Goal: Transaction & Acquisition: Book appointment/travel/reservation

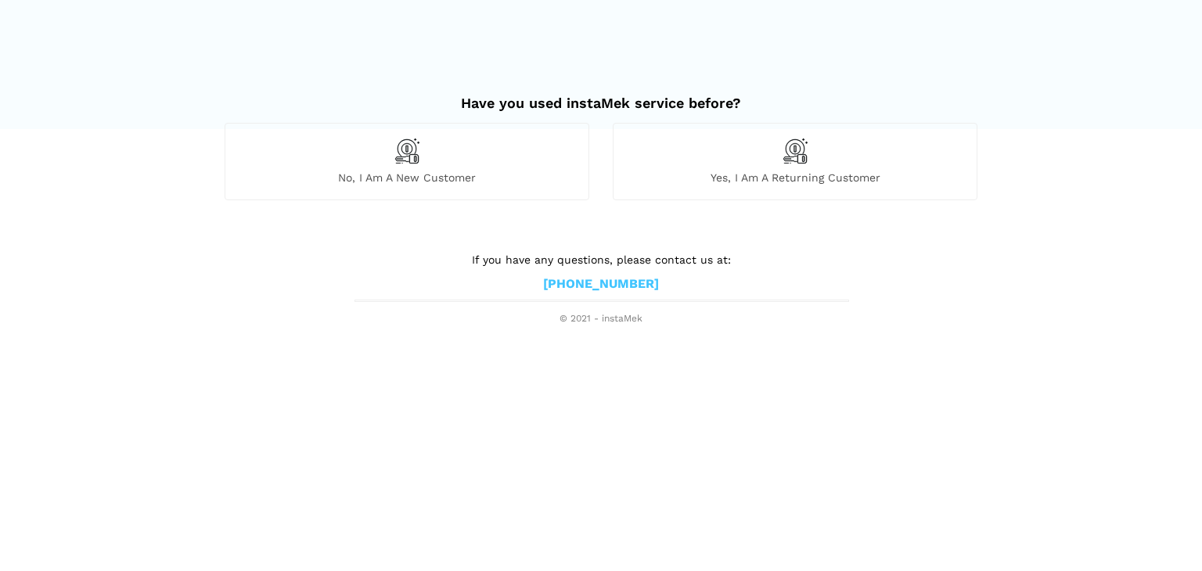
click at [397, 181] on span "No, I am a new customer" at bounding box center [406, 178] width 363 height 14
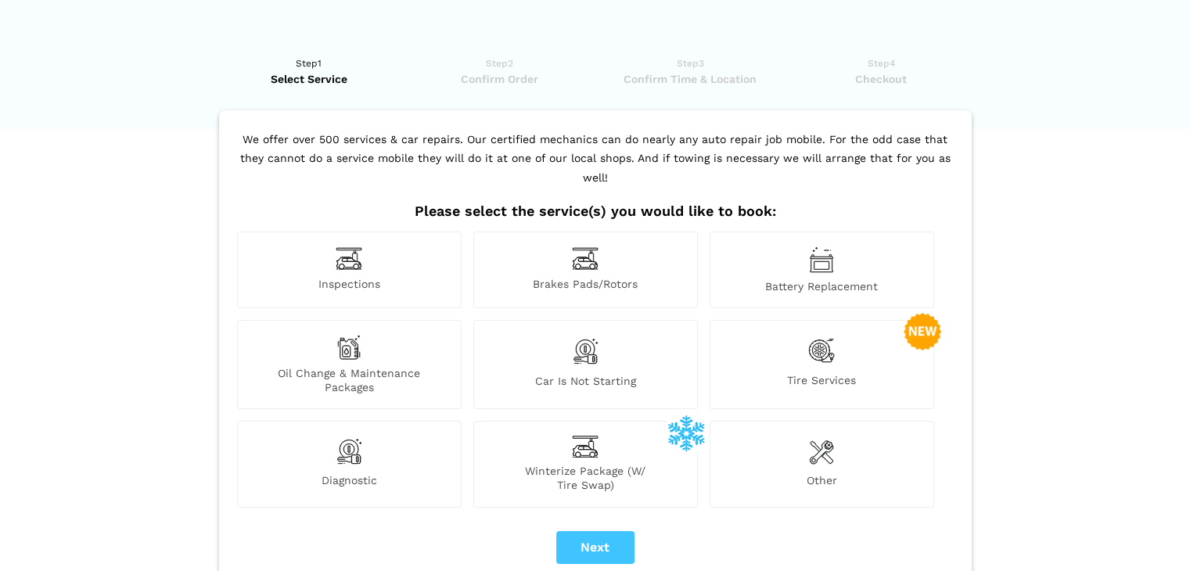
click at [529, 20] on div at bounding box center [595, 20] width 798 height 40
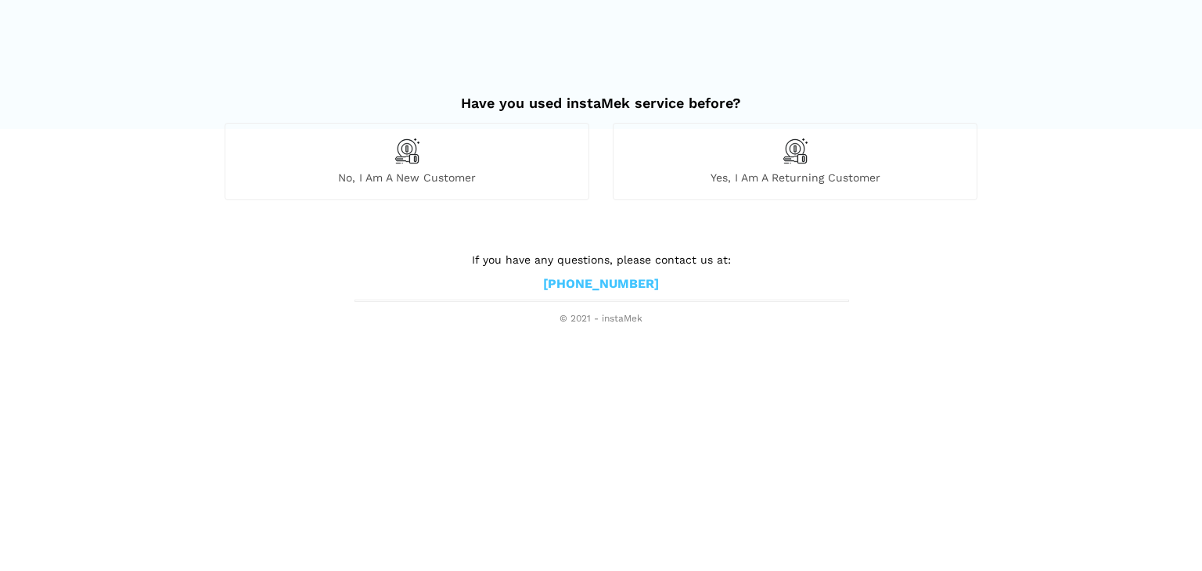
click at [431, 153] on div "No, I am a new customer" at bounding box center [407, 161] width 365 height 77
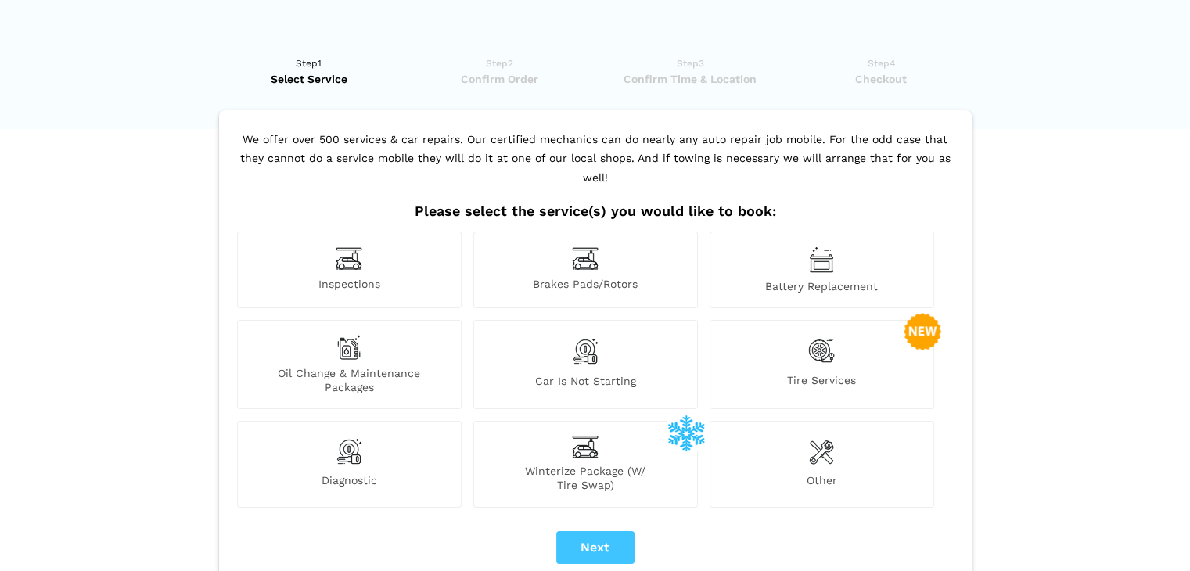
click at [604, 277] on span "Brakes Pads/Rotors" at bounding box center [585, 285] width 223 height 16
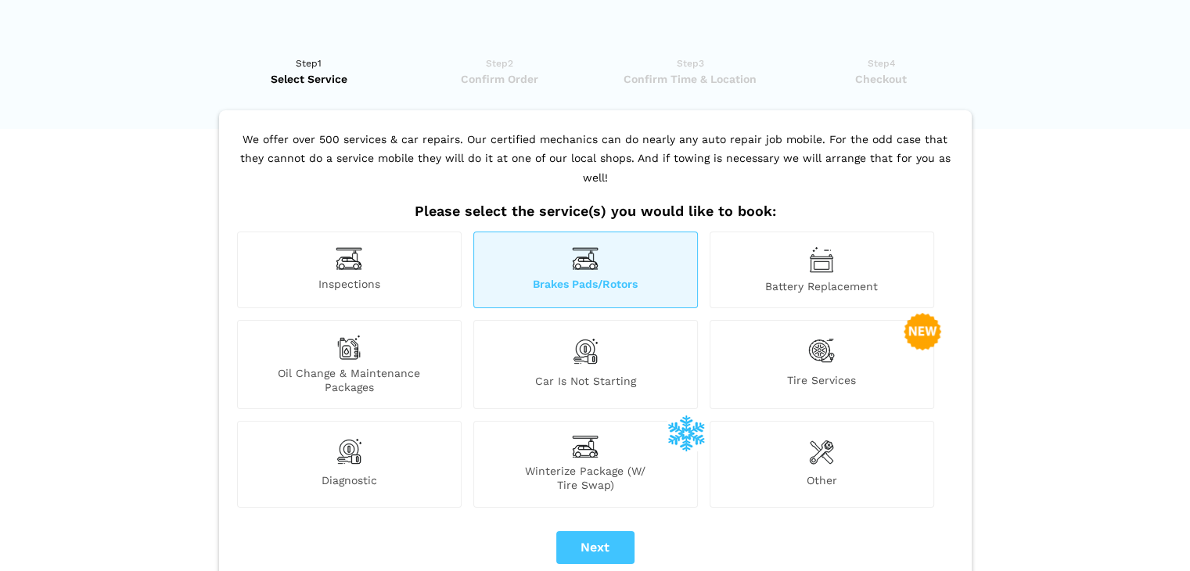
click at [354, 335] on img at bounding box center [348, 347] width 25 height 25
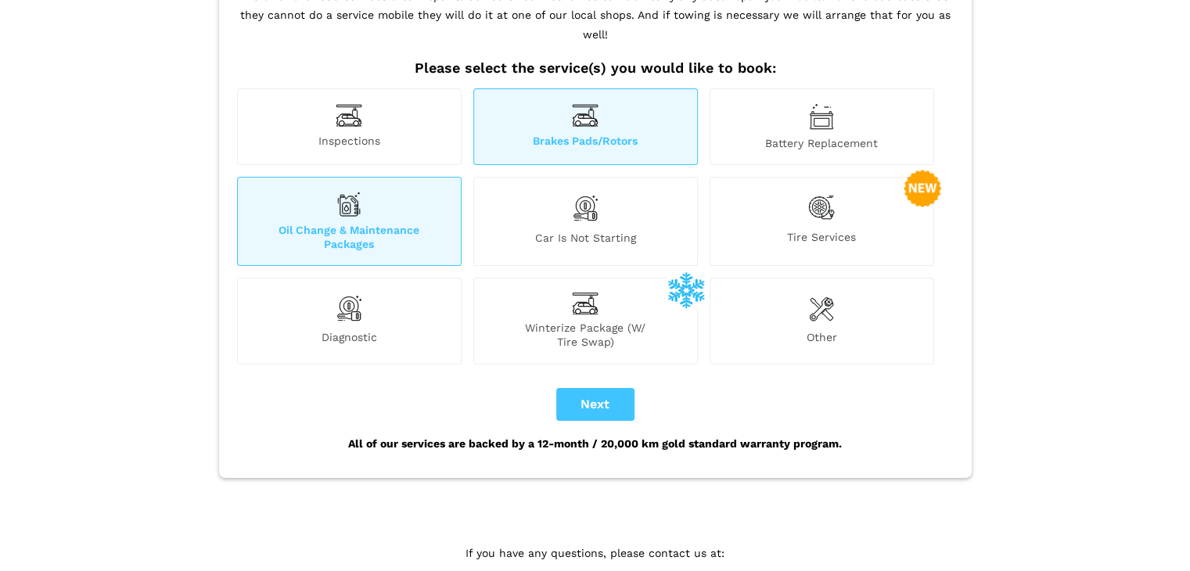
scroll to position [135, 0]
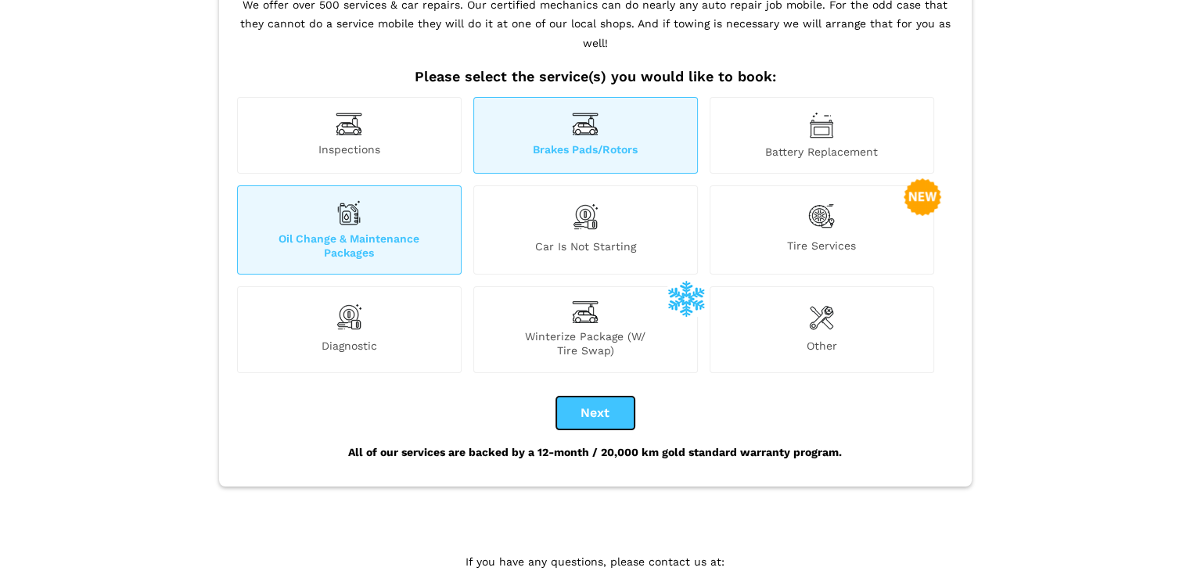
click at [614, 404] on button "Next" at bounding box center [595, 413] width 78 height 33
checkbox input "true"
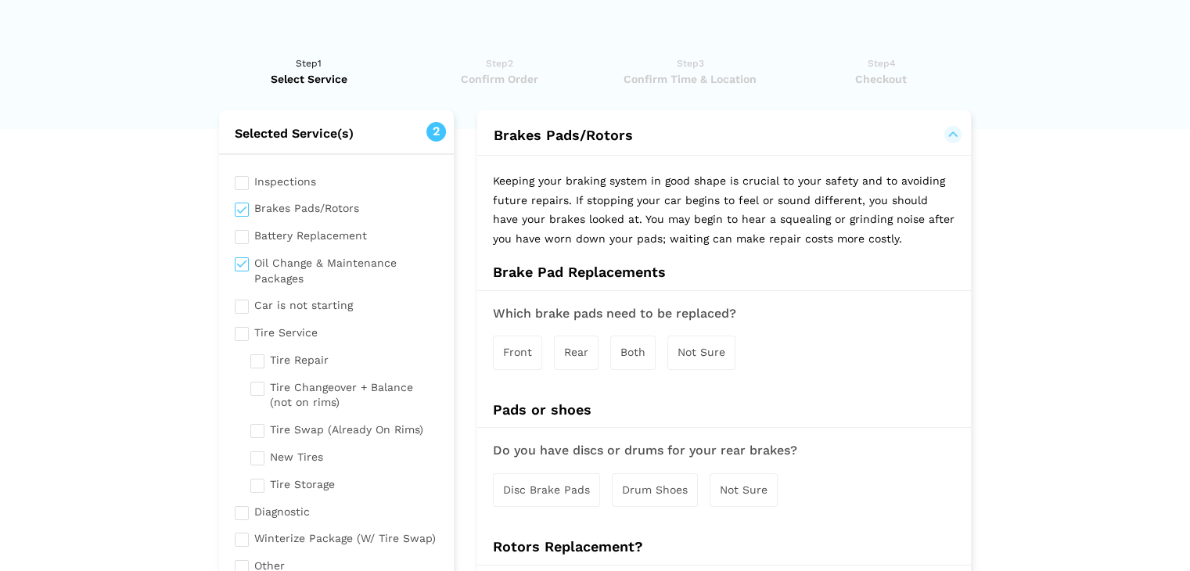
scroll to position [0, 0]
click at [700, 363] on div "Not Sure" at bounding box center [701, 353] width 68 height 34
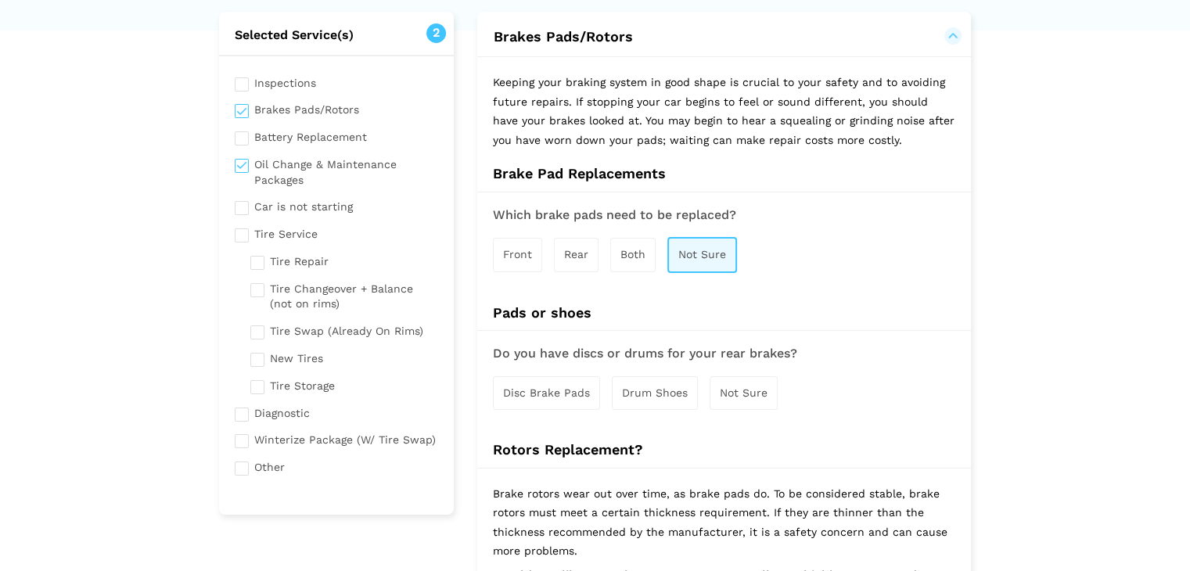
scroll to position [106, 0]
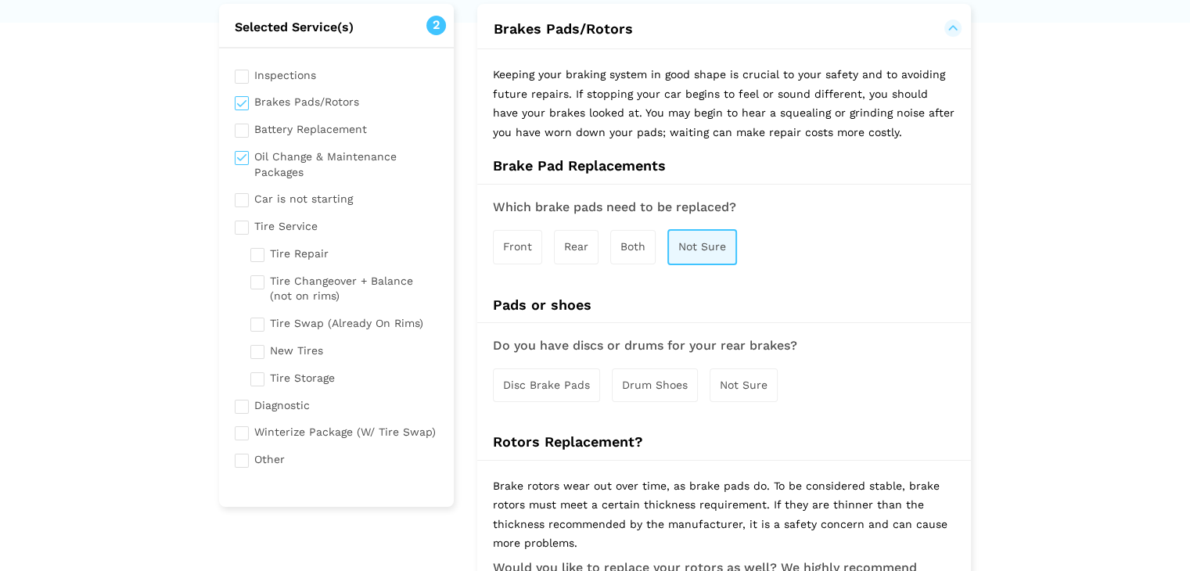
click at [750, 390] on div "Not Sure" at bounding box center [744, 386] width 68 height 34
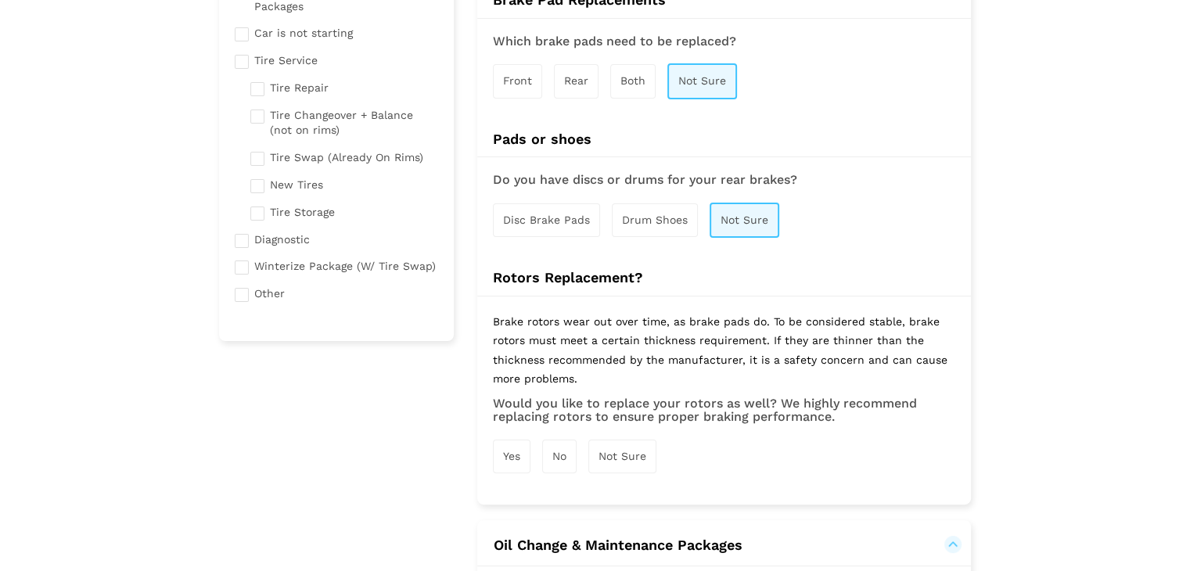
scroll to position [275, 0]
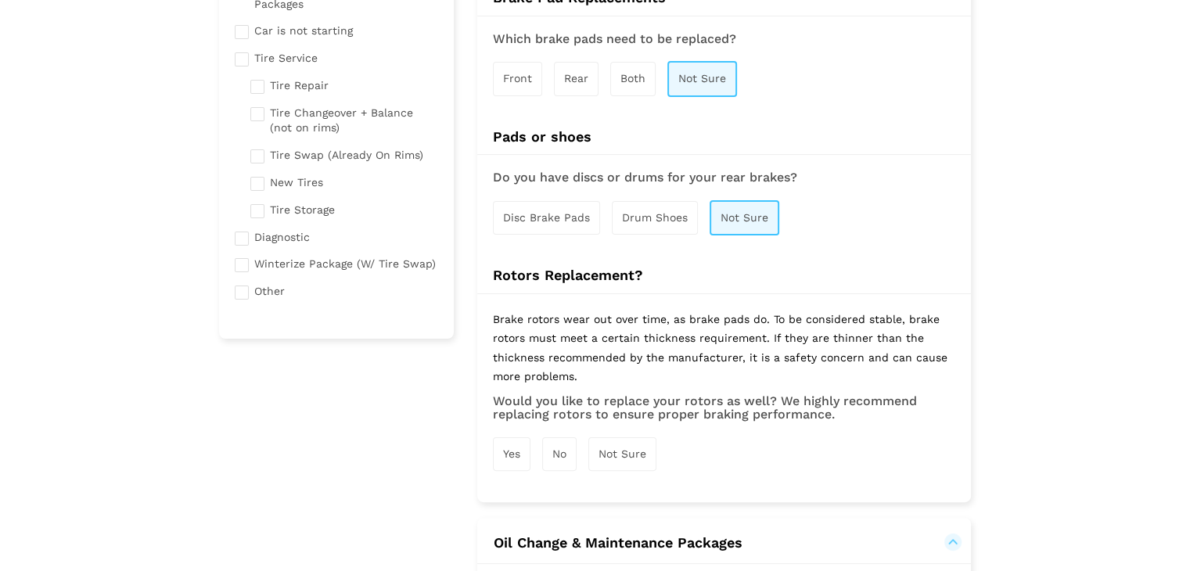
click at [554, 454] on span "No" at bounding box center [559, 454] width 14 height 13
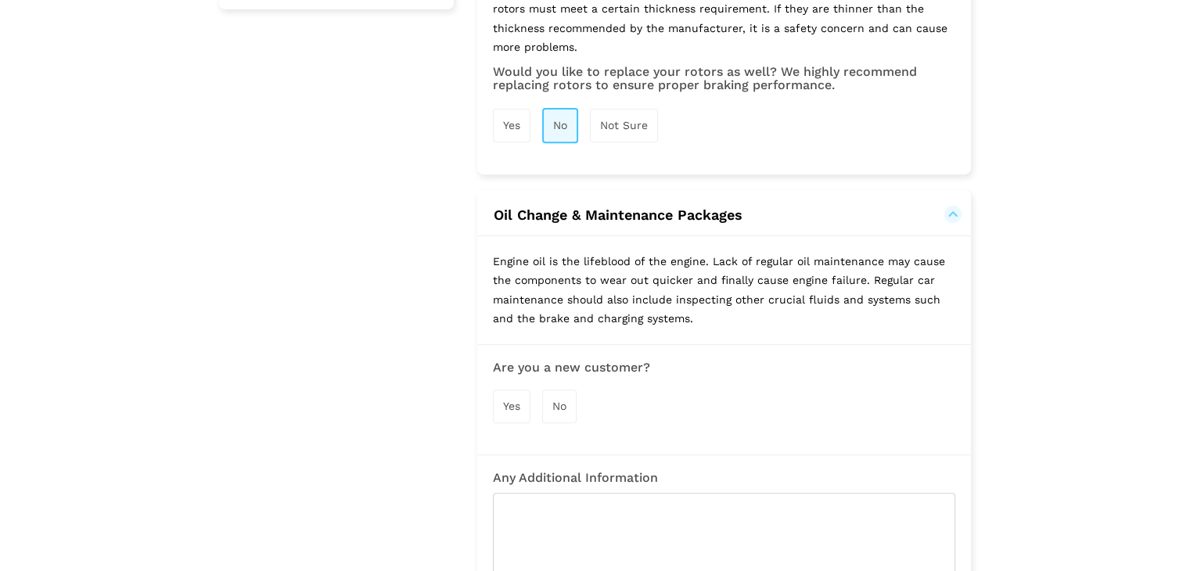
scroll to position [617, 0]
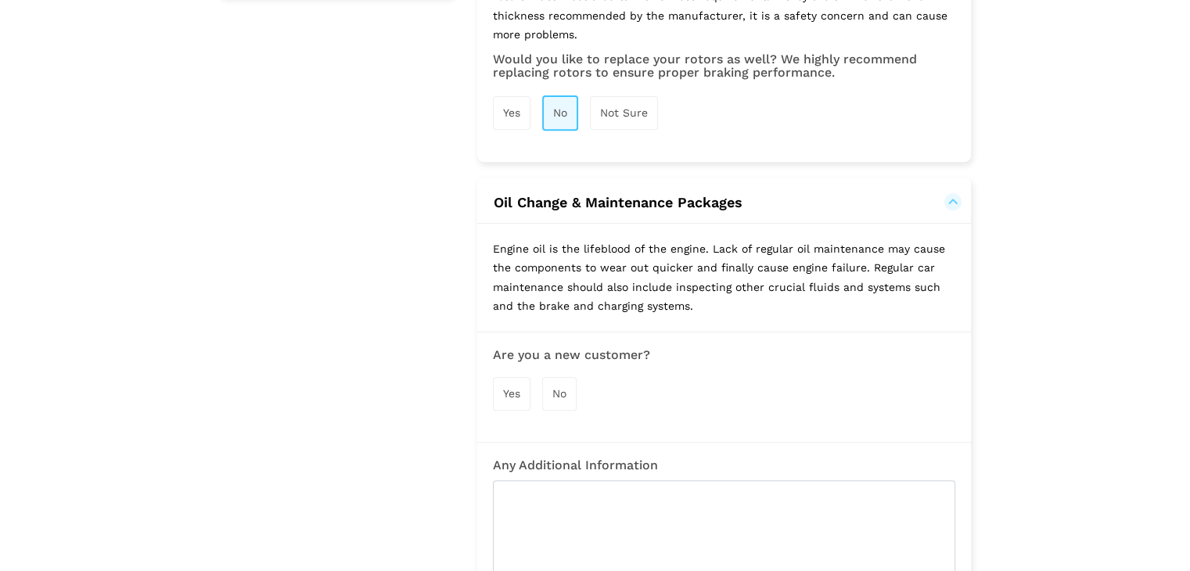
click at [514, 395] on div "Yes" at bounding box center [512, 394] width 38 height 34
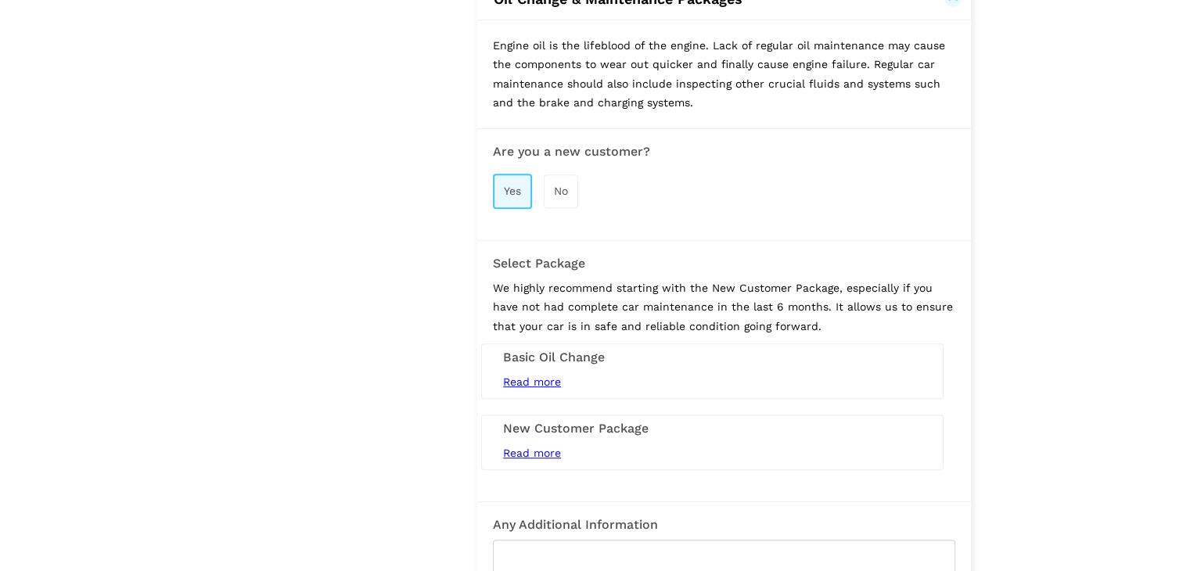
scroll to position [820, 0]
click at [532, 451] on span "Read more" at bounding box center [532, 453] width 58 height 13
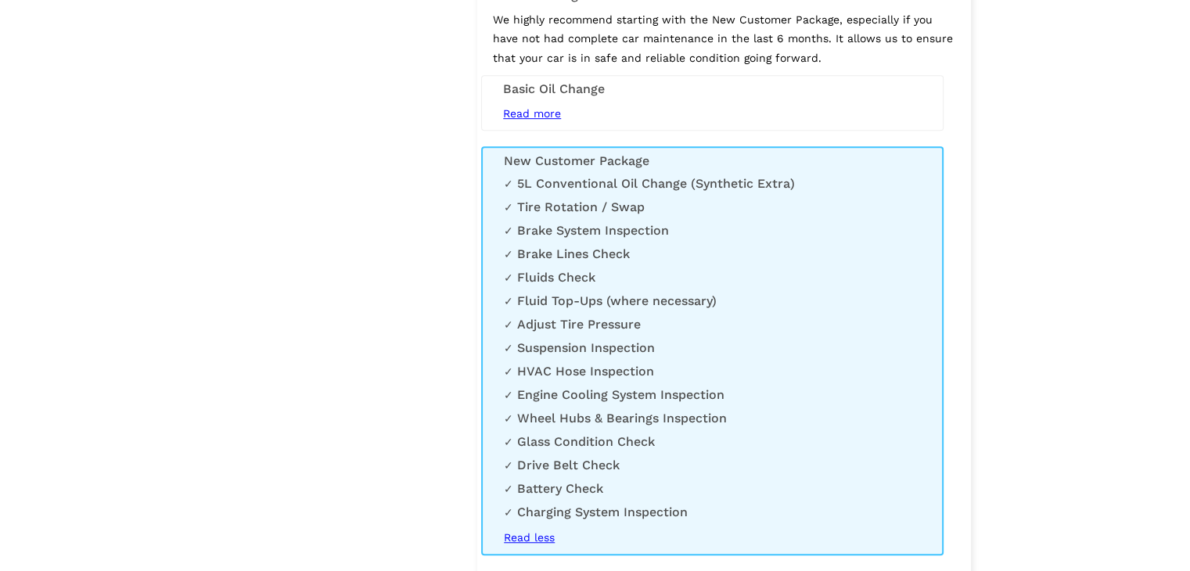
scroll to position [1092, 0]
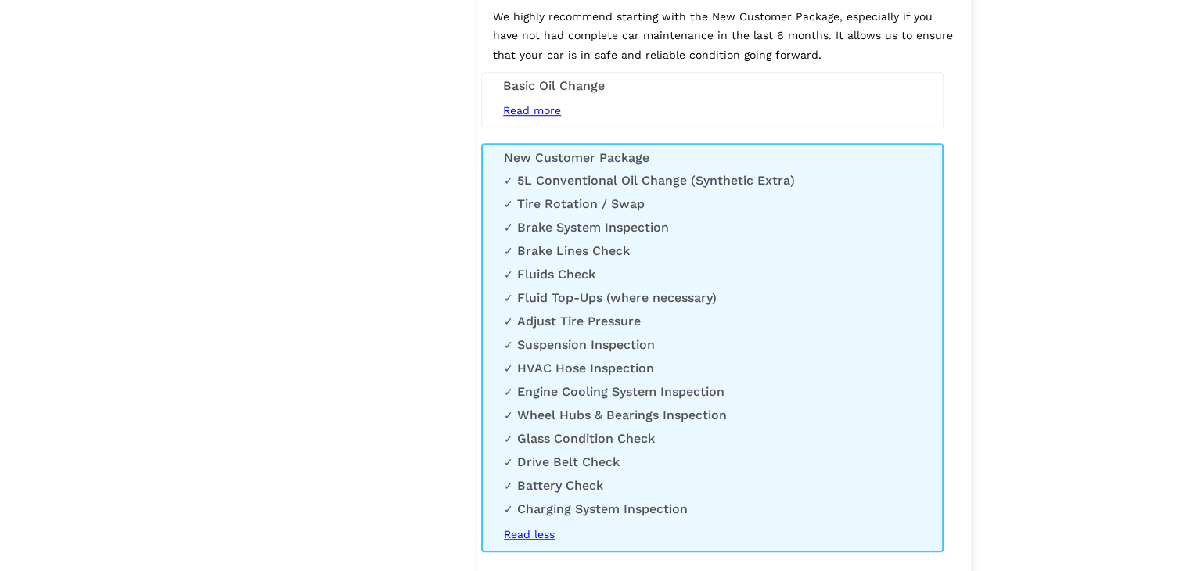
click at [531, 113] on div "Read more 5L Conventional engine oil and filter service (synthetic upgrade avai…" at bounding box center [712, 111] width 442 height 20
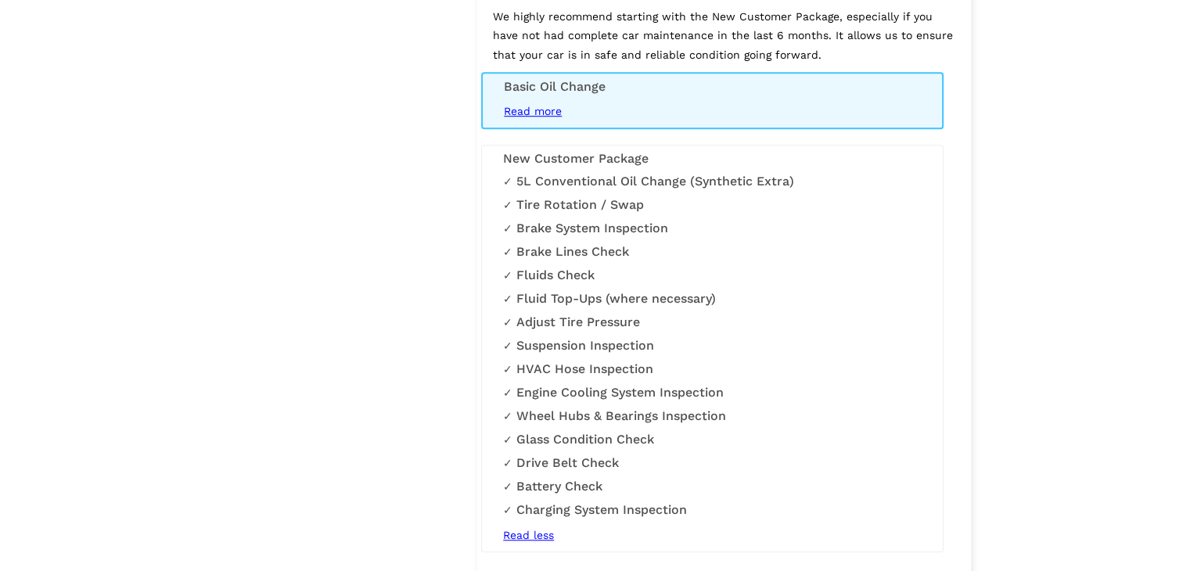
click at [528, 110] on span "Read more" at bounding box center [533, 111] width 58 height 13
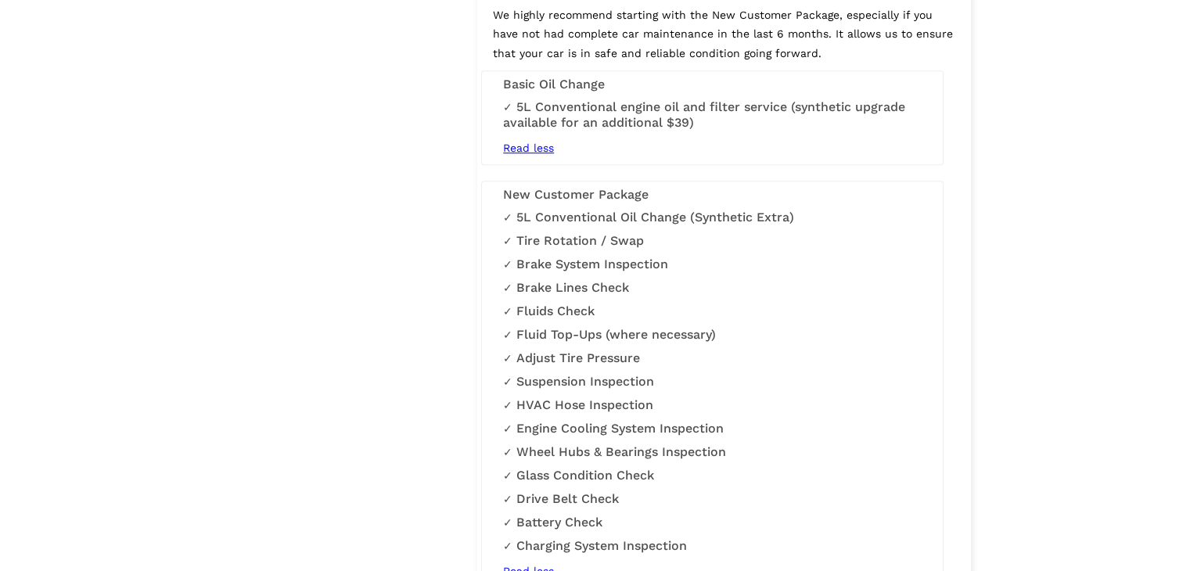
scroll to position [1092, 0]
click at [585, 79] on h3 "Basic Oil Change" at bounding box center [712, 85] width 419 height 14
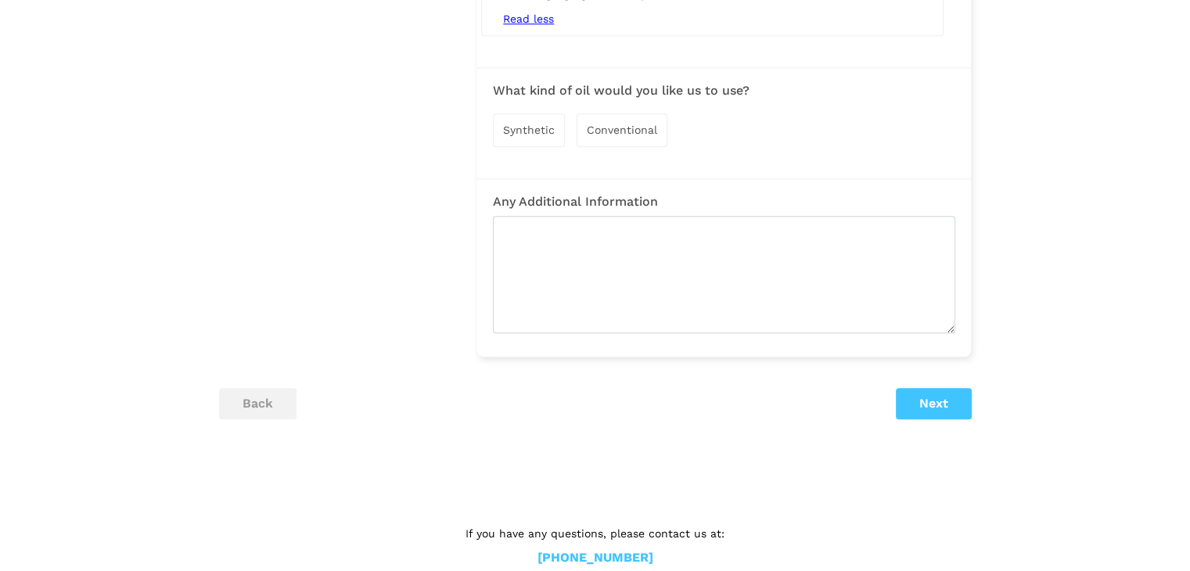
scroll to position [1649, 0]
click at [652, 128] on span "Conventional" at bounding box center [622, 127] width 70 height 13
click at [911, 415] on button "Next" at bounding box center [934, 402] width 76 height 31
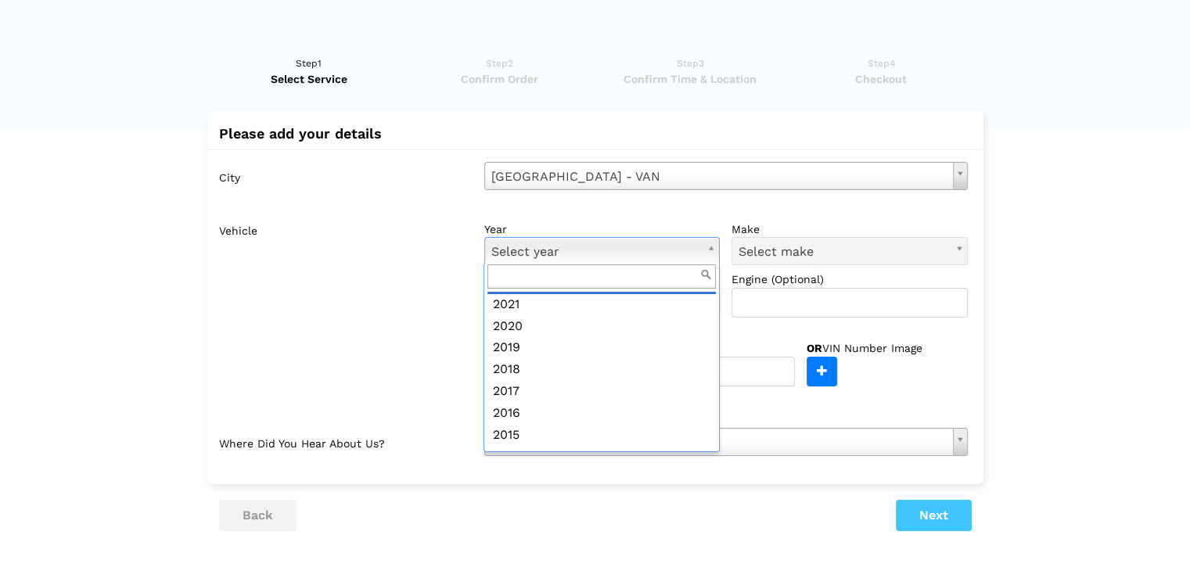
scroll to position [139, 0]
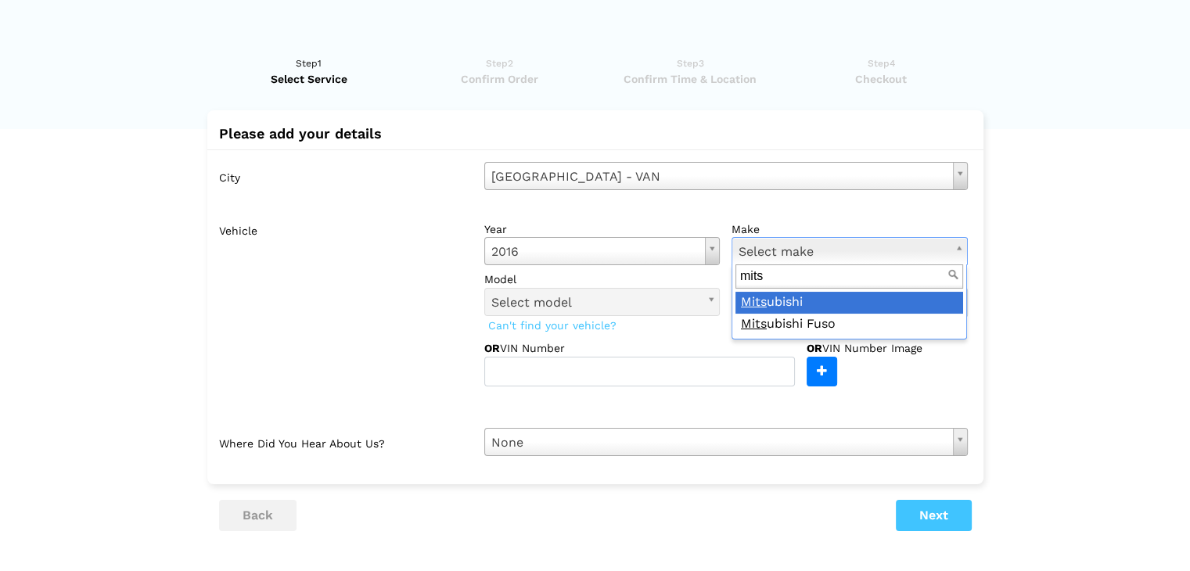
type input "mits"
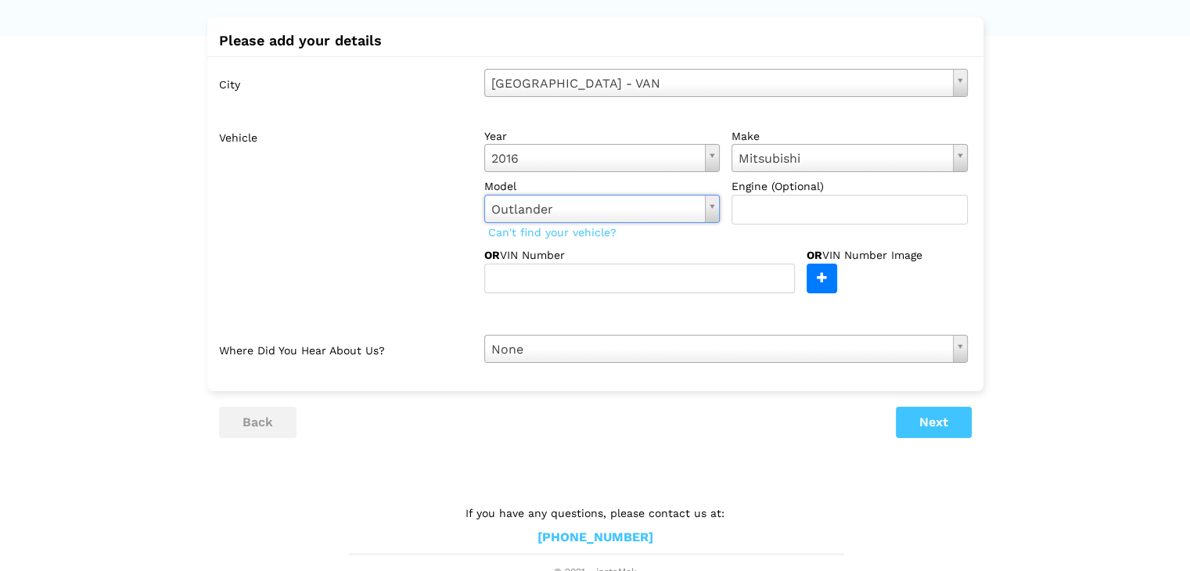
scroll to position [97, 0]
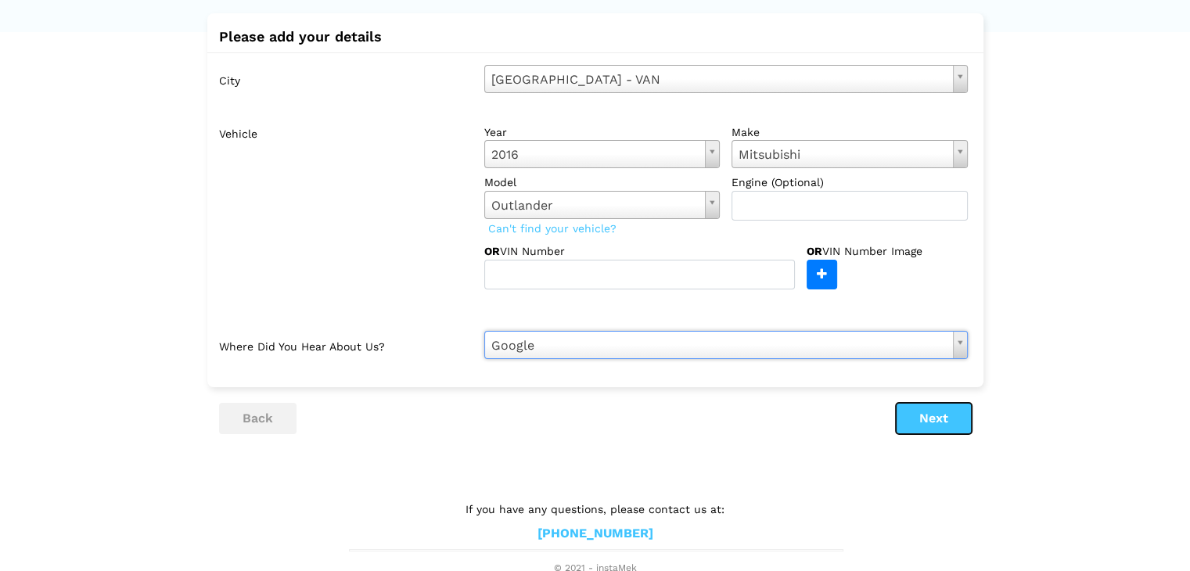
click at [928, 412] on button "Next" at bounding box center [934, 418] width 76 height 31
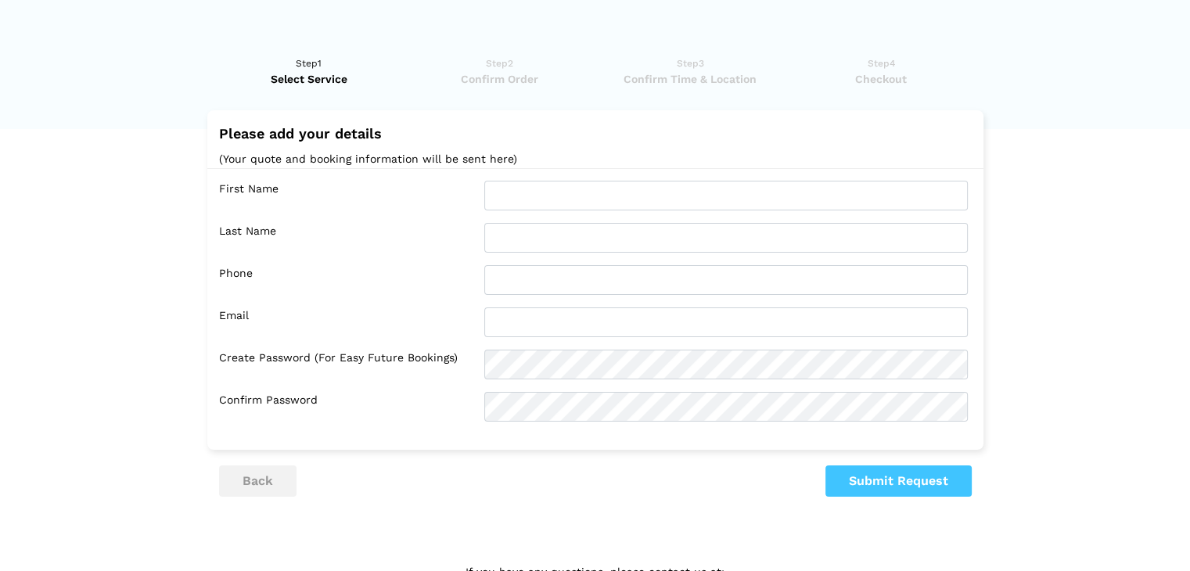
scroll to position [0, 0]
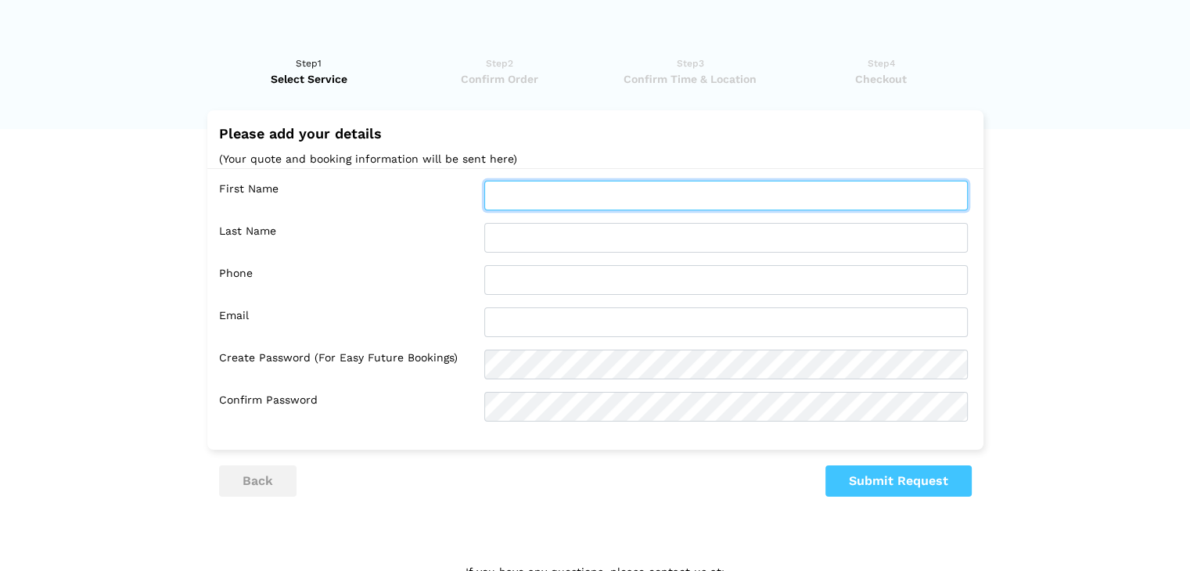
click at [602, 196] on input "text" at bounding box center [726, 196] width 484 height 30
type input "[PERSON_NAME]"
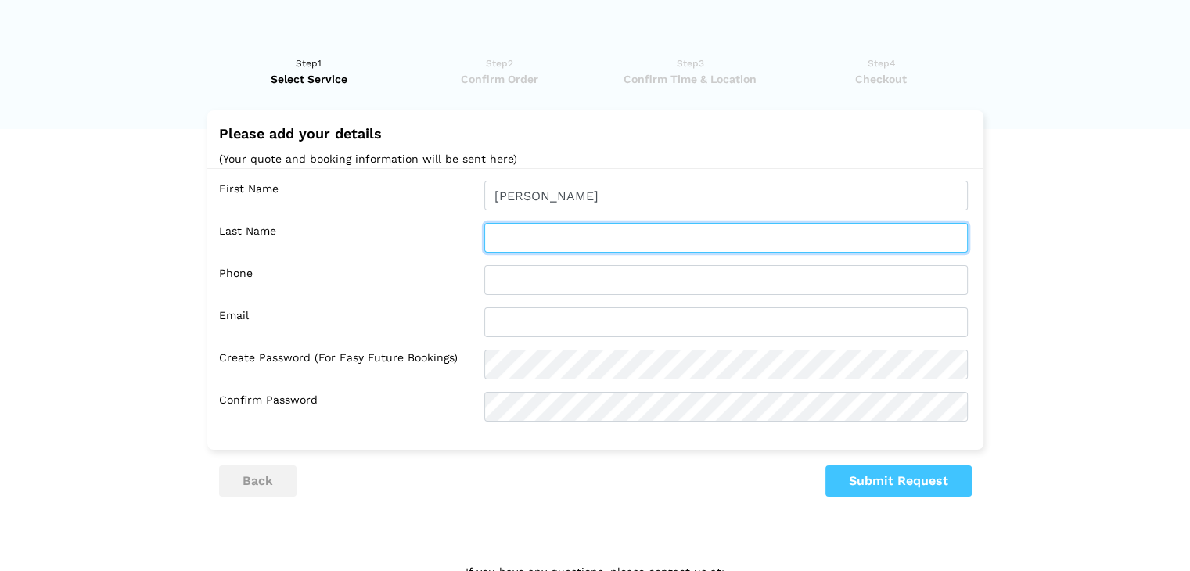
type input "[PERSON_NAME]"
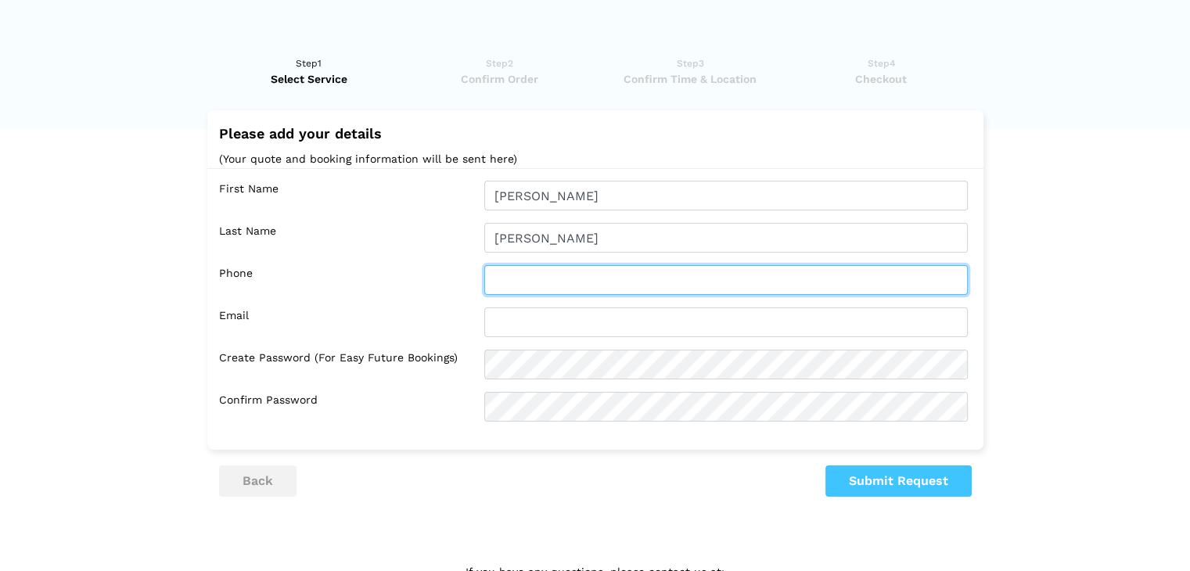
type input "9168727395"
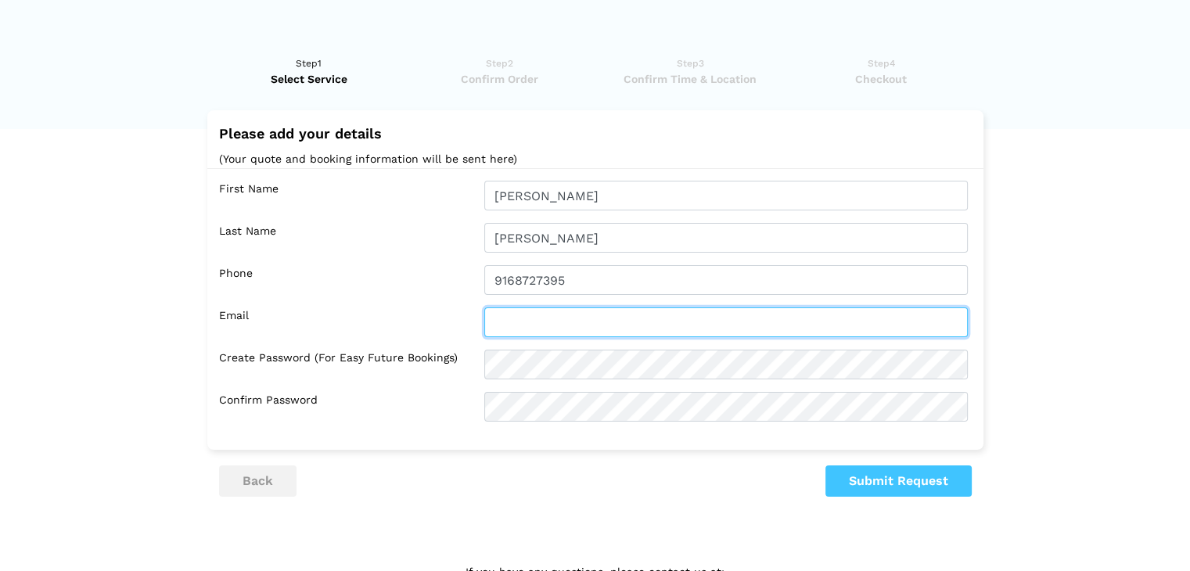
type input "[EMAIL_ADDRESS][DOMAIN_NAME]"
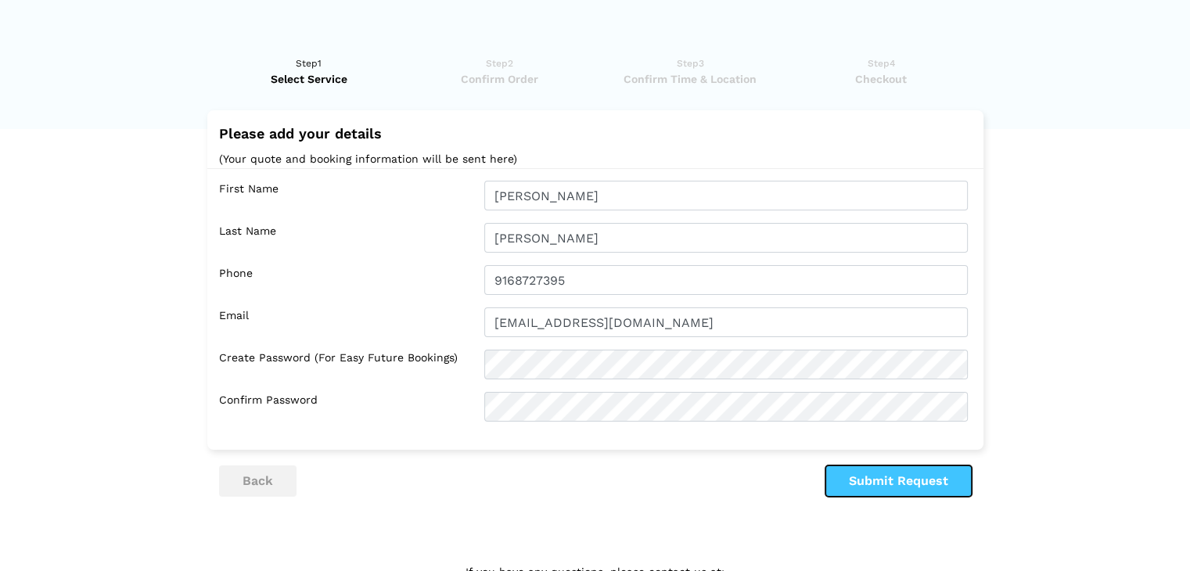
click at [912, 480] on button "Submit Request" at bounding box center [898, 481] width 146 height 31
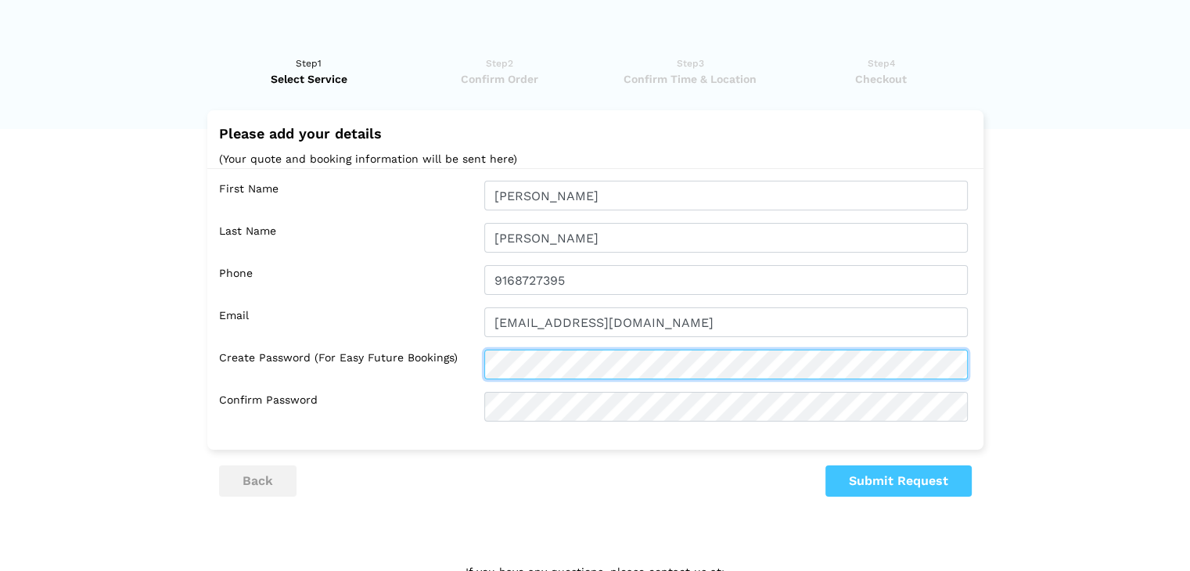
click at [405, 355] on div "Create Password (for easy future bookings)" at bounding box center [599, 365] width 761 height 30
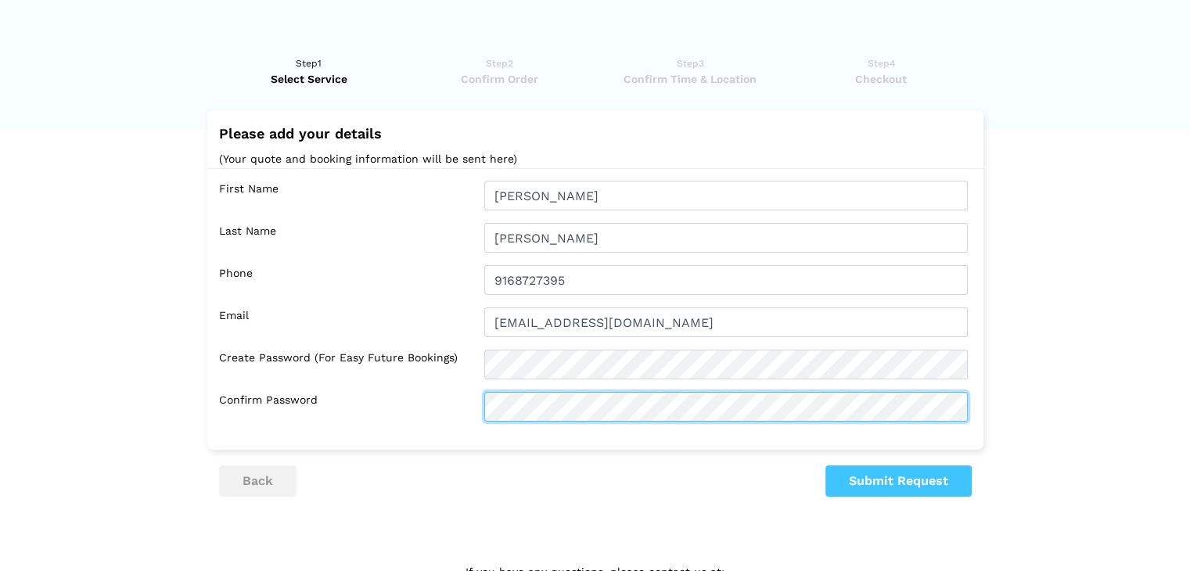
click at [362, 384] on div "First Name [GEOGRAPHIC_DATA] Last Name [PERSON_NAME] Phone 9168727395 Email [EM…" at bounding box center [595, 301] width 776 height 266
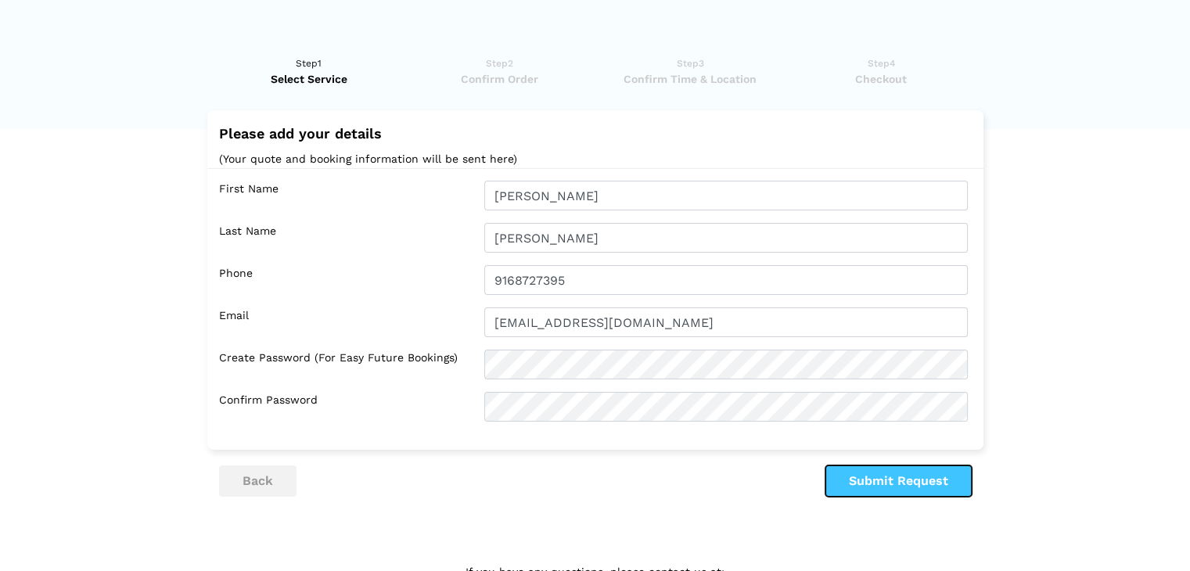
click at [899, 494] on button "Submit Request" at bounding box center [898, 481] width 146 height 31
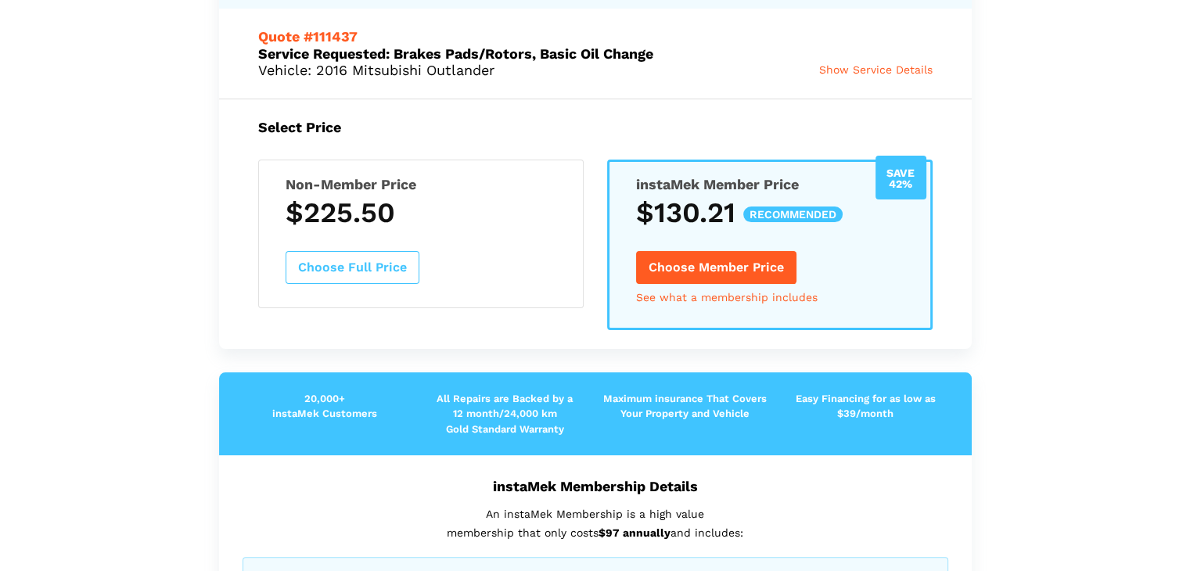
scroll to position [187, 0]
click at [764, 296] on link "See what a membership includes" at bounding box center [727, 298] width 182 height 11
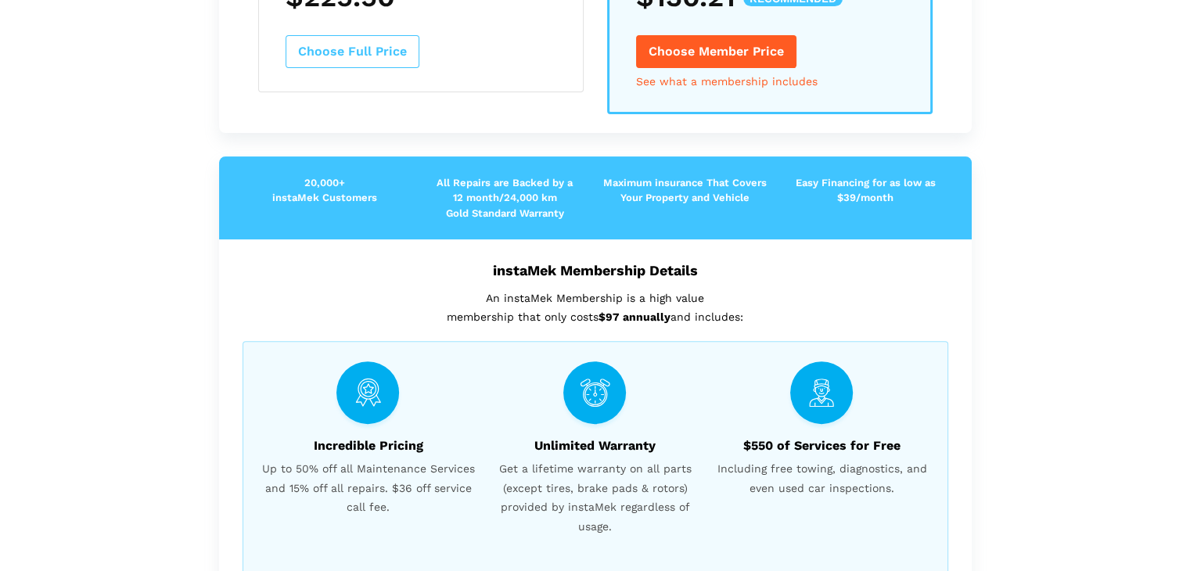
scroll to position [0, 0]
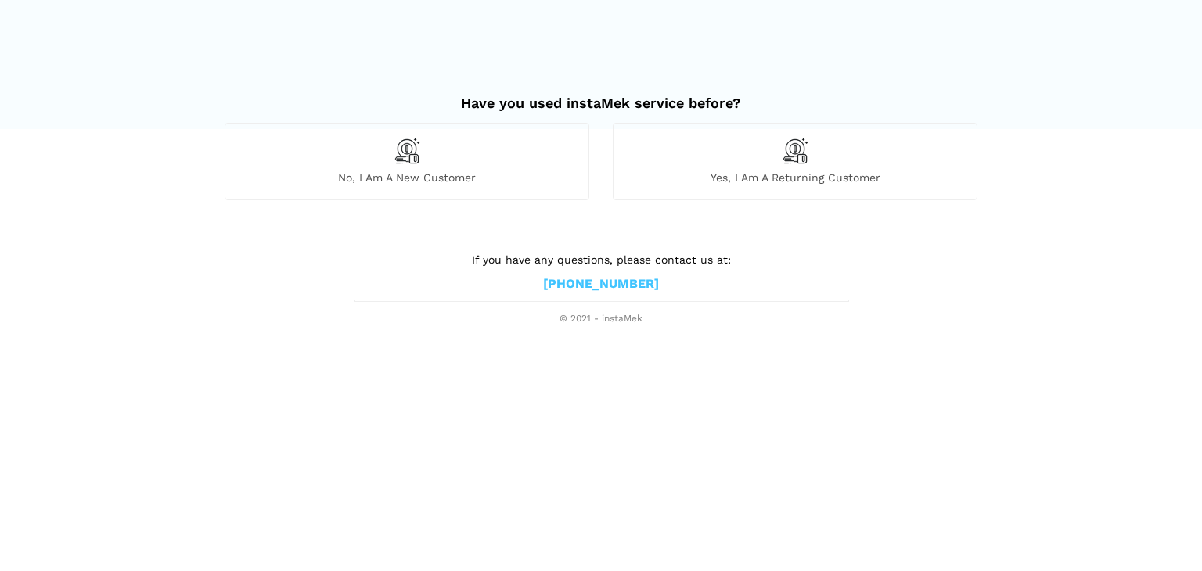
click at [823, 185] on span "Yes, I am a returning customer" at bounding box center [794, 178] width 363 height 14
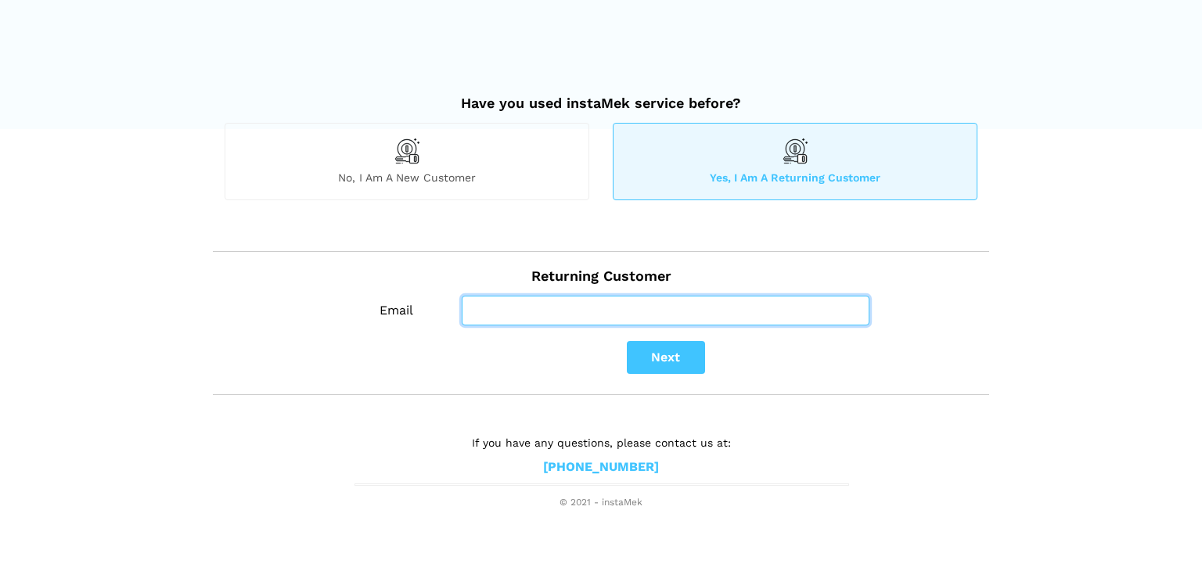
click at [550, 308] on input "Email" at bounding box center [666, 311] width 408 height 30
type input "brijoyjensen@gmail.com"
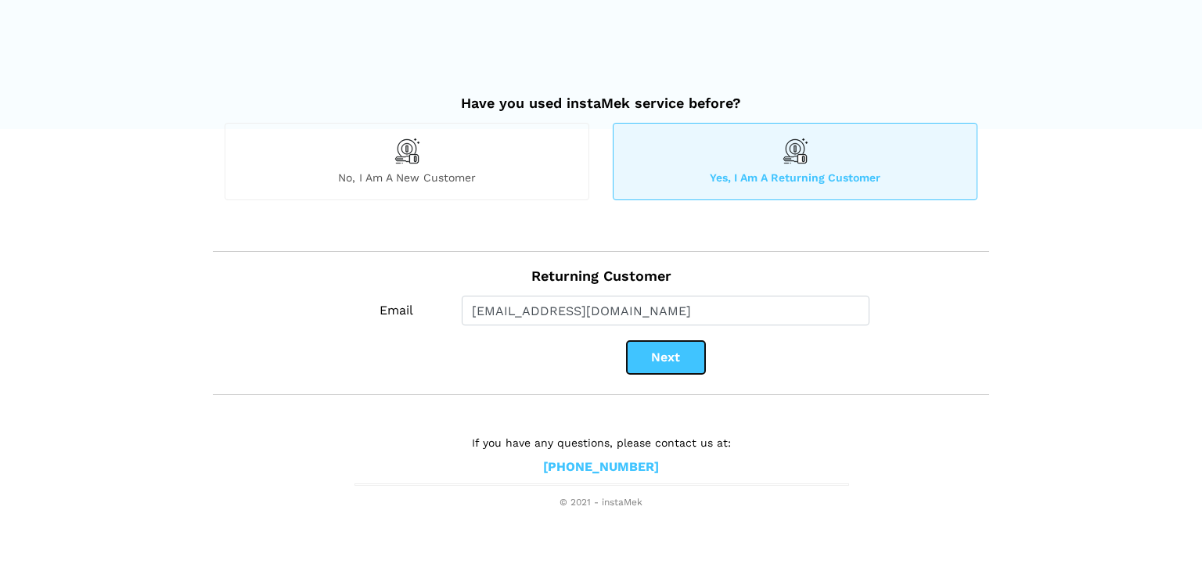
click at [667, 358] on button "Next" at bounding box center [666, 357] width 78 height 33
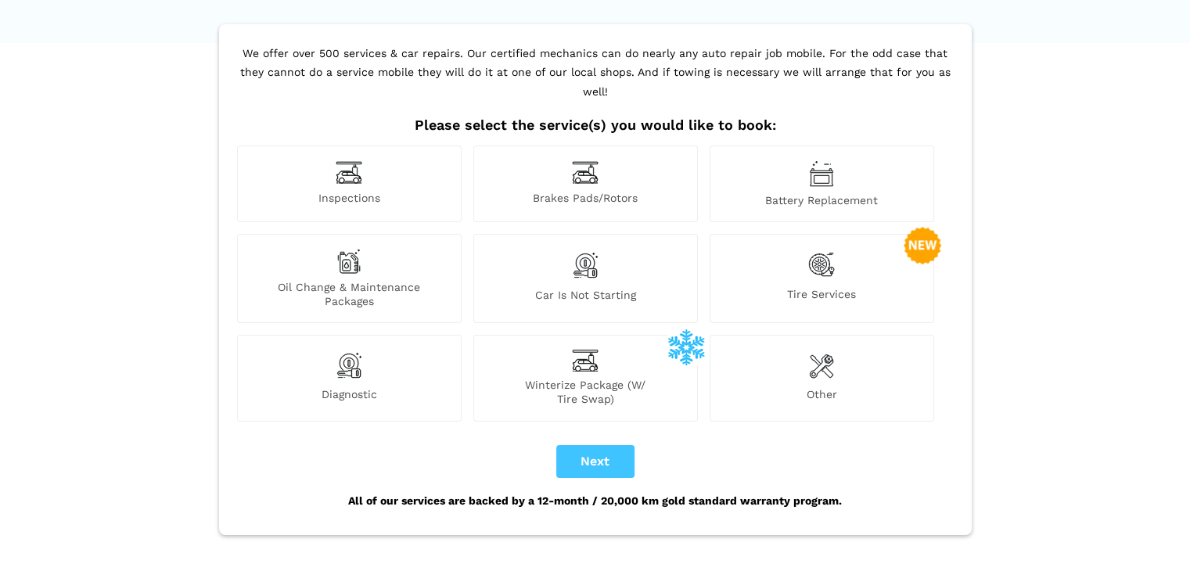
scroll to position [87, 0]
click at [552, 190] on span "Brakes Pads/Rotors" at bounding box center [585, 198] width 223 height 16
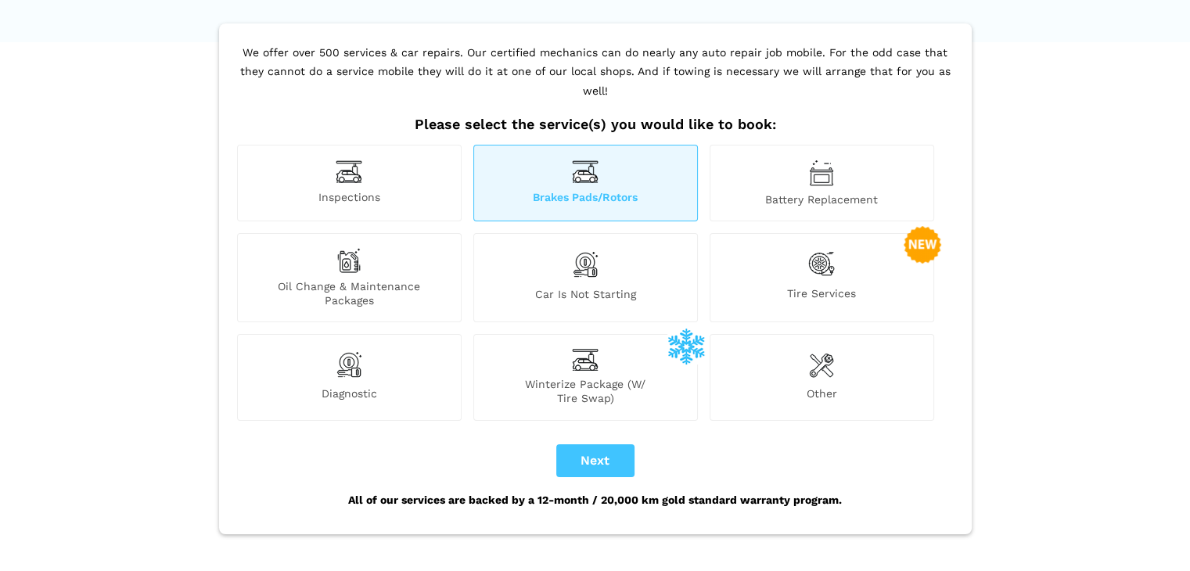
click at [391, 279] on span "Oil Change & Maintenance Packages" at bounding box center [349, 293] width 223 height 28
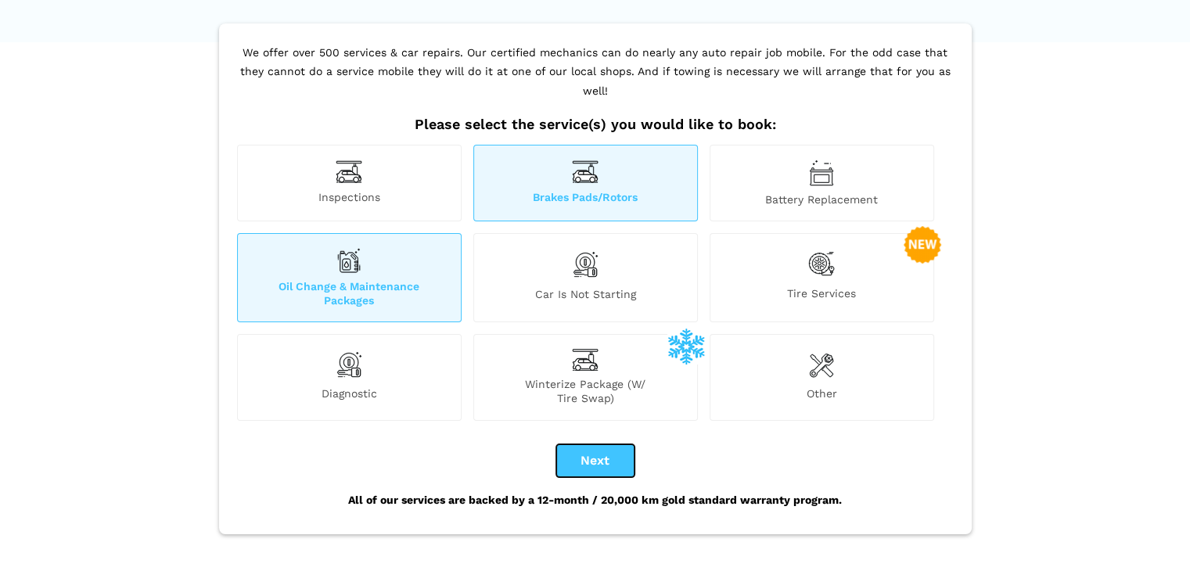
click at [594, 444] on button "Next" at bounding box center [595, 460] width 78 height 33
checkbox input "true"
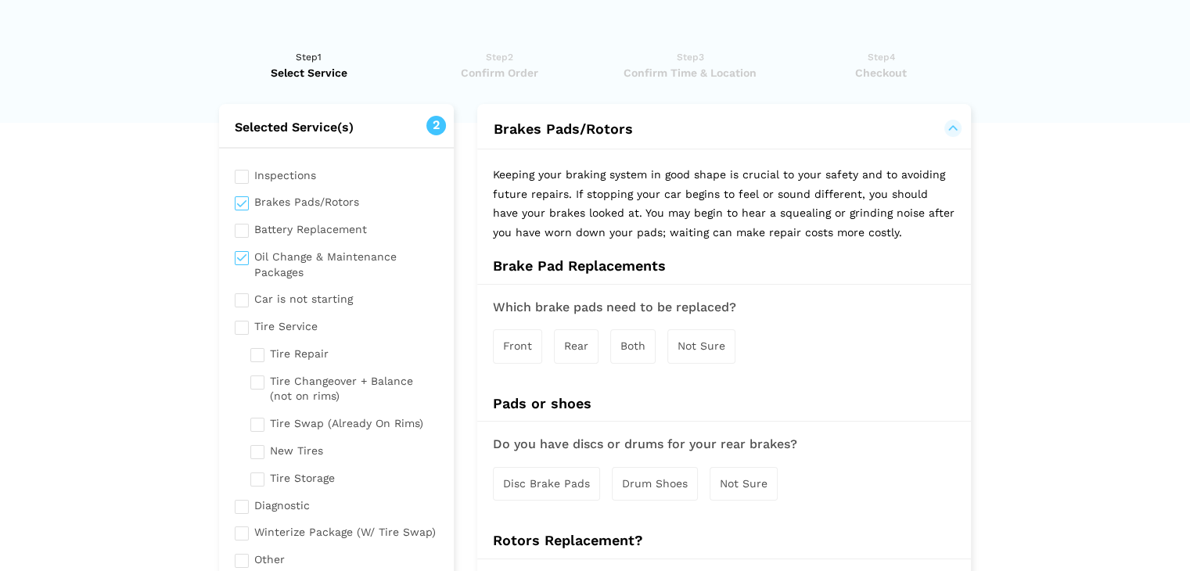
scroll to position [0, 0]
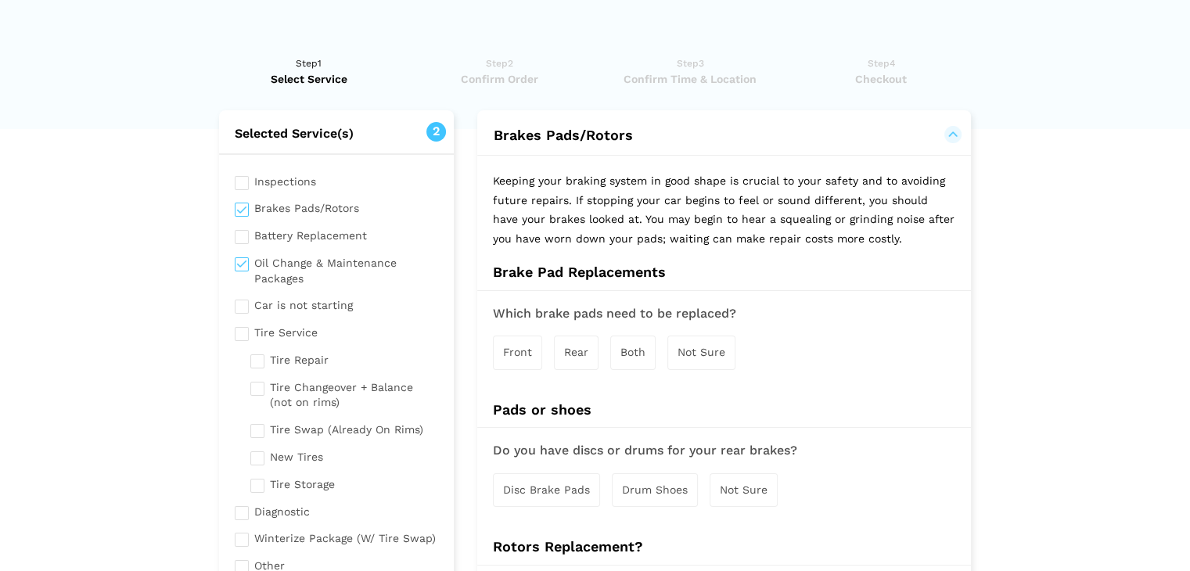
click at [679, 353] on span "Not Sure" at bounding box center [702, 352] width 48 height 13
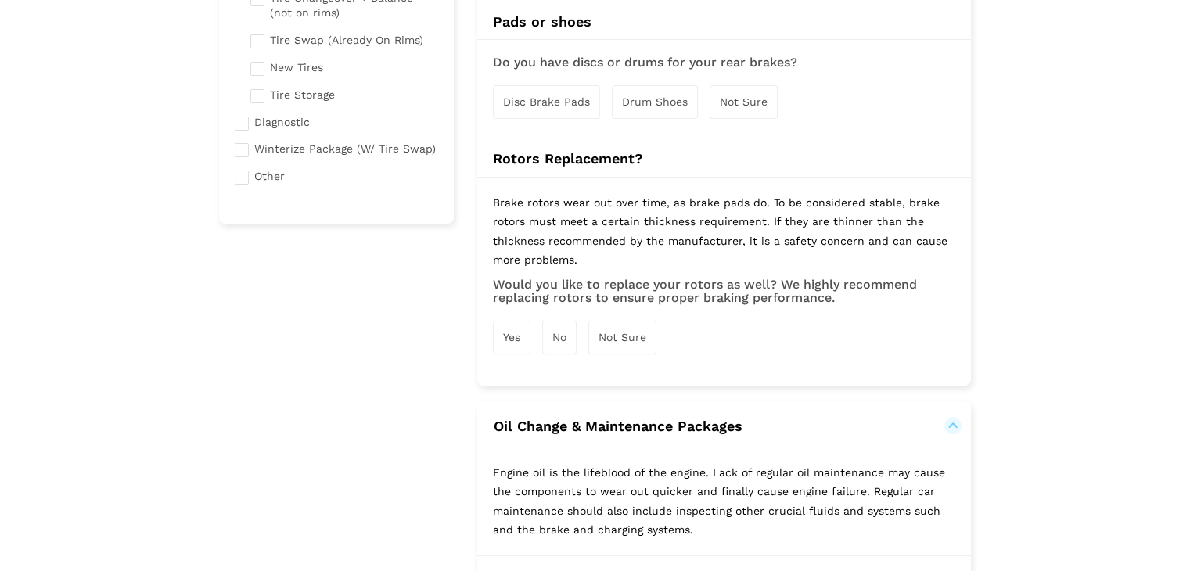
scroll to position [391, 0]
click at [570, 327] on div "No" at bounding box center [559, 336] width 34 height 34
click at [561, 99] on span "Disc Brake Pads" at bounding box center [546, 100] width 87 height 13
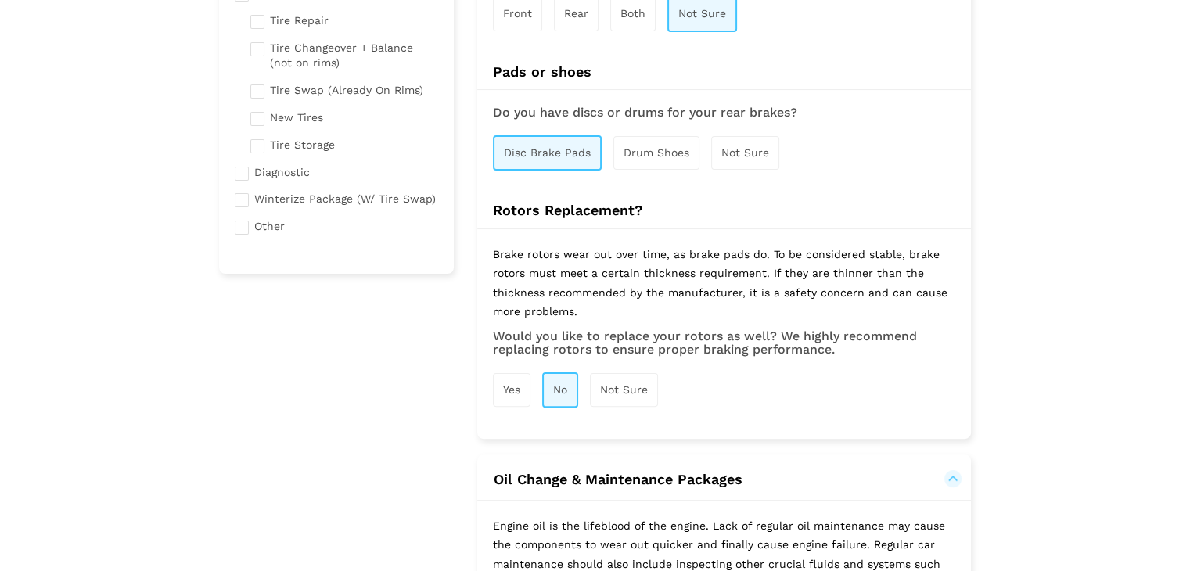
scroll to position [347, 0]
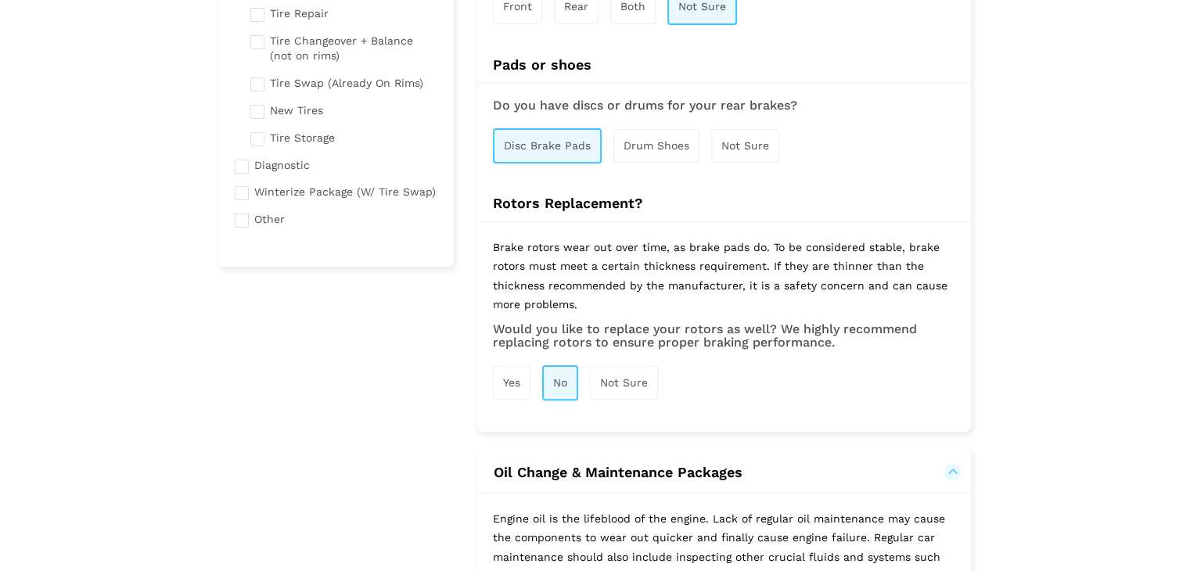
click at [685, 148] on span "Drum Shoes" at bounding box center [657, 145] width 66 height 13
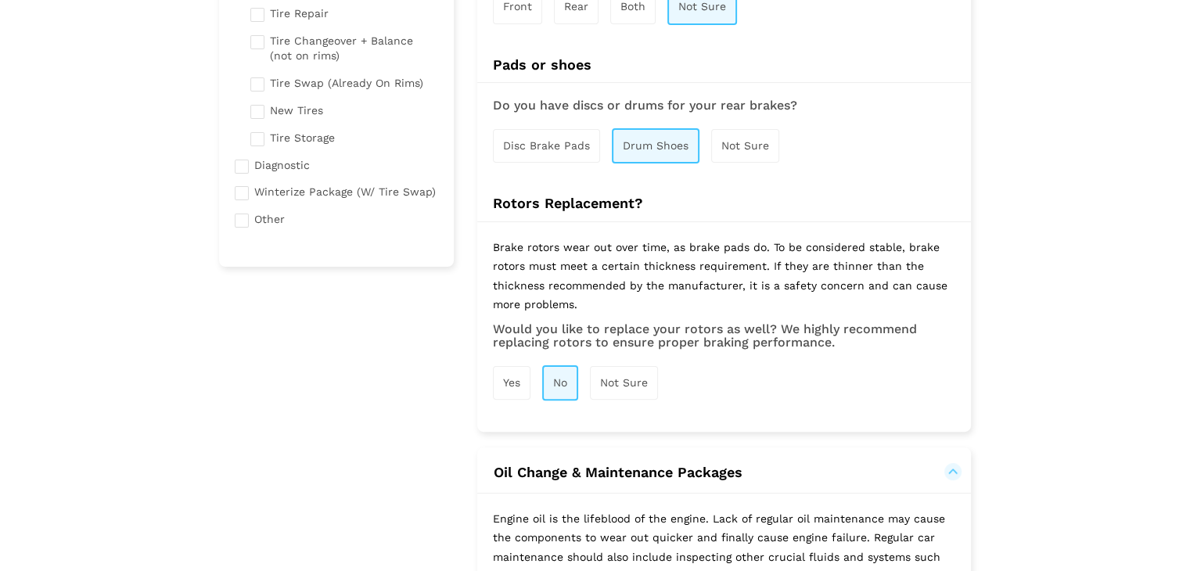
click at [578, 150] on div "Disc Brake Pads" at bounding box center [546, 146] width 107 height 34
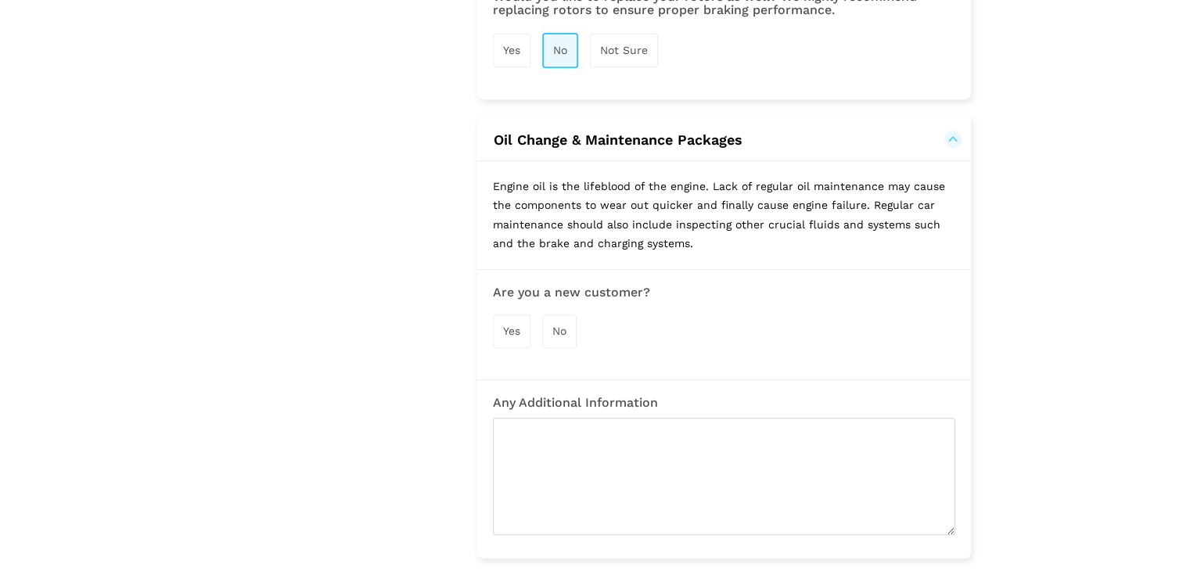
scroll to position [765, 0]
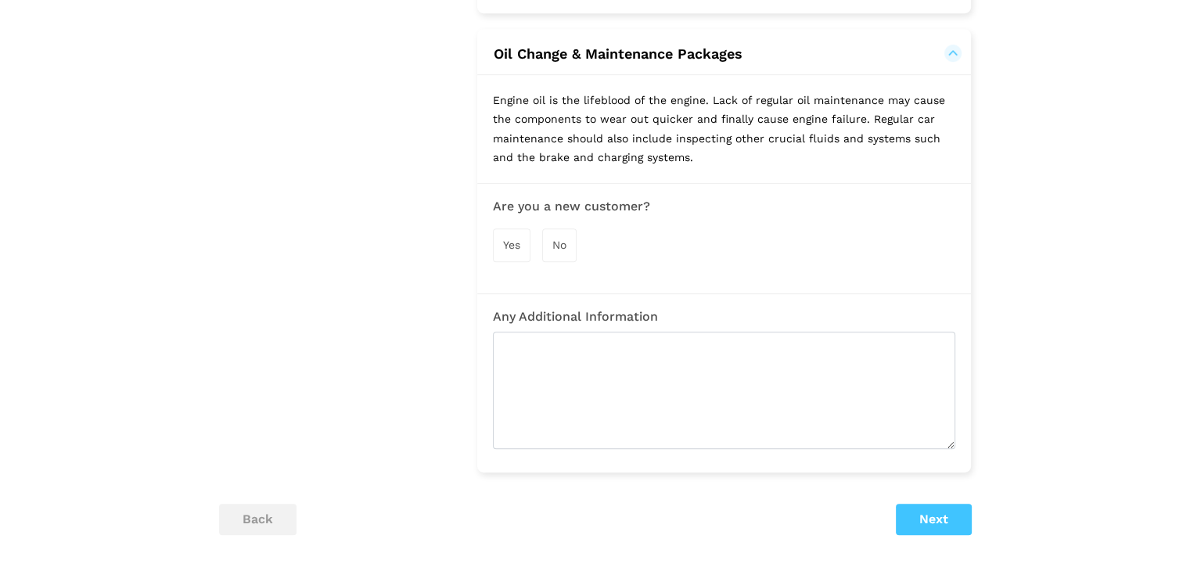
click at [509, 248] on div "Yes" at bounding box center [512, 245] width 38 height 34
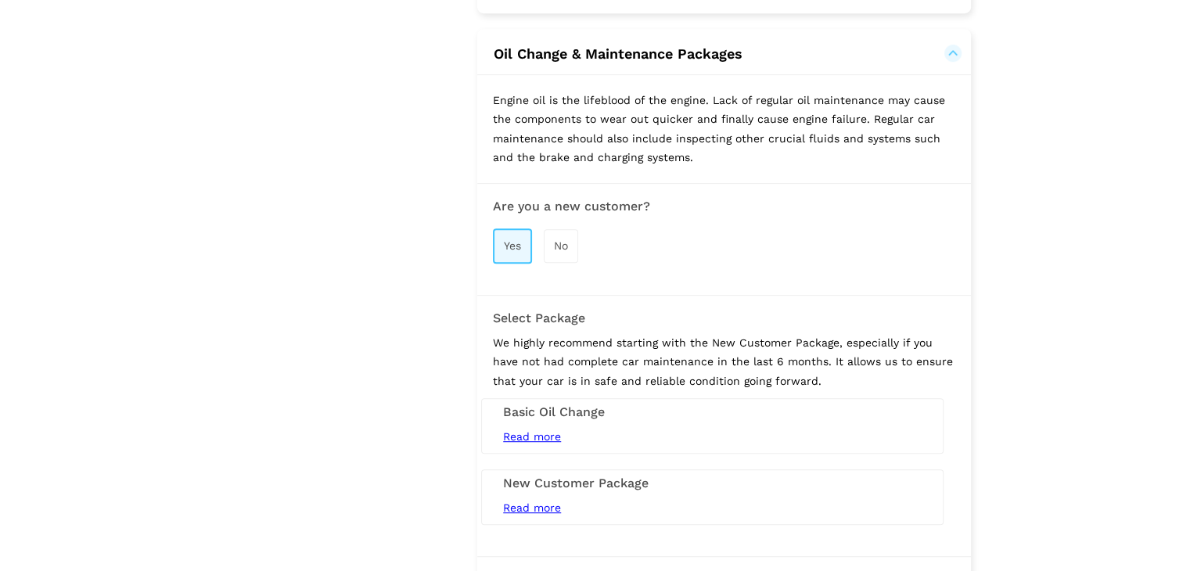
click at [561, 251] on div "No" at bounding box center [561, 246] width 34 height 34
click at [512, 247] on div "Yes" at bounding box center [512, 246] width 38 height 34
click at [559, 247] on div "No" at bounding box center [561, 246] width 34 height 34
click at [522, 241] on div "Yes" at bounding box center [512, 246] width 38 height 34
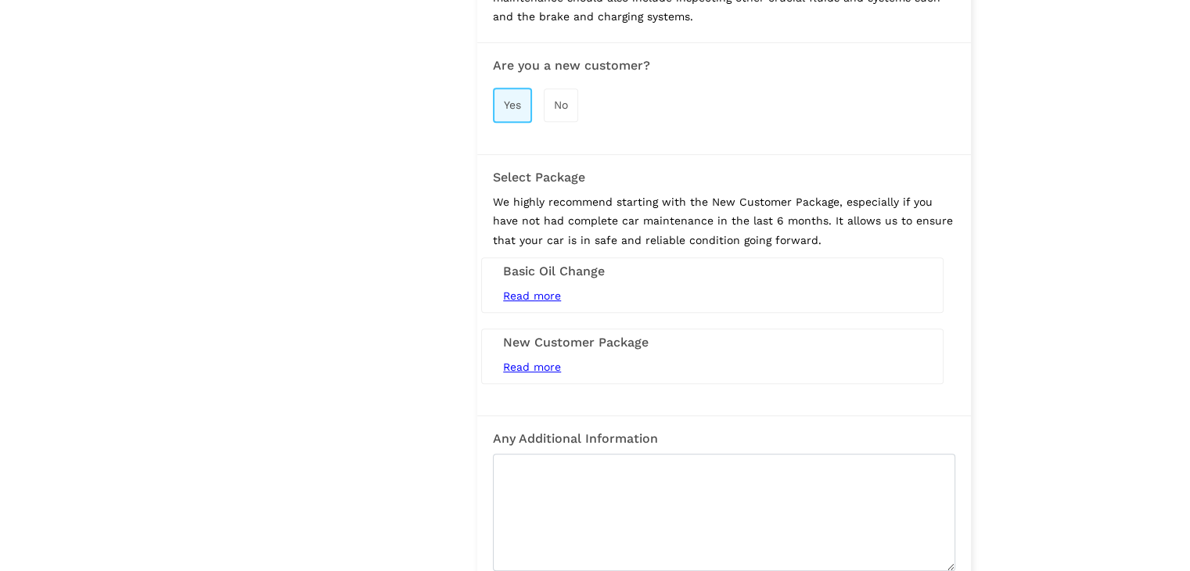
scroll to position [933, 0]
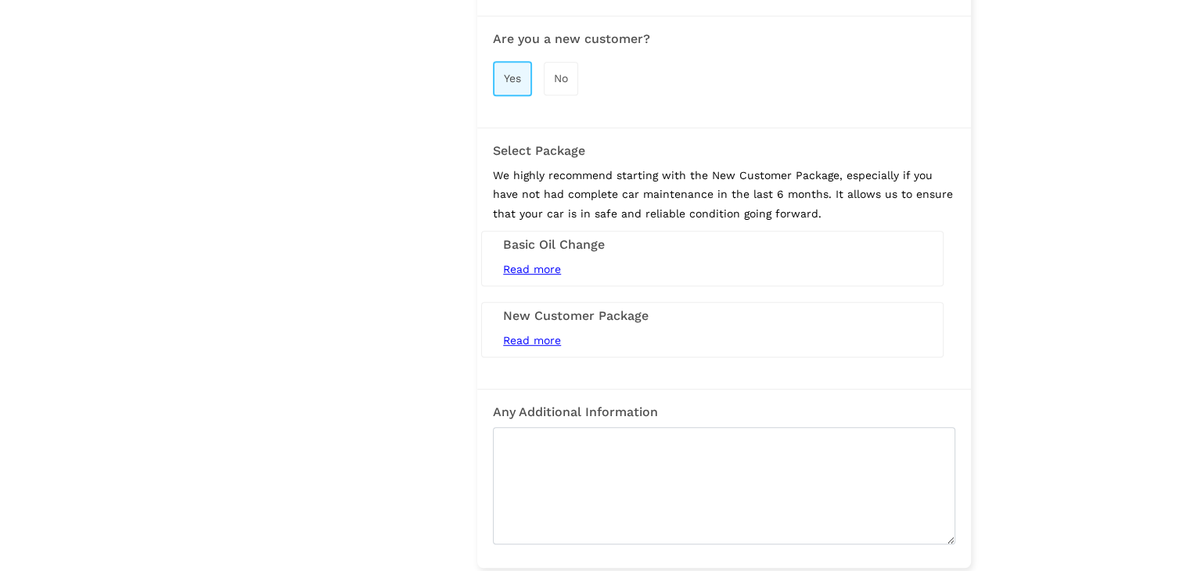
click at [601, 260] on div "Read more 5L Conventional engine oil and filter service (synthetic upgrade avai…" at bounding box center [712, 270] width 442 height 20
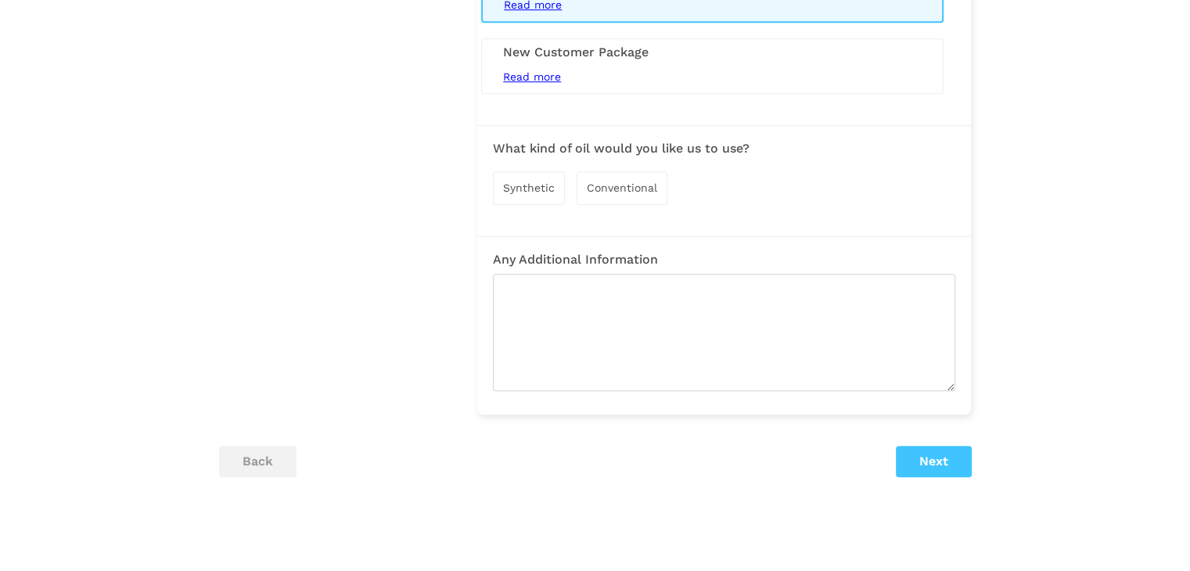
scroll to position [1199, 0]
click at [618, 181] on span "Conventional" at bounding box center [622, 187] width 70 height 13
click at [522, 183] on span "Synthetic" at bounding box center [529, 188] width 52 height 13
click at [920, 466] on button "Next" at bounding box center [934, 462] width 76 height 31
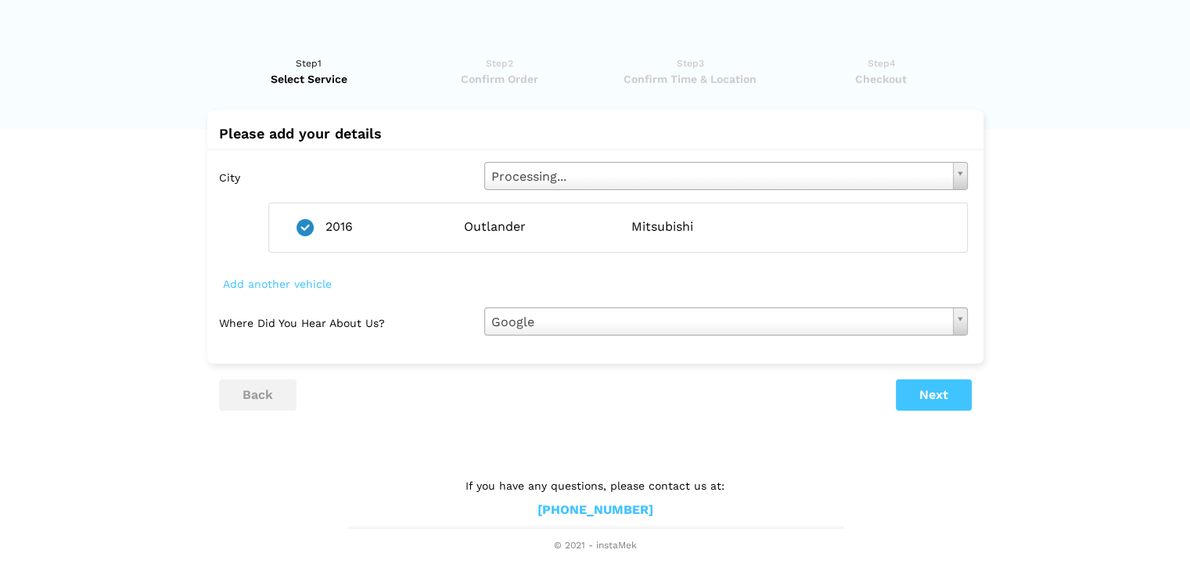
scroll to position [0, 0]
click at [946, 383] on button "Next" at bounding box center [939, 394] width 76 height 31
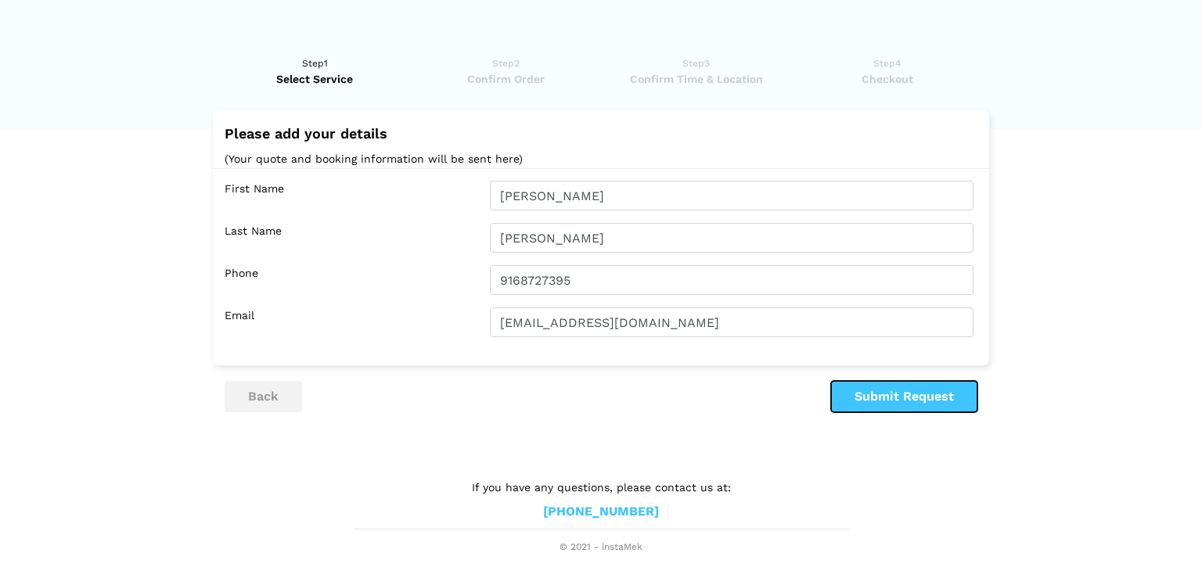
click at [919, 401] on button "Submit Request" at bounding box center [904, 396] width 146 height 31
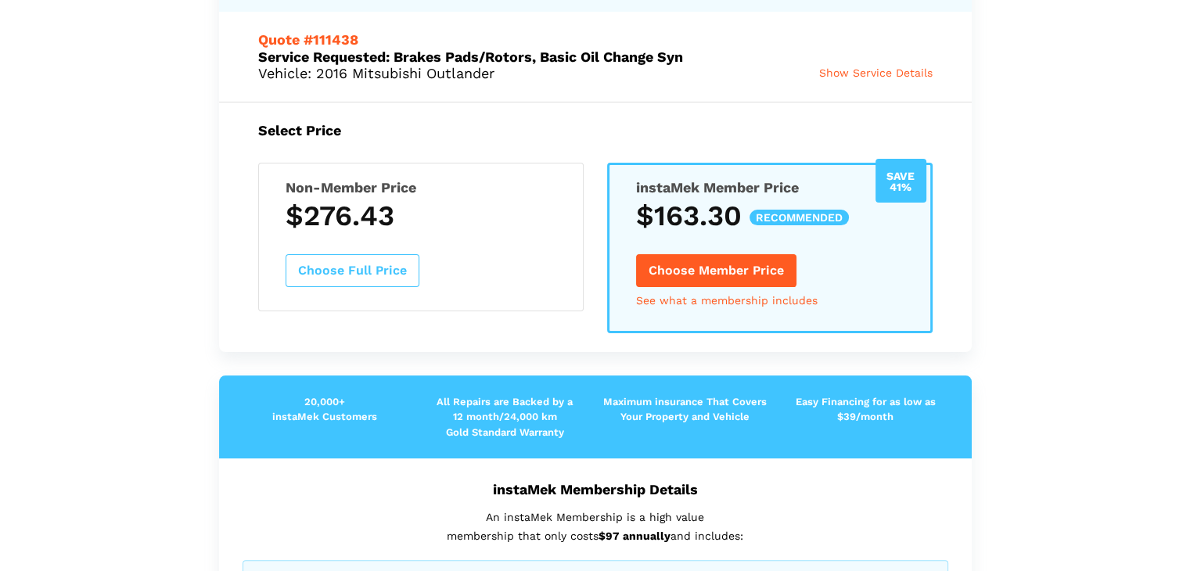
scroll to position [190, 0]
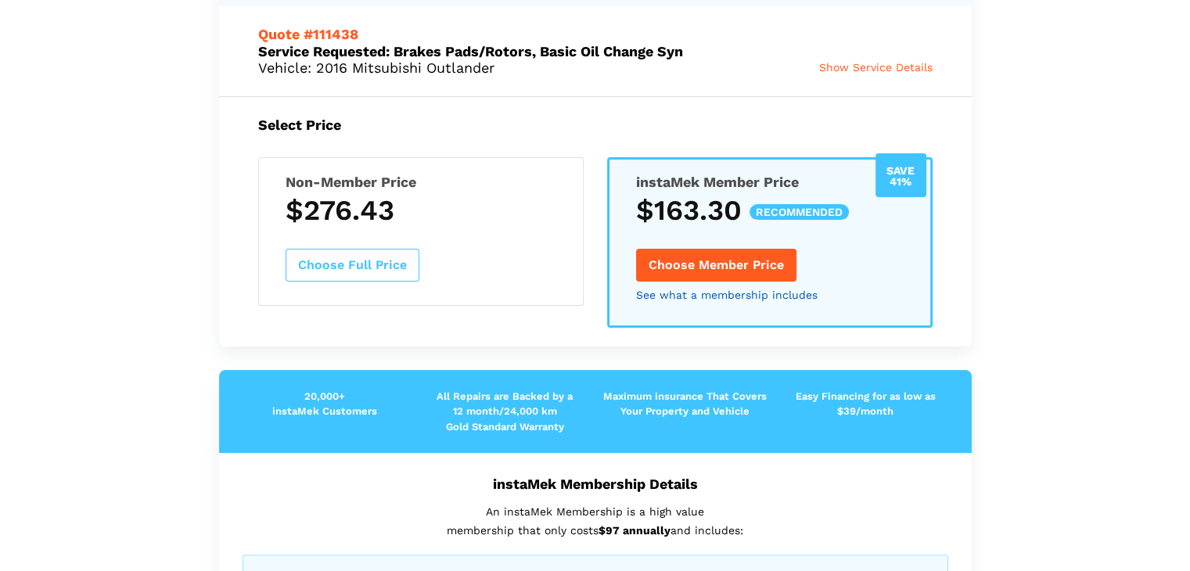
click at [664, 290] on link "See what a membership includes" at bounding box center [727, 295] width 182 height 11
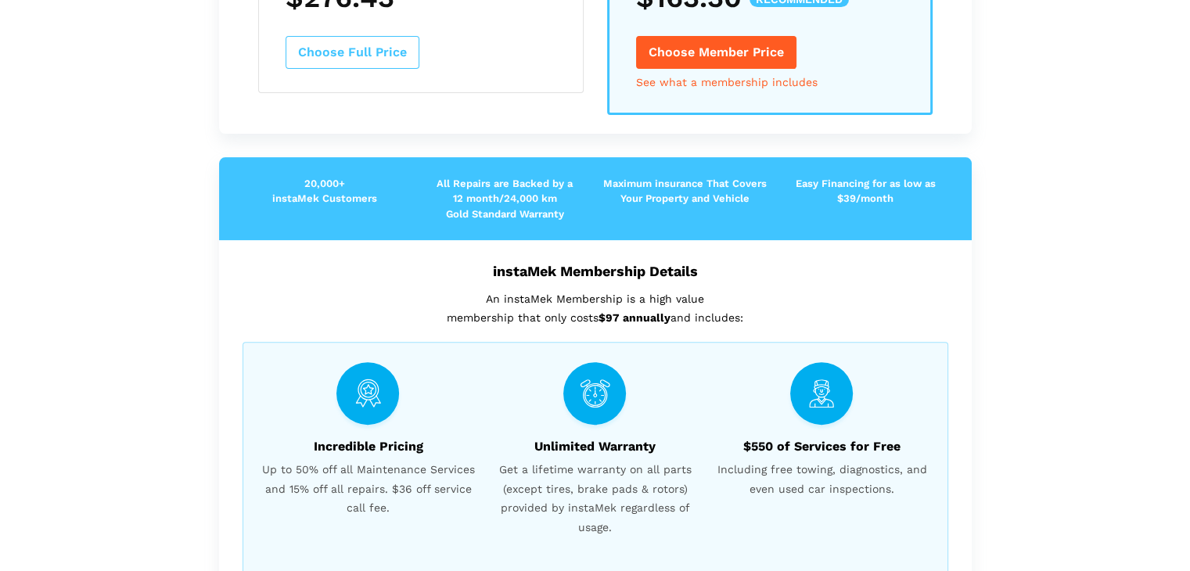
scroll to position [405, 0]
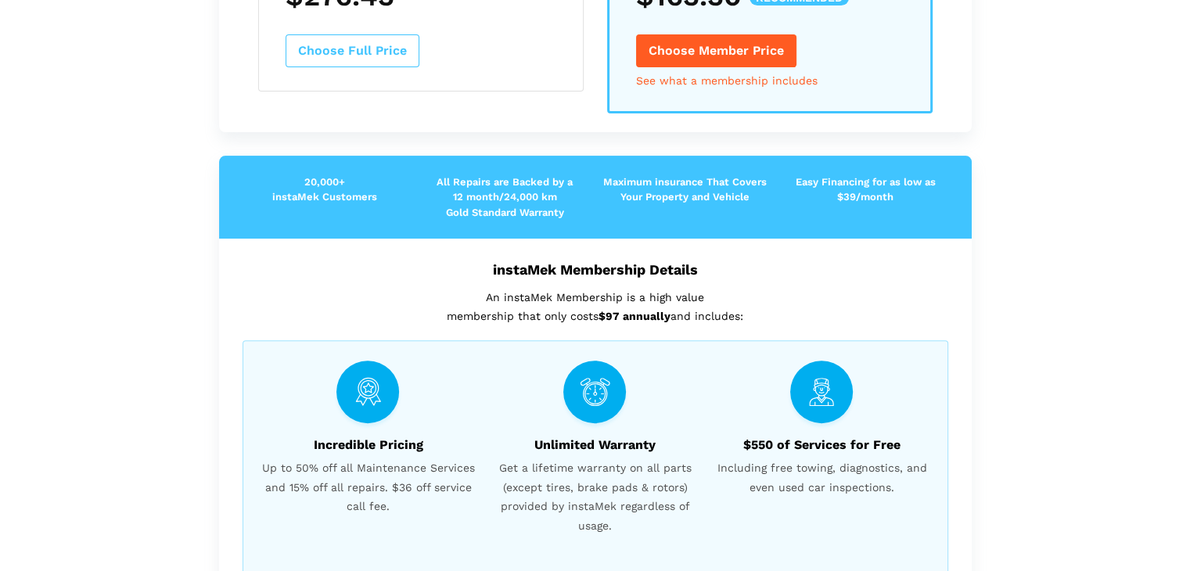
click at [797, 409] on div "$550 of Services for Free Including free towing, diagnostics, and even used car…" at bounding box center [821, 455] width 227 height 188
click at [574, 396] on div at bounding box center [594, 392] width 63 height 63
click at [340, 443] on h6 "Incredible Pricing" at bounding box center [368, 445] width 219 height 15
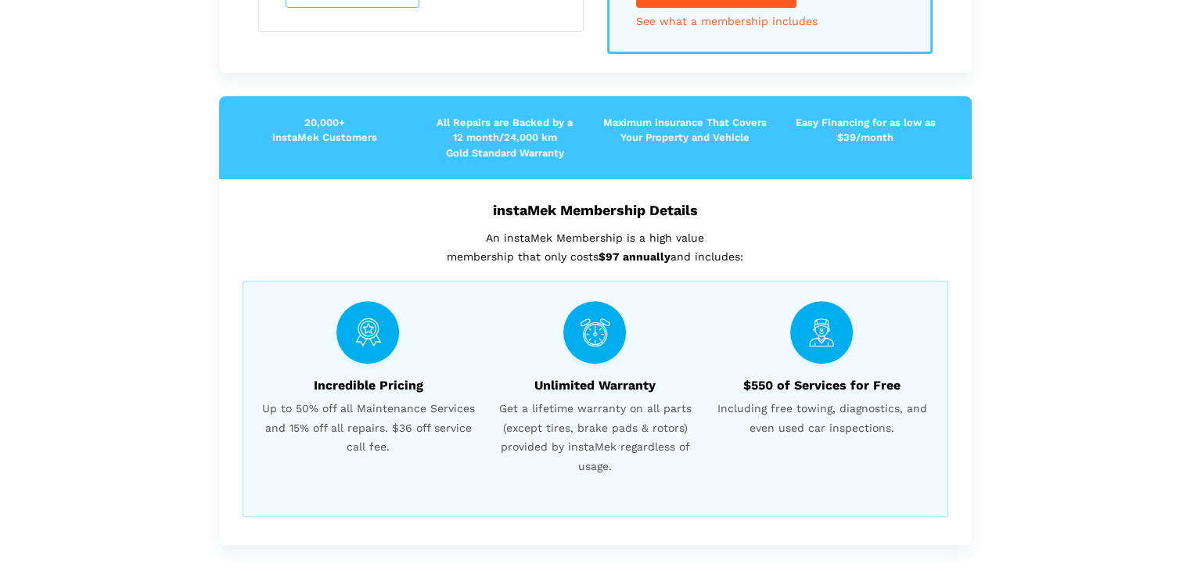
scroll to position [252, 0]
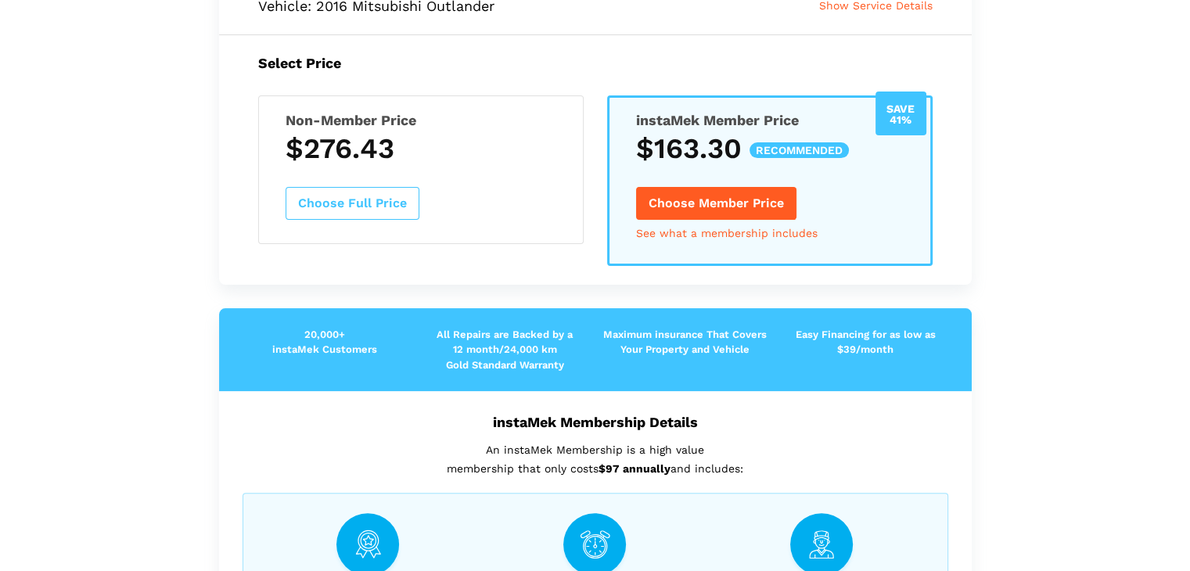
click at [703, 207] on button "Choose Member Price" at bounding box center [716, 203] width 160 height 33
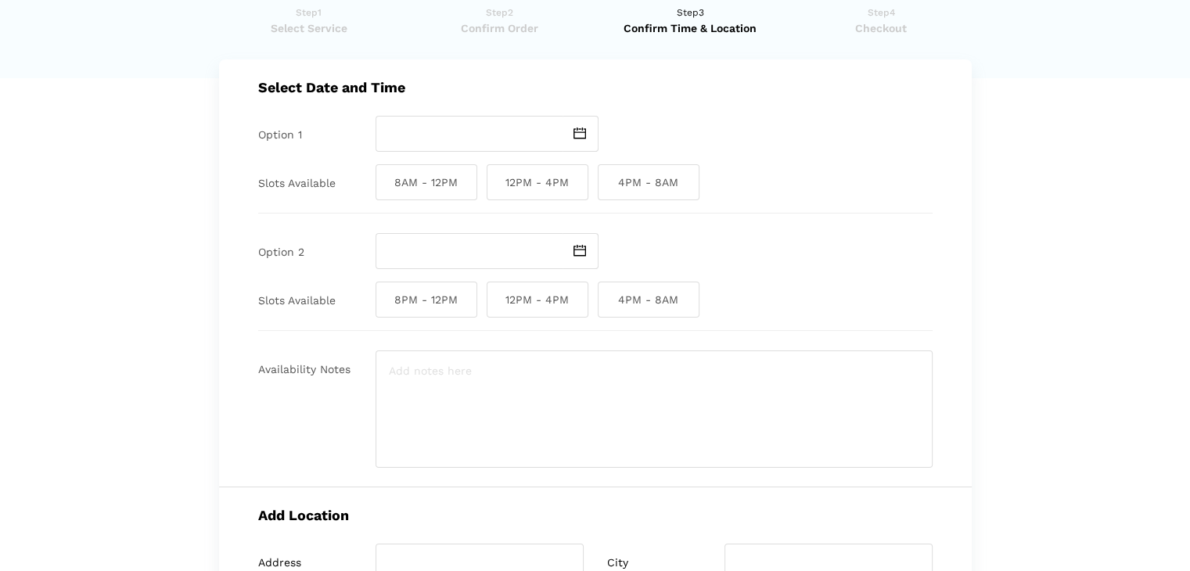
scroll to position [50, 0]
click at [573, 135] on span at bounding box center [581, 135] width 36 height 36
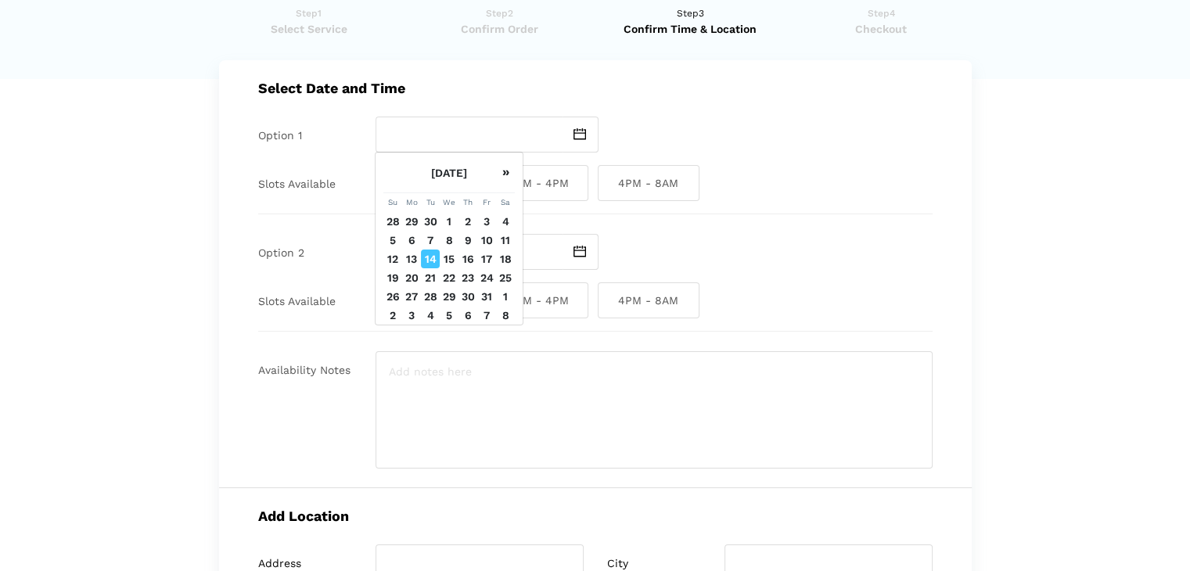
click at [451, 259] on td "15" at bounding box center [449, 259] width 19 height 19
type input "Wednesday October 15 2025"
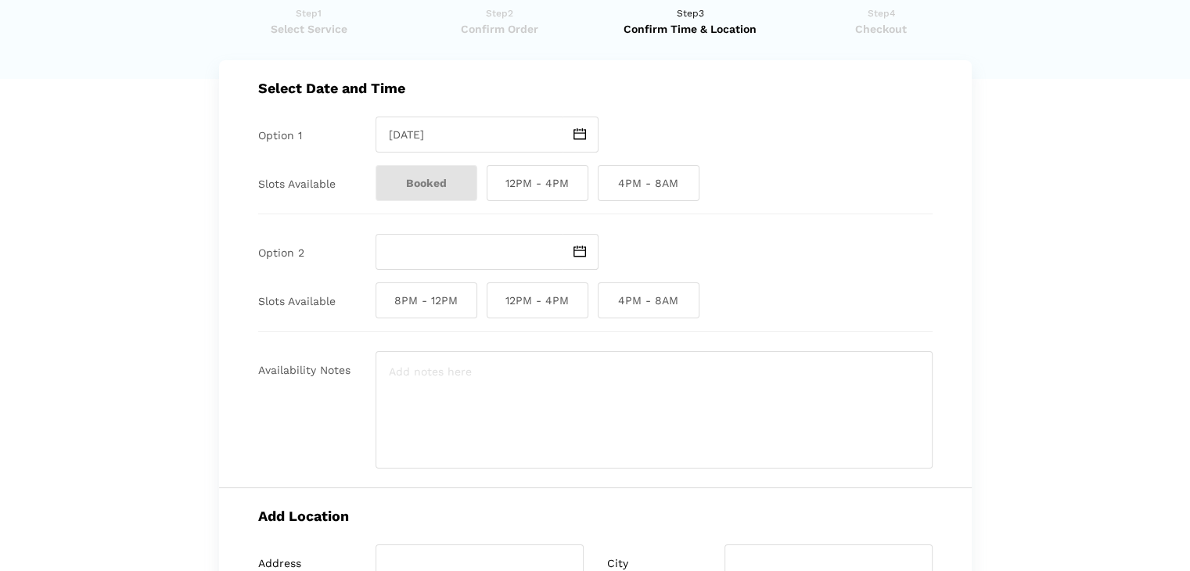
click at [636, 189] on span "4PM - 8AM" at bounding box center [649, 183] width 102 height 36
click at [608, 189] on input "4PM - 8AM" at bounding box center [603, 183] width 10 height 36
checkbox input "true"
click at [576, 179] on span "12PM - 4PM" at bounding box center [538, 183] width 102 height 36
click at [497, 179] on input "12PM - 4PM" at bounding box center [492, 183] width 10 height 36
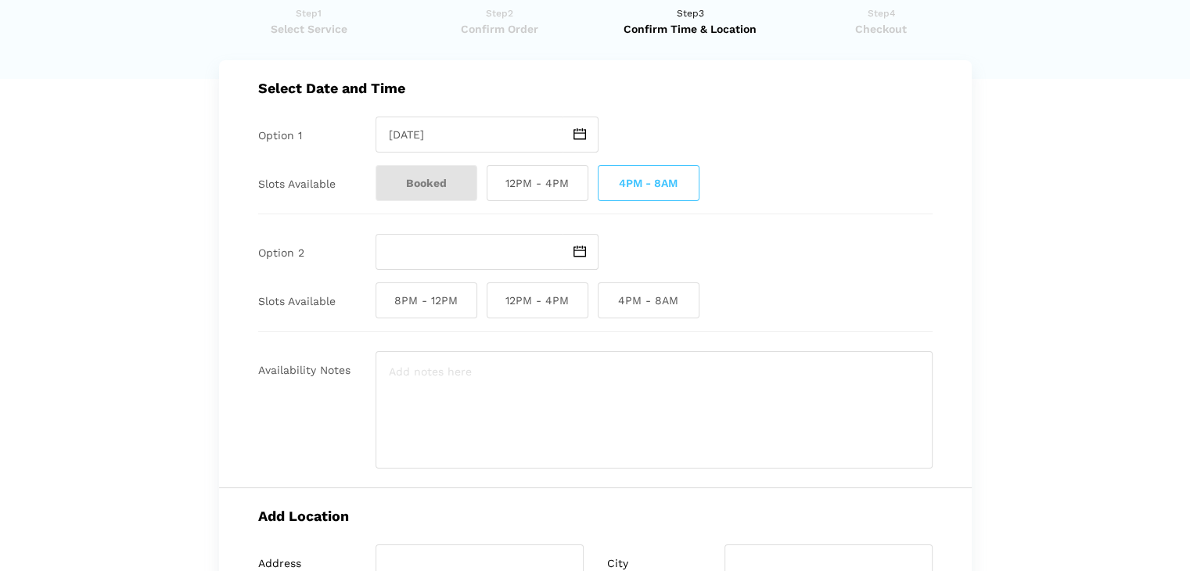
checkbox input "true"
click at [584, 249] on img at bounding box center [580, 252] width 13 height 12
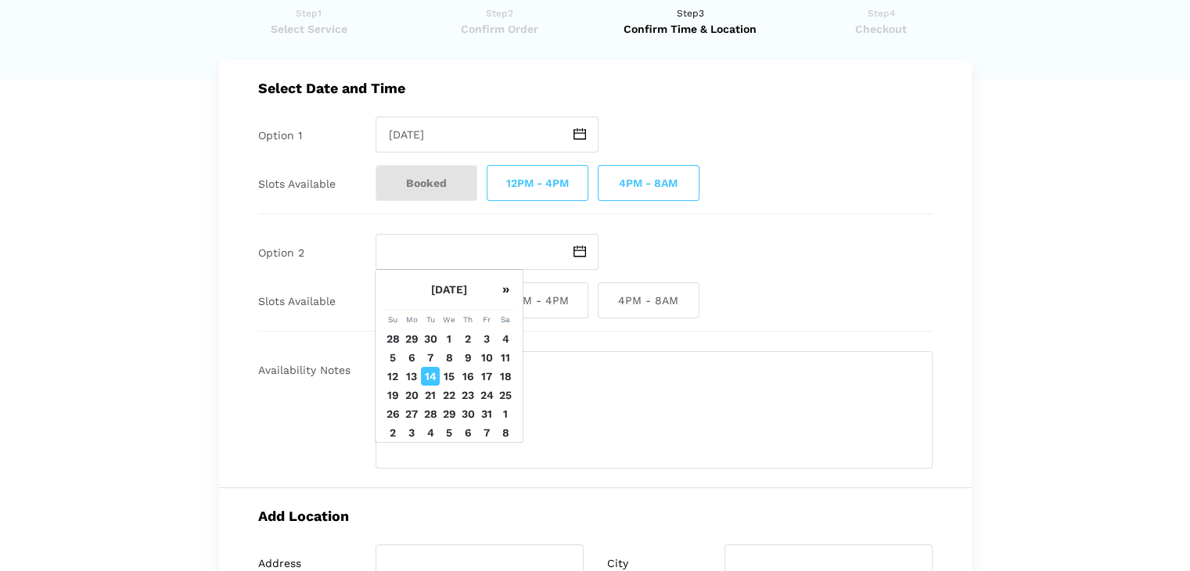
click at [466, 378] on td "16" at bounding box center [468, 376] width 19 height 19
type input "Thursday October 16 2025"
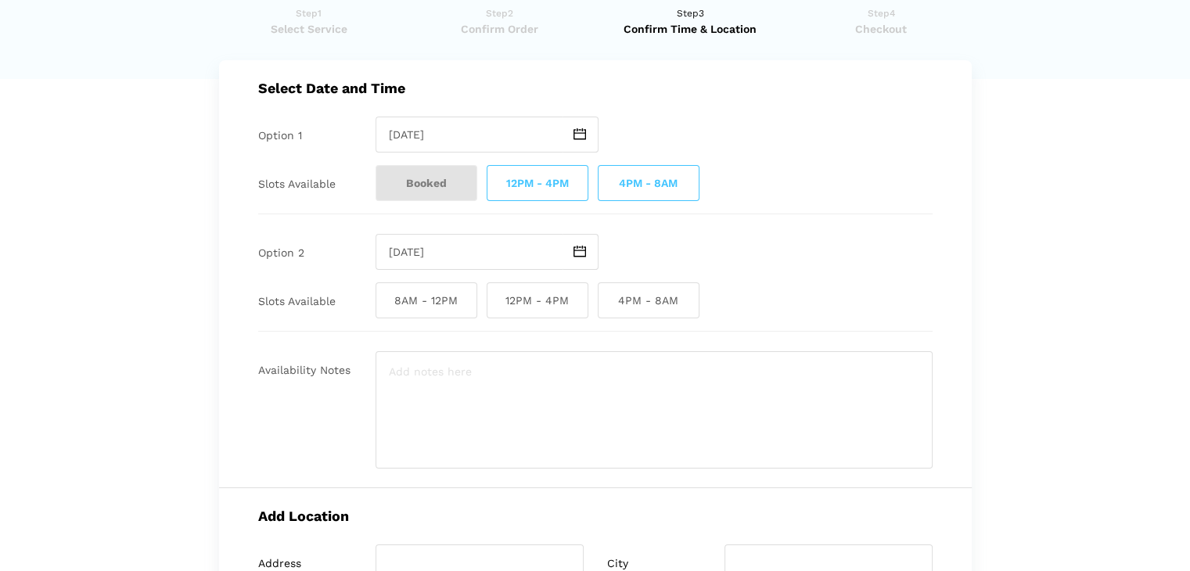
click at [556, 300] on span "12PM - 4PM" at bounding box center [538, 300] width 102 height 36
click at [497, 300] on input "12PM - 4PM" at bounding box center [492, 300] width 10 height 36
checkbox input "true"
click at [642, 167] on span "4PM - 8AM" at bounding box center [649, 183] width 102 height 36
click at [608, 167] on input "4PM - 8AM" at bounding box center [603, 183] width 10 height 36
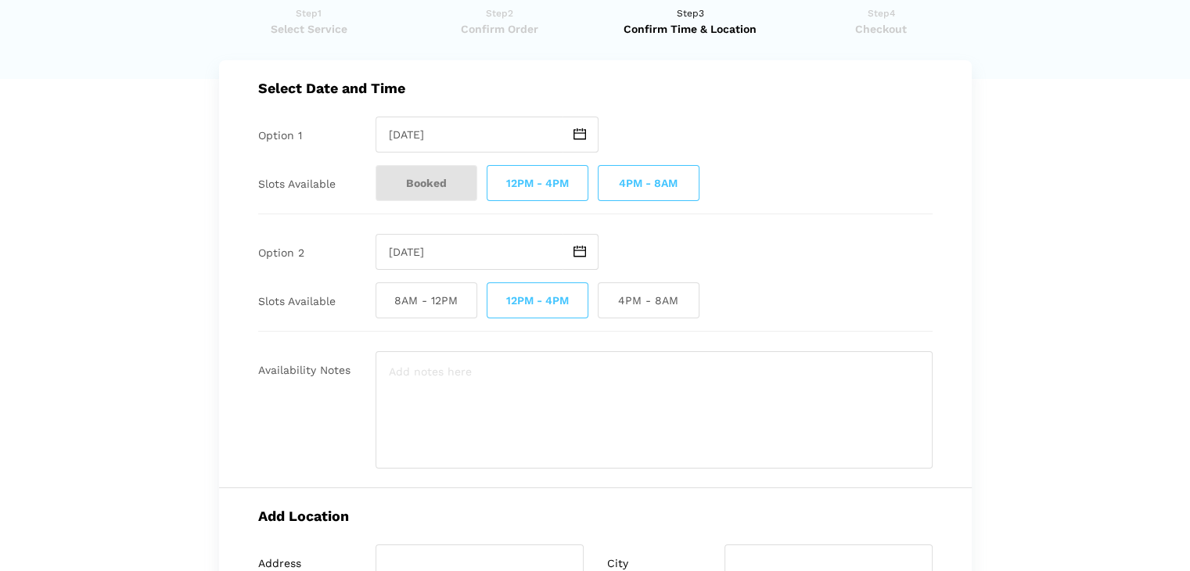
checkbox input "false"
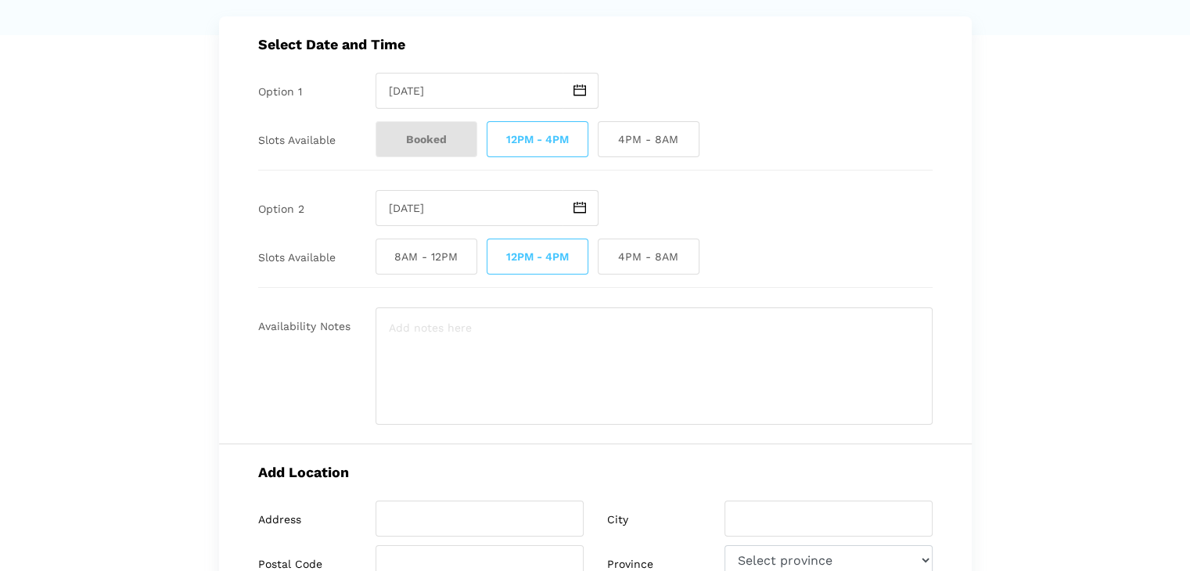
scroll to position [256, 0]
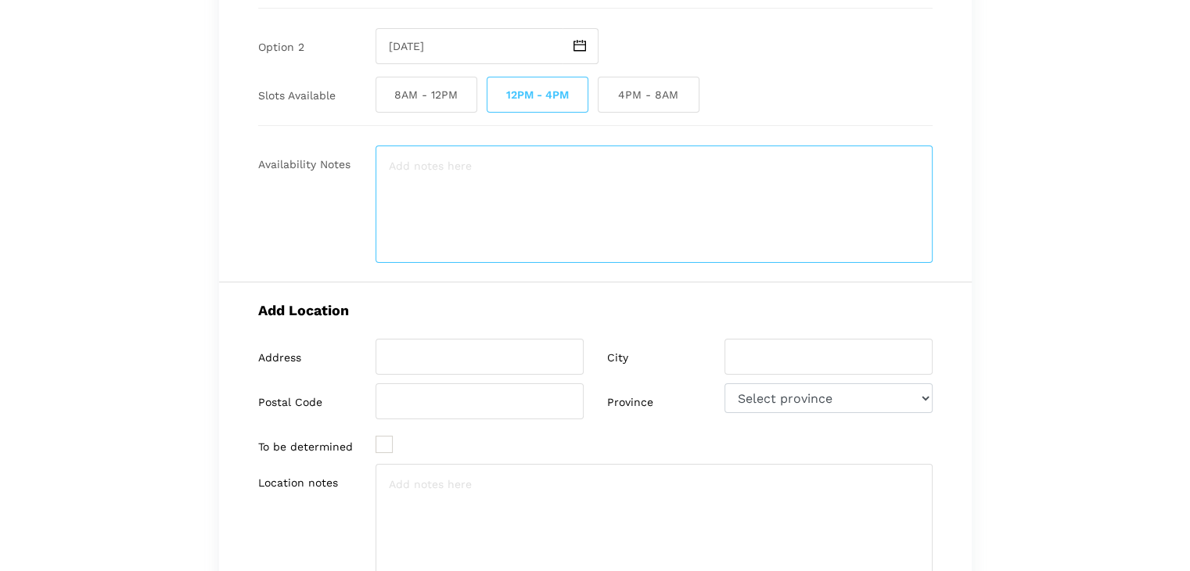
click at [732, 164] on textarea at bounding box center [654, 204] width 557 height 117
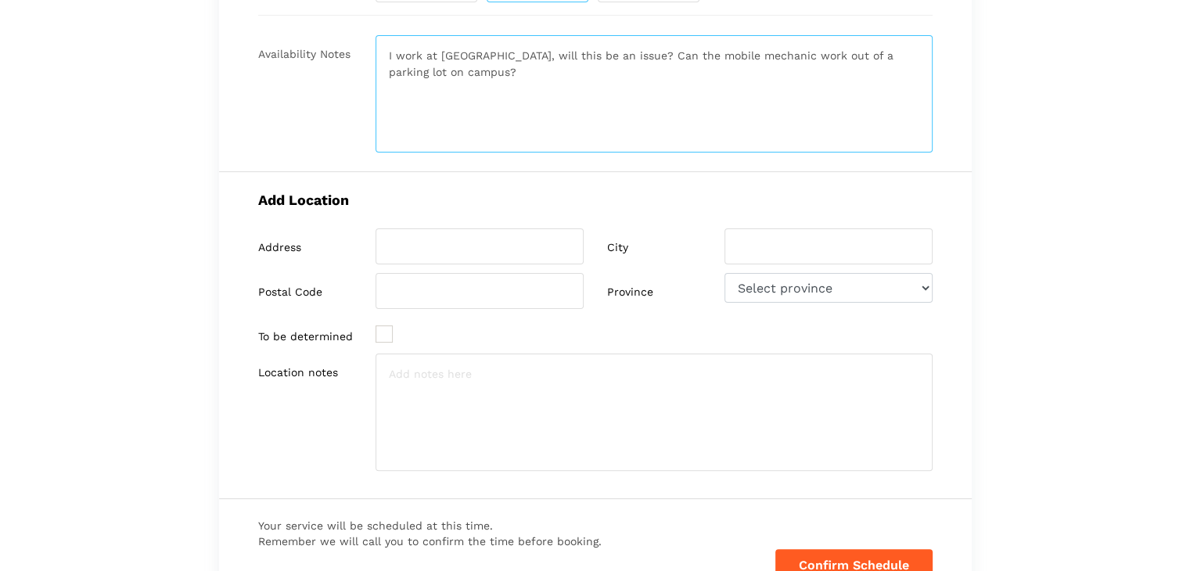
scroll to position [365, 0]
drag, startPoint x: 451, startPoint y: 79, endPoint x: 332, endPoint y: 45, distance: 123.8
click at [332, 45] on div "Availability Notes I work at UBC, will this be an issue? Can the mobile mechani…" at bounding box center [595, 94] width 674 height 117
type textarea "I work at UBC, will this be an issue? Can the mobile mechanic work out of a par…"
click at [409, 373] on textarea at bounding box center [654, 412] width 557 height 117
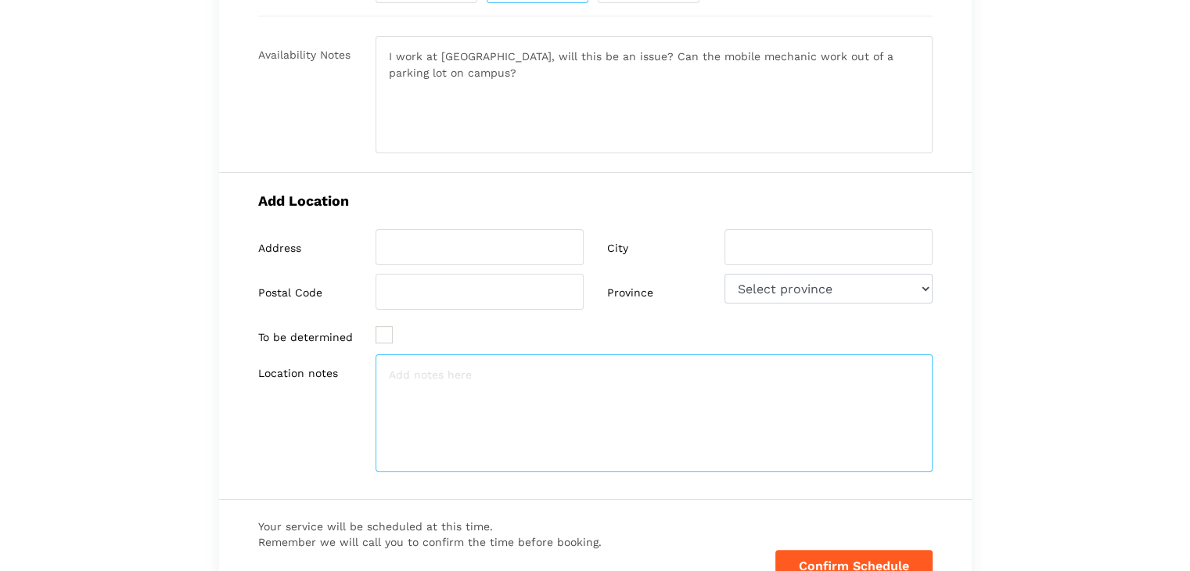
paste textarea "I work at UBC, will this be an issue? Can the mobile mechanic work out of a par…"
type textarea "I work at UBC, will this be an issue? Can the mobile mechanic work out of a par…"
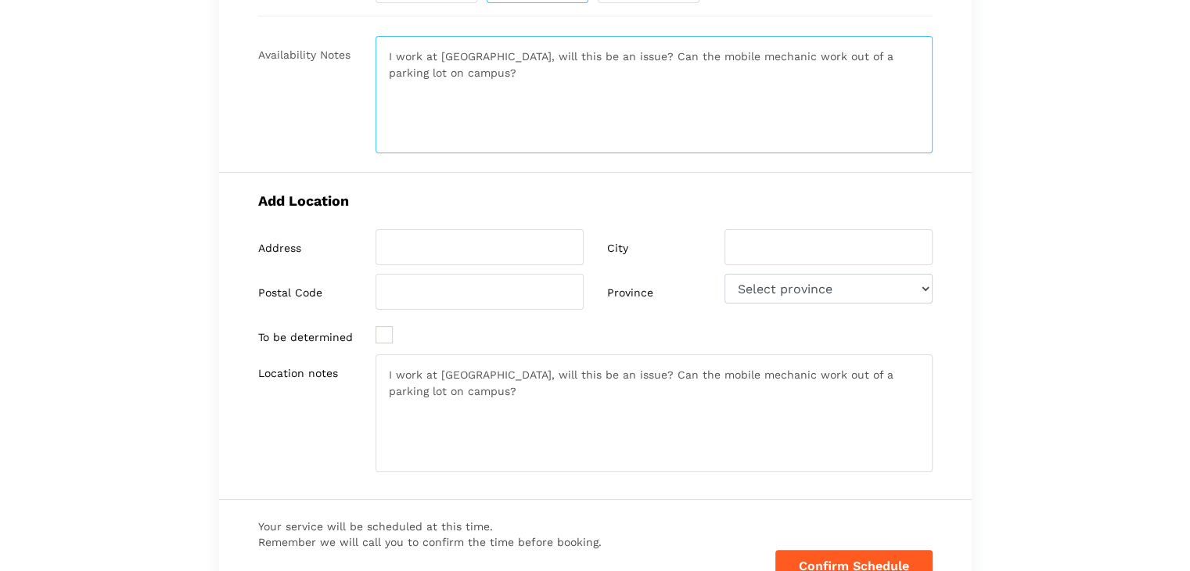
drag, startPoint x: 441, startPoint y: 99, endPoint x: 329, endPoint y: 38, distance: 127.8
click at [329, 38] on div "Availability Notes I work at UBC, will this be an issue? Can the mobile mechani…" at bounding box center [595, 94] width 674 height 117
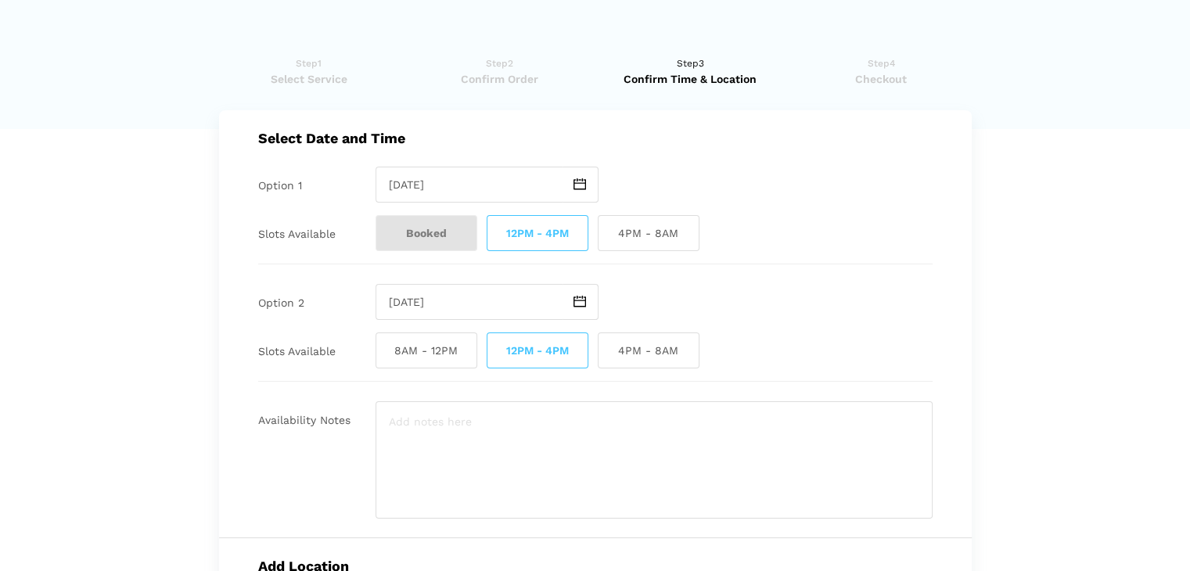
click at [579, 182] on img at bounding box center [580, 184] width 13 height 12
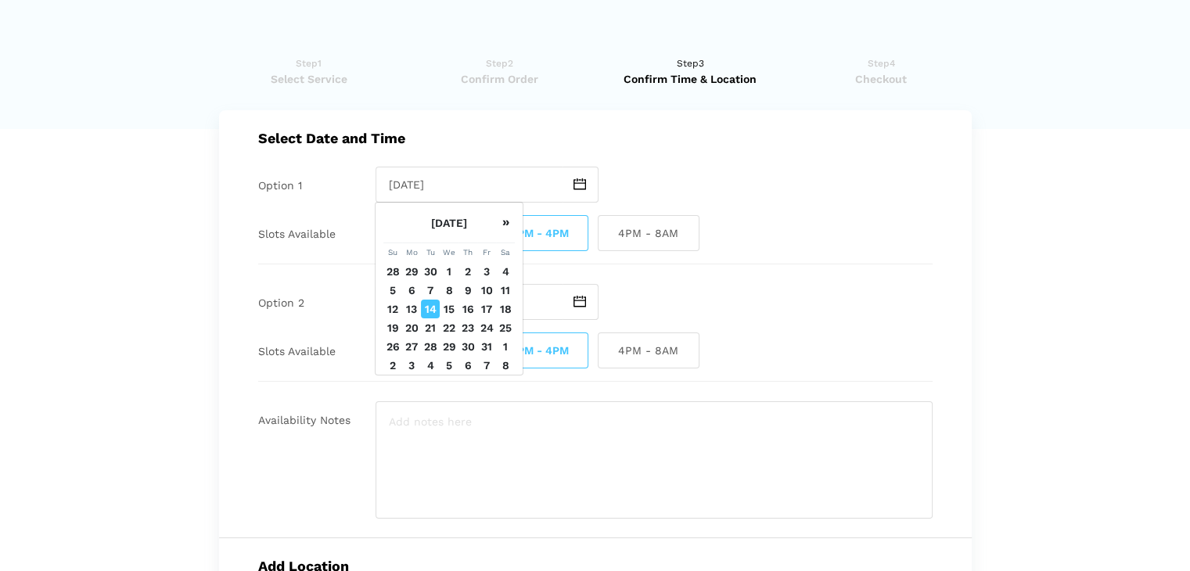
click at [485, 308] on td "17" at bounding box center [486, 309] width 19 height 19
type input "Friday October 17 2025"
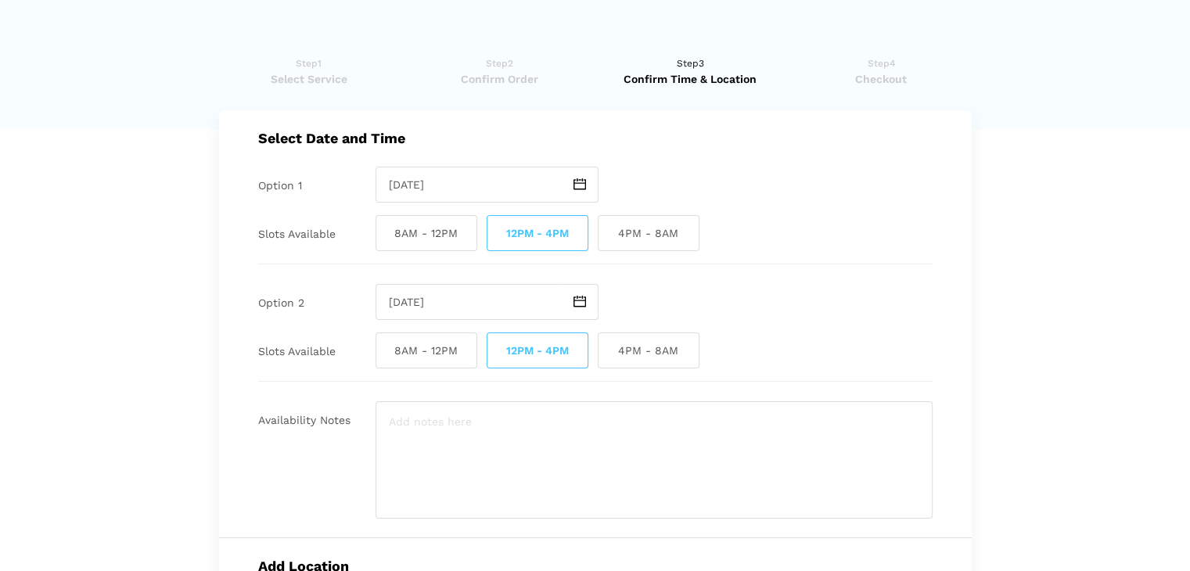
click at [441, 233] on span "8AM - 12PM" at bounding box center [427, 233] width 102 height 36
click at [386, 233] on input "8AM - 12PM" at bounding box center [381, 233] width 10 height 36
checkbox input "true"
click at [587, 189] on span at bounding box center [581, 185] width 36 height 36
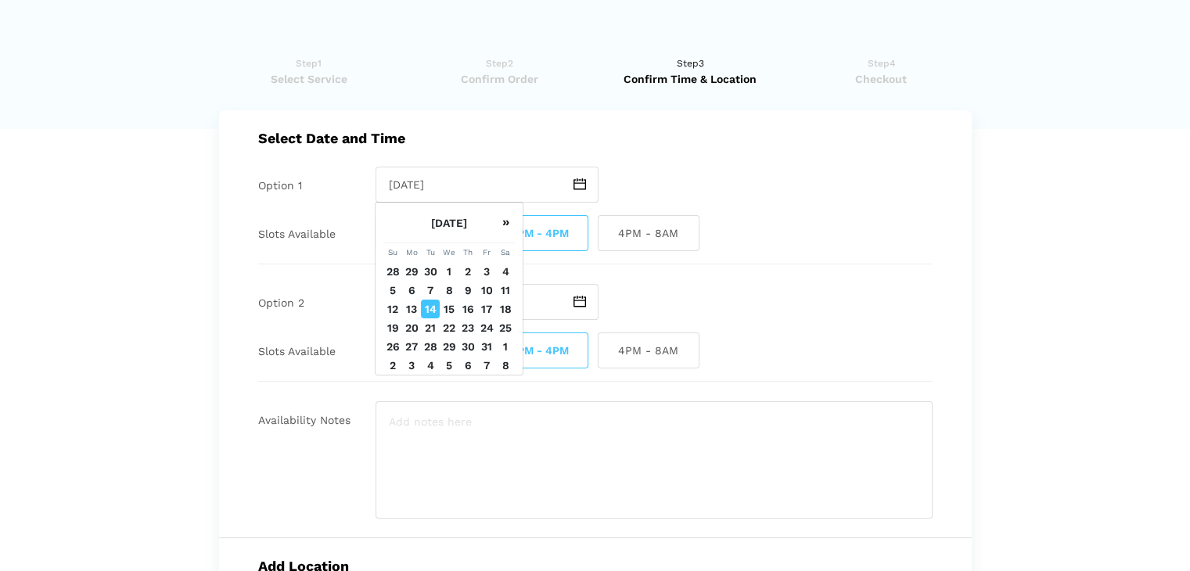
click at [469, 308] on td "16" at bounding box center [468, 309] width 19 height 19
type input "Thursday October 16 2025"
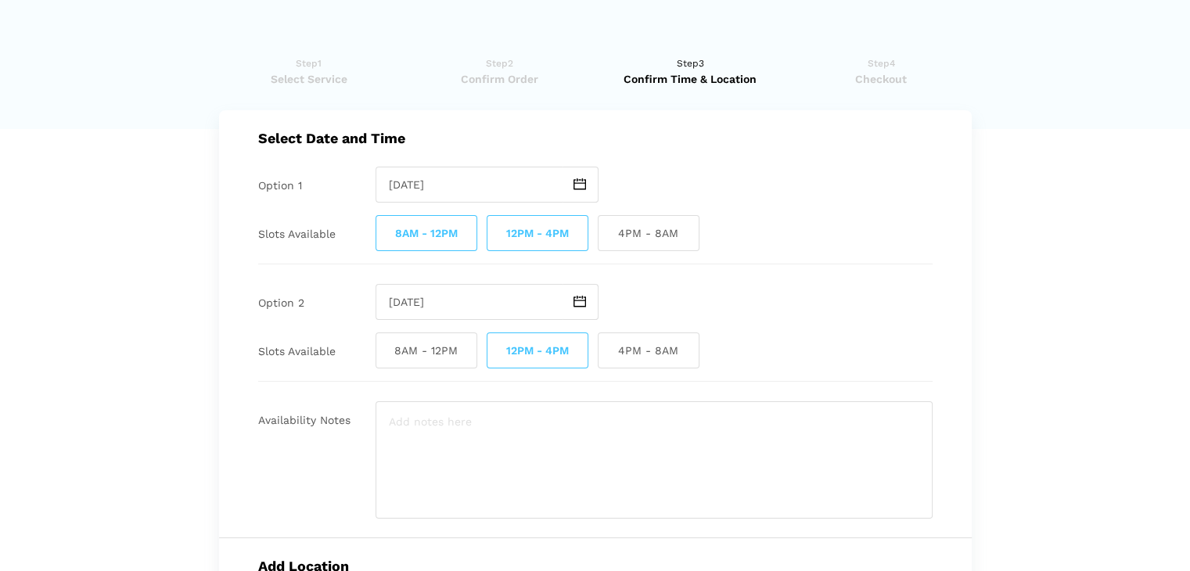
click at [442, 224] on span "8AM - 12PM" at bounding box center [427, 233] width 102 height 36
click at [386, 224] on input "8AM - 12PM" at bounding box center [381, 233] width 10 height 36
checkbox input "false"
click at [574, 300] on img at bounding box center [580, 302] width 13 height 12
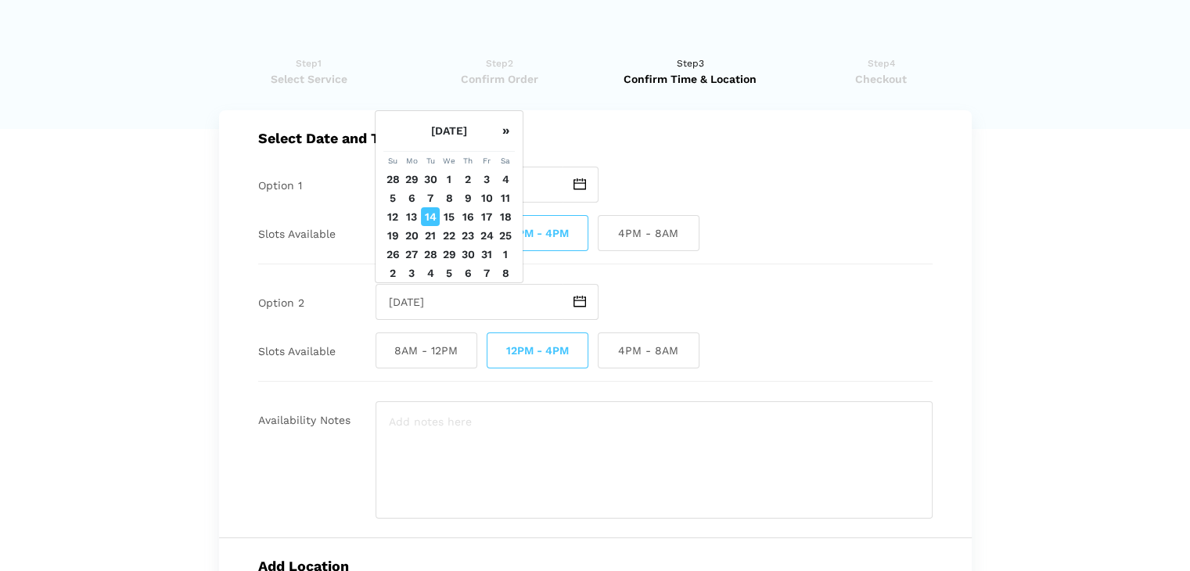
click at [485, 218] on td "17" at bounding box center [486, 216] width 19 height 19
type input "Friday October 17 2025"
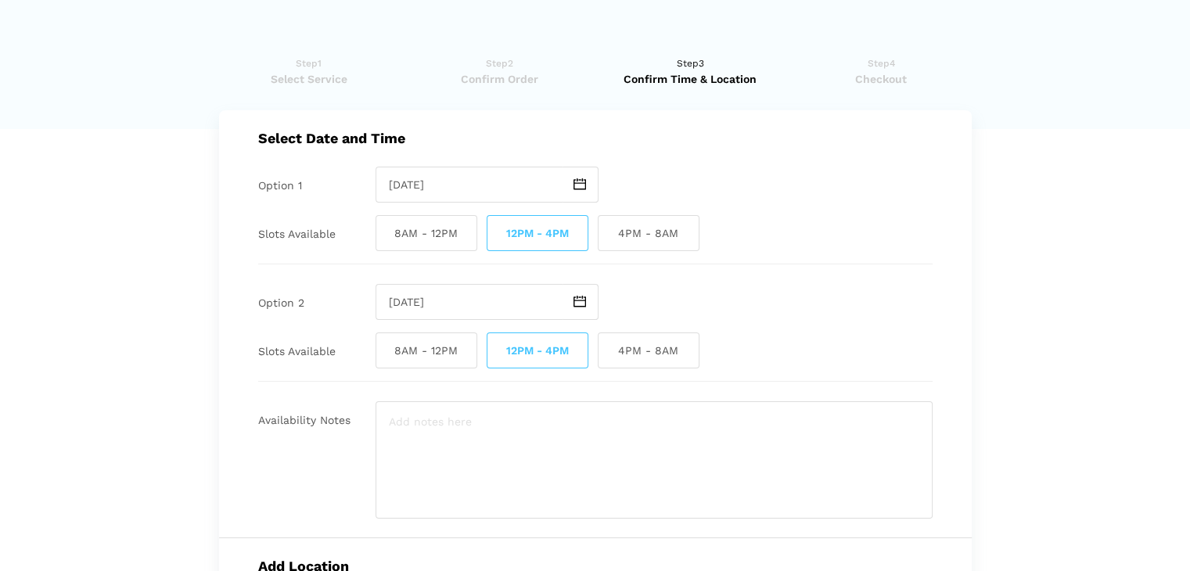
click at [435, 362] on span "8AM - 12PM" at bounding box center [427, 351] width 102 height 36
click at [386, 362] on input "8AM - 12PM" at bounding box center [381, 351] width 10 height 36
checkbox input "true"
click at [464, 448] on textarea at bounding box center [654, 459] width 557 height 117
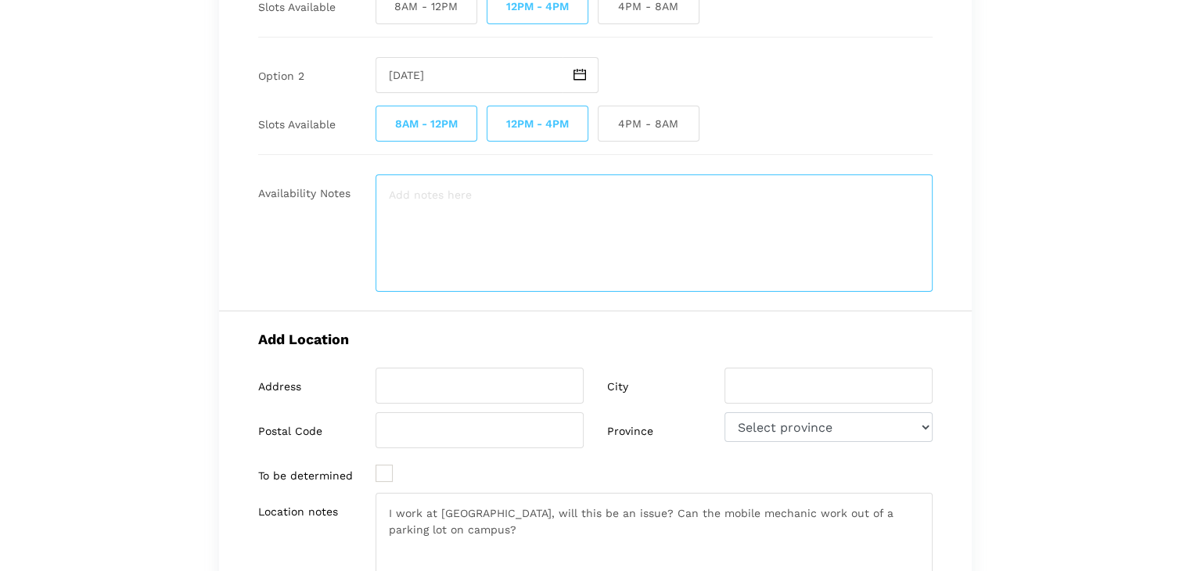
scroll to position [234, 0]
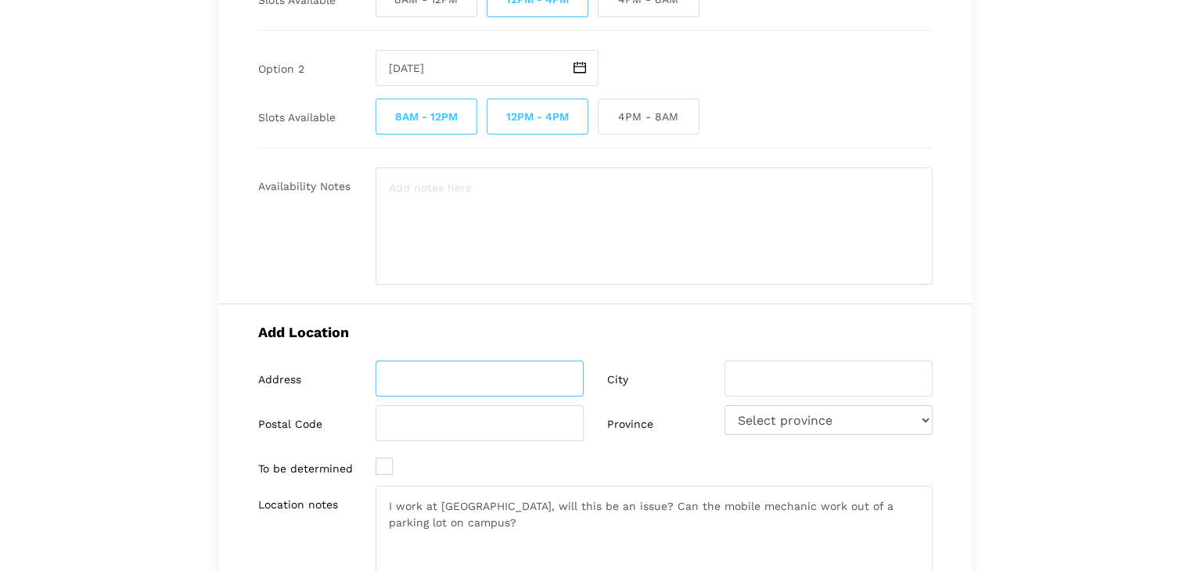
click at [444, 369] on input "search" at bounding box center [480, 379] width 208 height 36
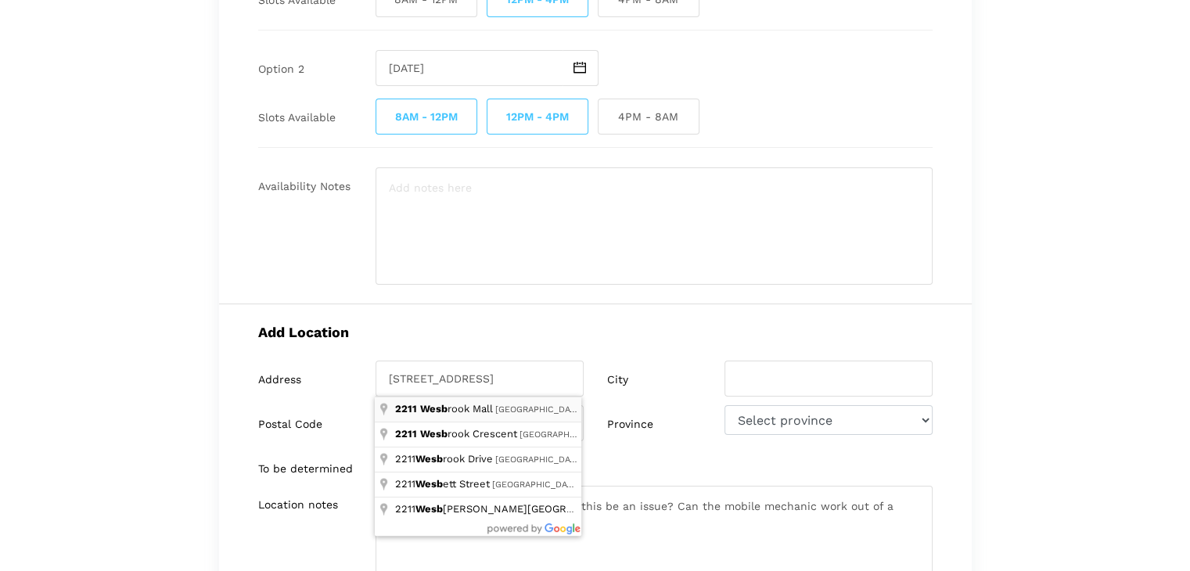
type input "2211 Wesbrook Mall"
type input "Vancouver"
type input "V6T 2B5"
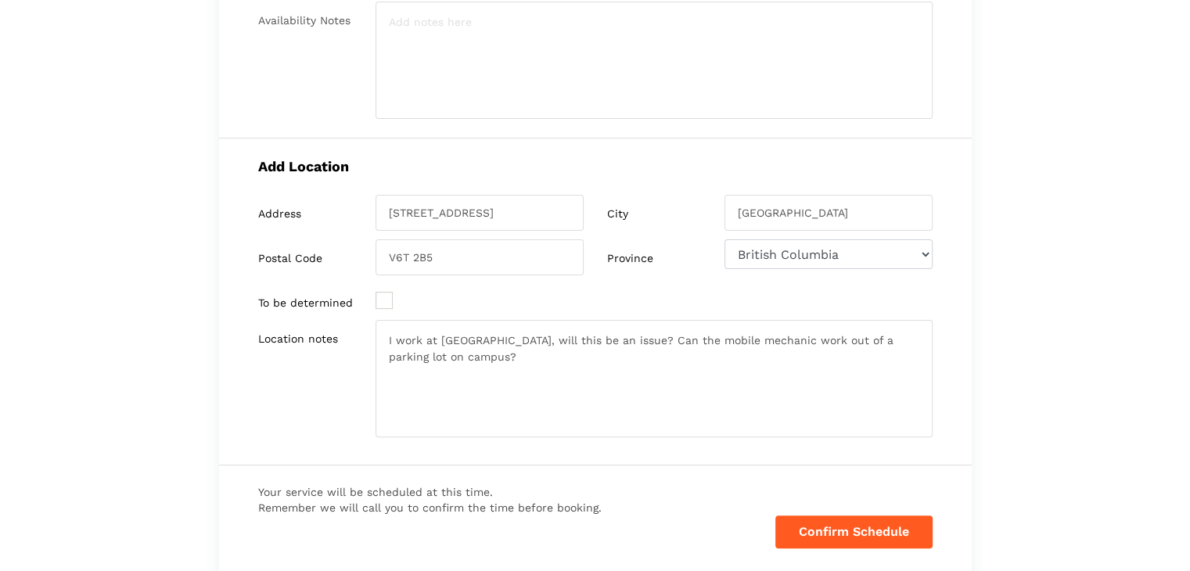
scroll to position [407, 0]
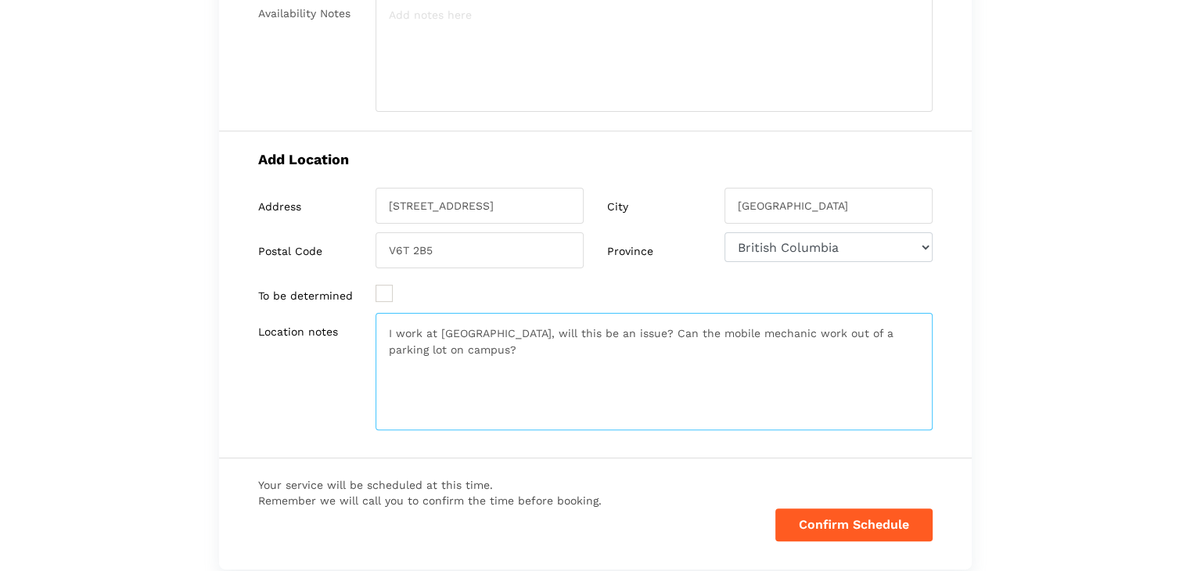
click at [510, 357] on textarea "I work at UBC, will this be an issue? Can the mobile mechanic work out of a par…" at bounding box center [654, 371] width 557 height 117
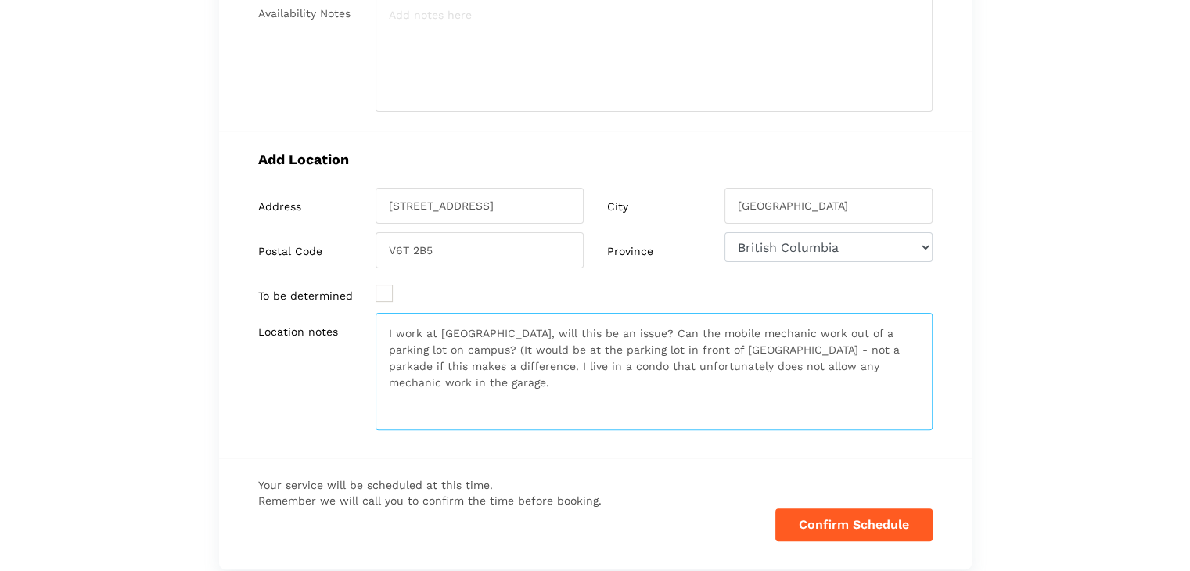
click at [445, 365] on textarea "I work at UBC, will this be an issue? Can the mobile mechanic work out of a par…" at bounding box center [654, 371] width 557 height 117
click at [611, 349] on textarea "I work at UBC, will this be an issue? Can the mobile mechanic work out of a par…" at bounding box center [654, 371] width 557 height 117
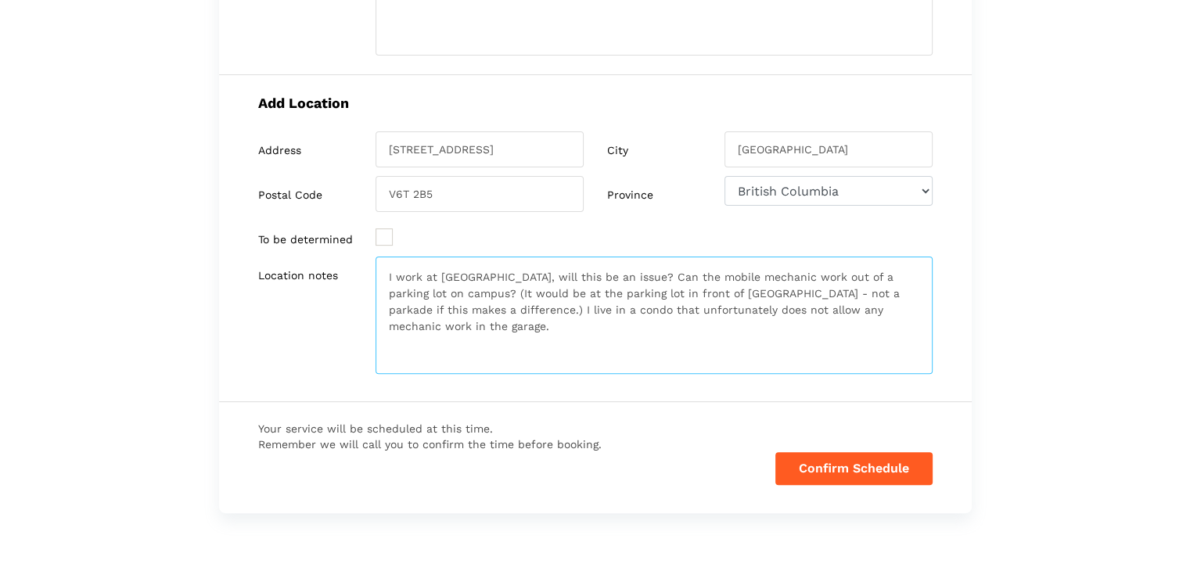
click at [910, 309] on textarea "I work at UBC, will this be an issue? Can the mobile mechanic work out of a par…" at bounding box center [654, 315] width 557 height 117
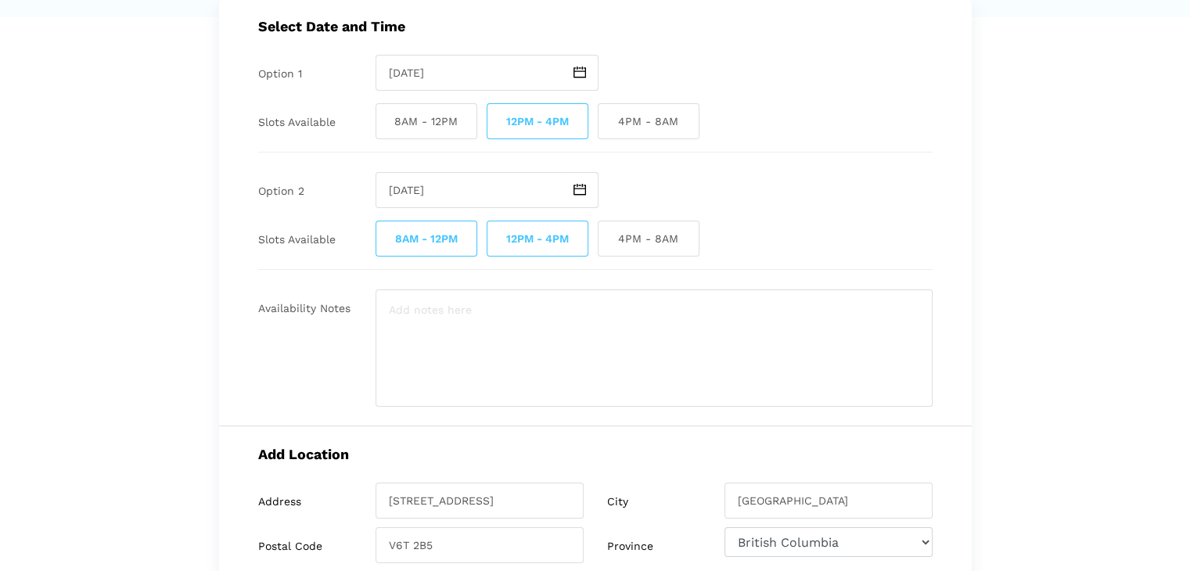
scroll to position [100, 0]
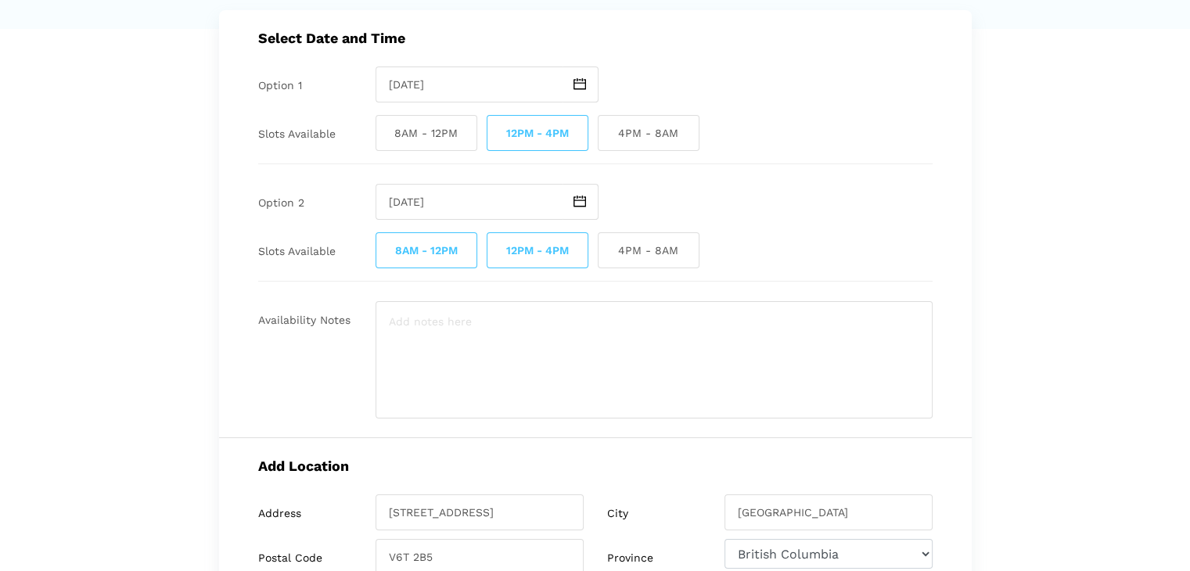
type textarea "I work at UBC, will this be an issue? Can the mobile mechanic work out of a par…"
click at [582, 79] on img at bounding box center [580, 84] width 13 height 12
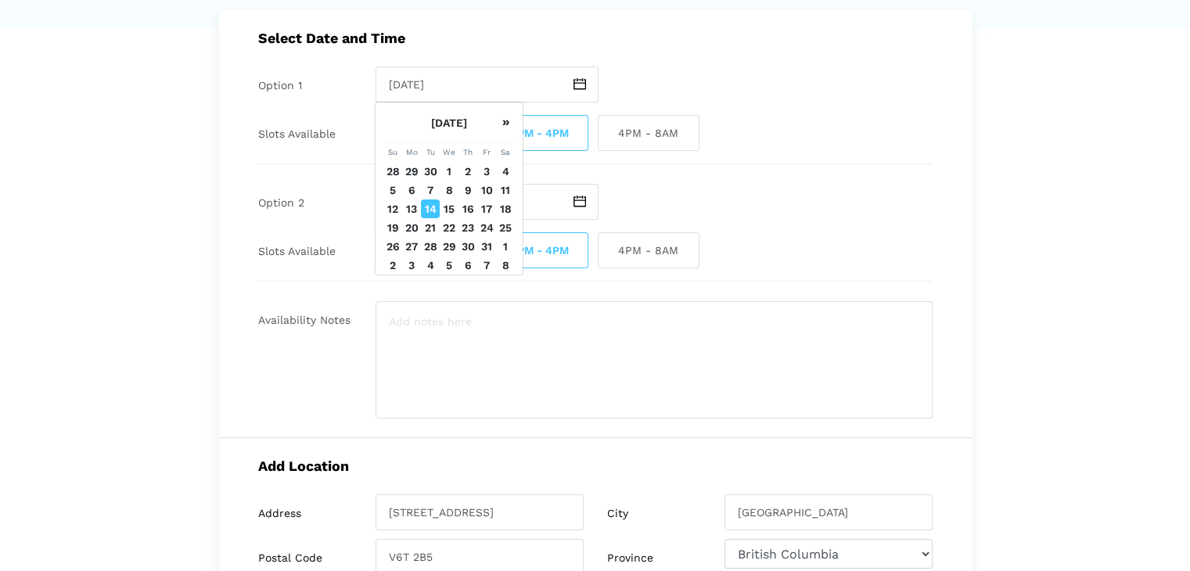
click at [450, 212] on td "15" at bounding box center [449, 209] width 19 height 19
type input "Wednesday October 15 2025"
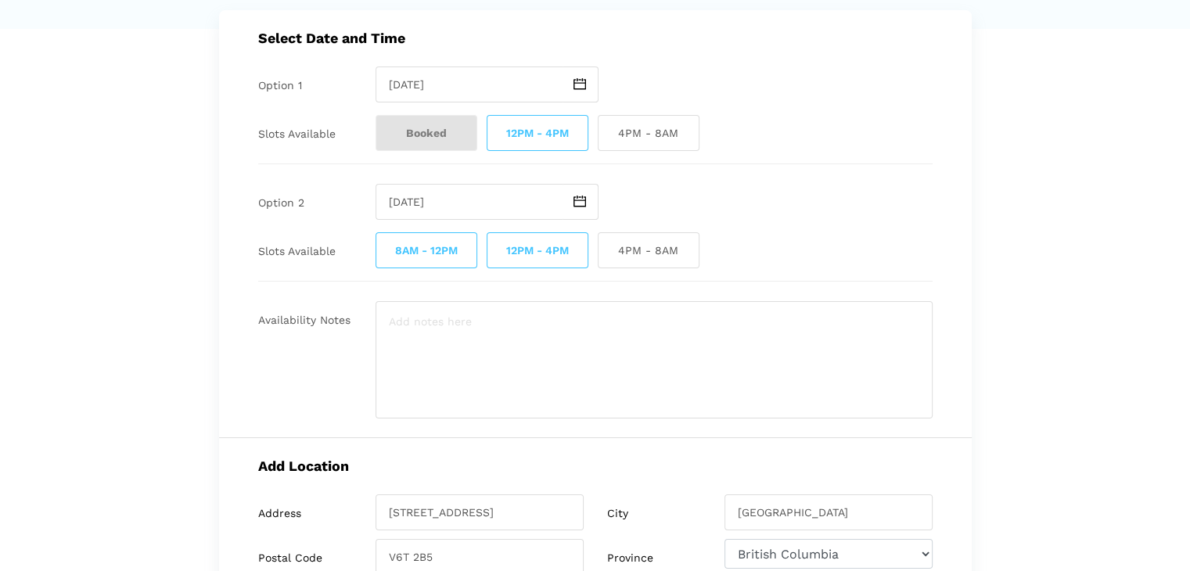
click at [580, 203] on img at bounding box center [580, 202] width 13 height 12
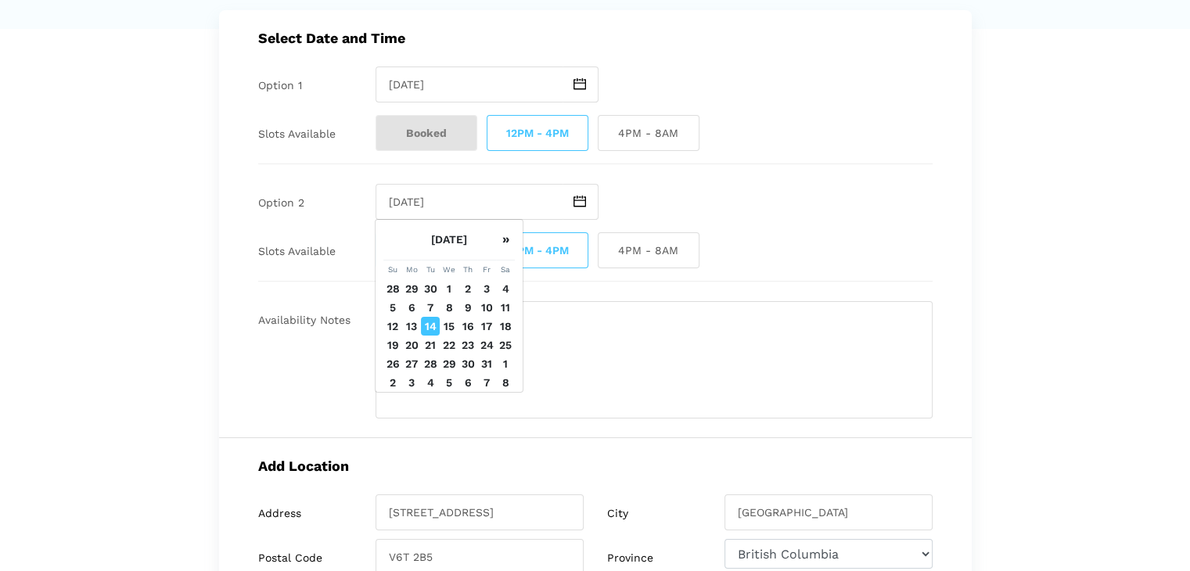
click at [469, 328] on td "16" at bounding box center [468, 326] width 19 height 19
type input "Thursday October 16 2025"
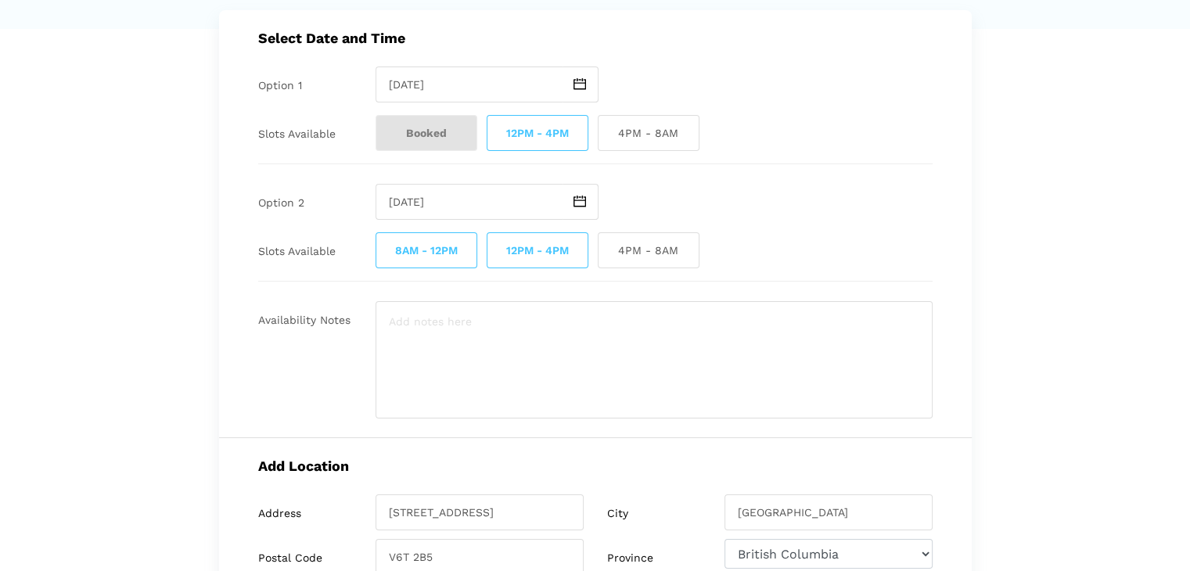
click at [450, 259] on span "8AM - 12PM" at bounding box center [427, 250] width 102 height 36
click at [386, 259] on input "8AM - 12PM" at bounding box center [381, 250] width 10 height 36
checkbox input "false"
click at [652, 257] on span "4PM - 8AM" at bounding box center [649, 250] width 102 height 36
click at [608, 257] on input "4PM - 8AM" at bounding box center [603, 250] width 10 height 36
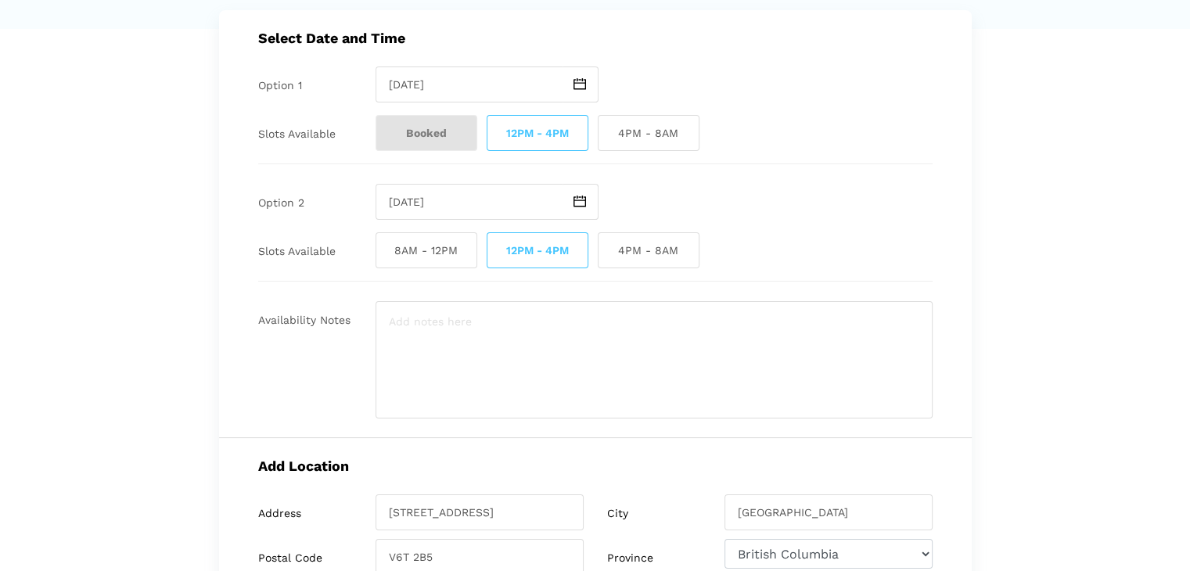
checkbox input "true"
click at [581, 354] on textarea at bounding box center [654, 359] width 557 height 117
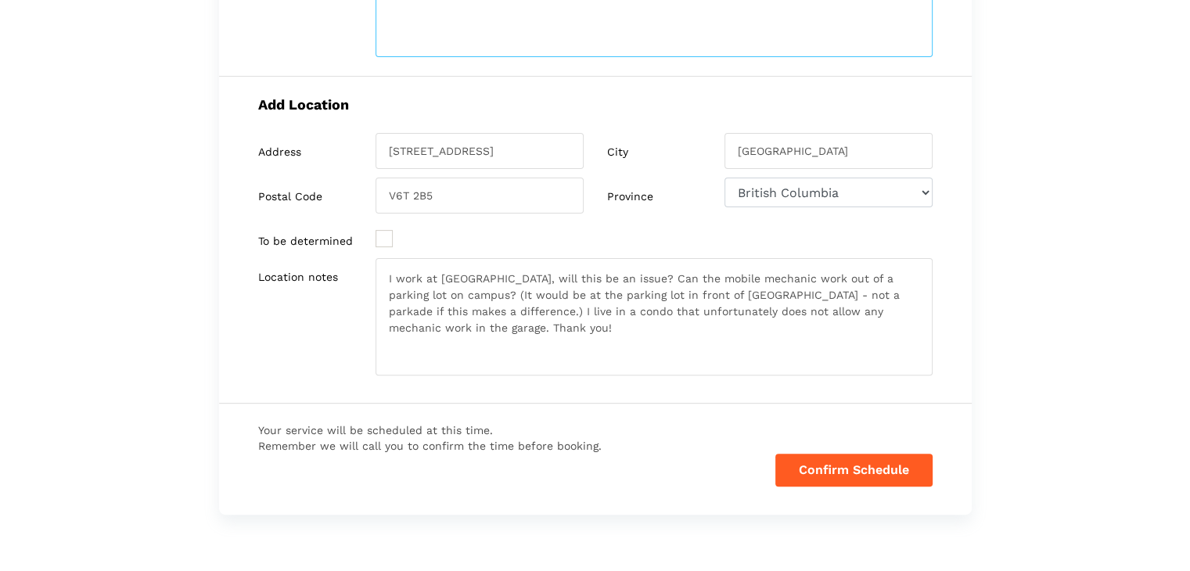
scroll to position [466, 0]
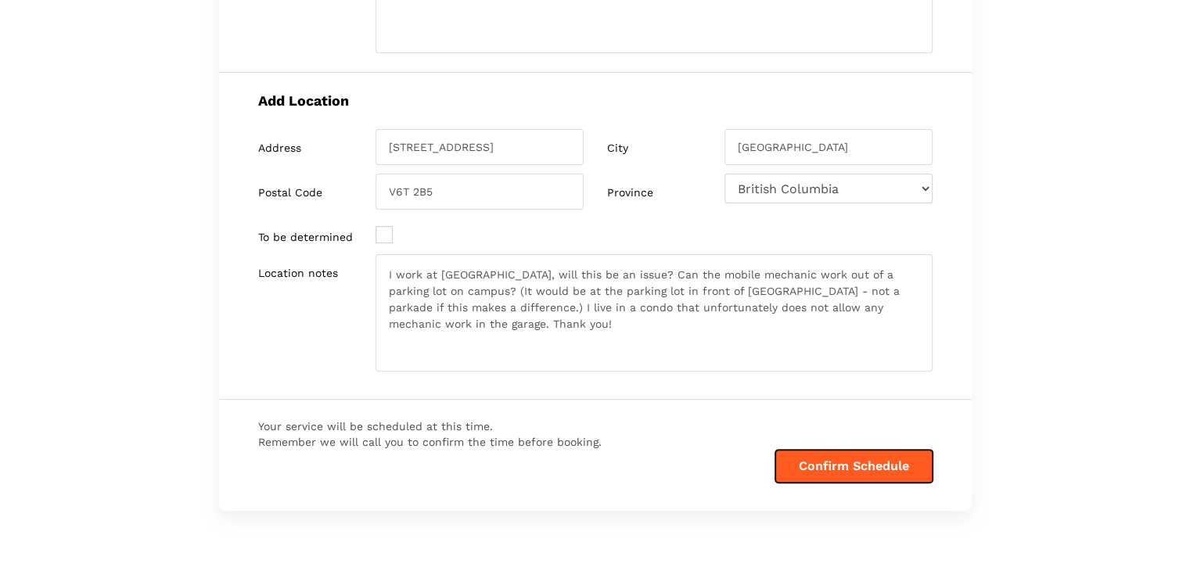
click at [870, 464] on button "Confirm Schedule" at bounding box center [853, 466] width 157 height 33
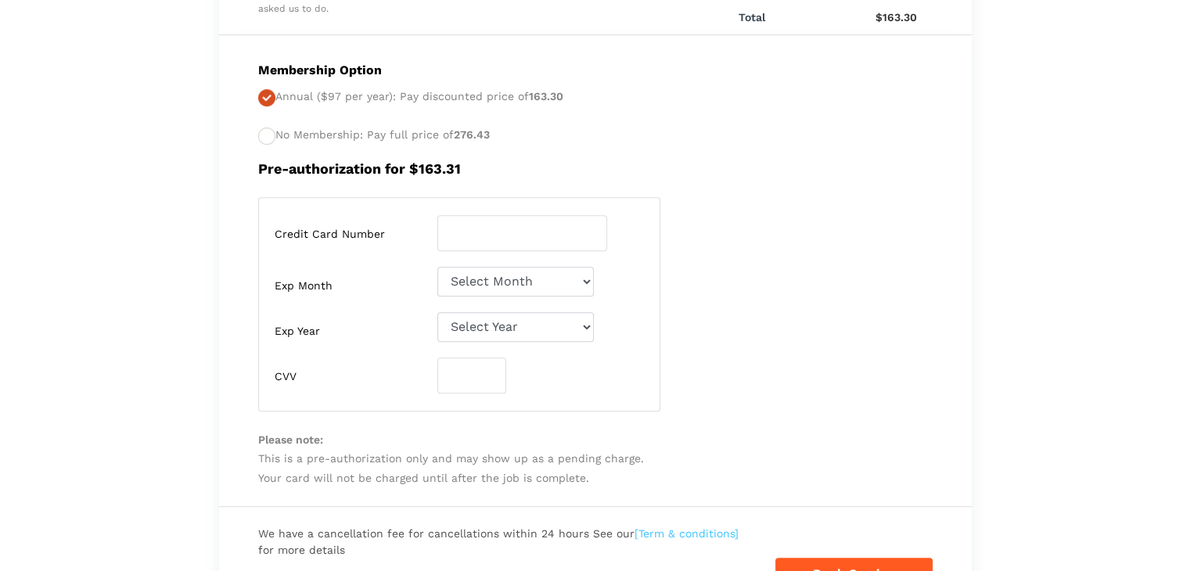
scroll to position [714, 0]
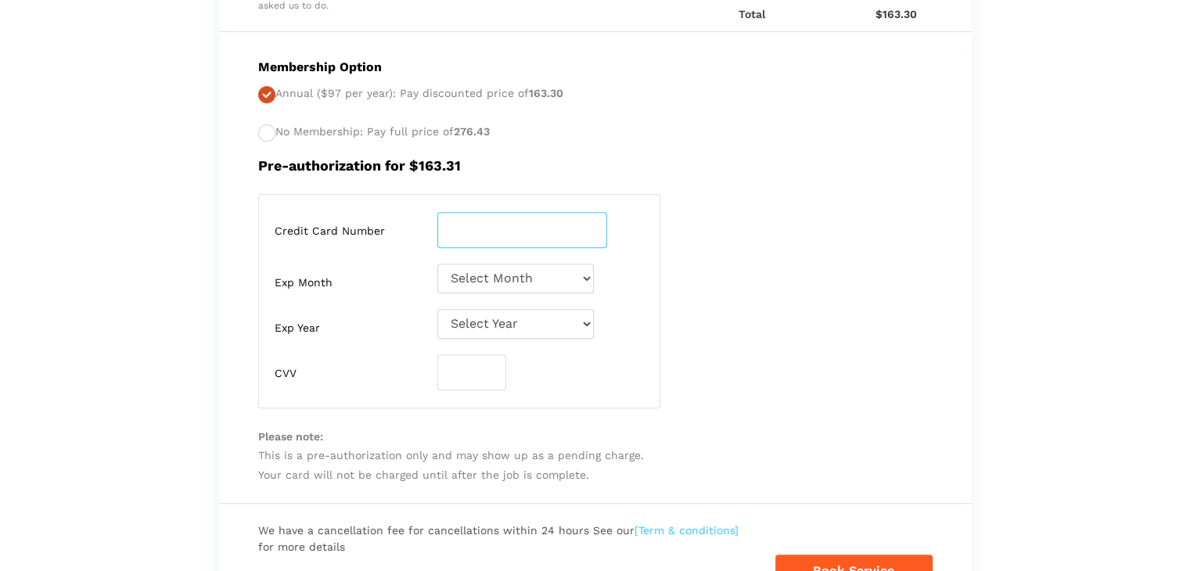
click at [484, 228] on input "number" at bounding box center [522, 230] width 170 height 36
type input "4536001614826801"
select select "10"
select select "2028"
type input "585"
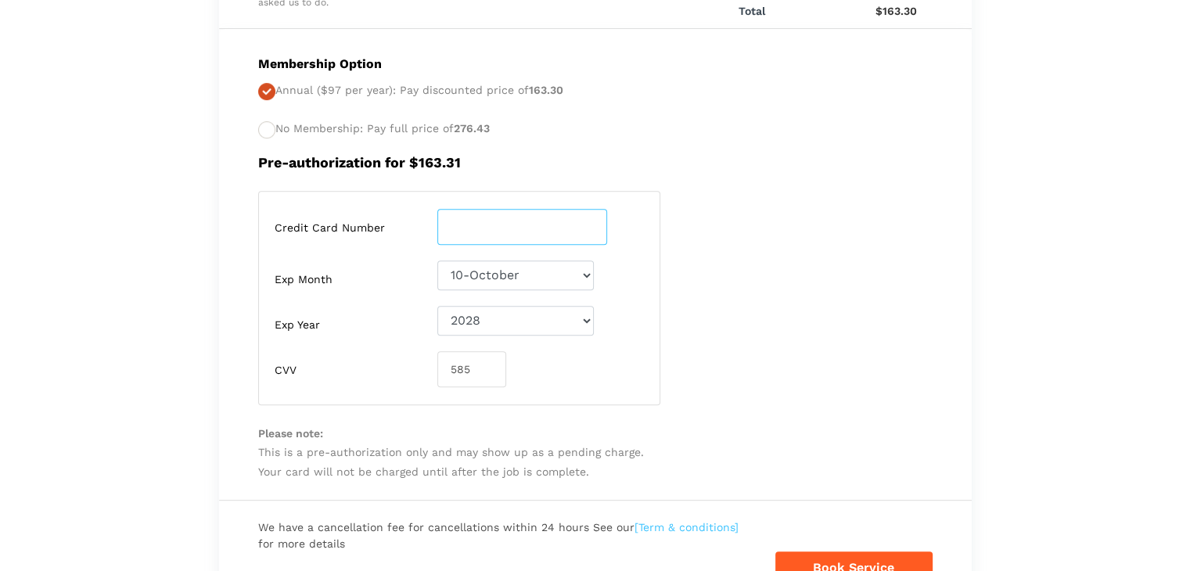
scroll to position [759, 0]
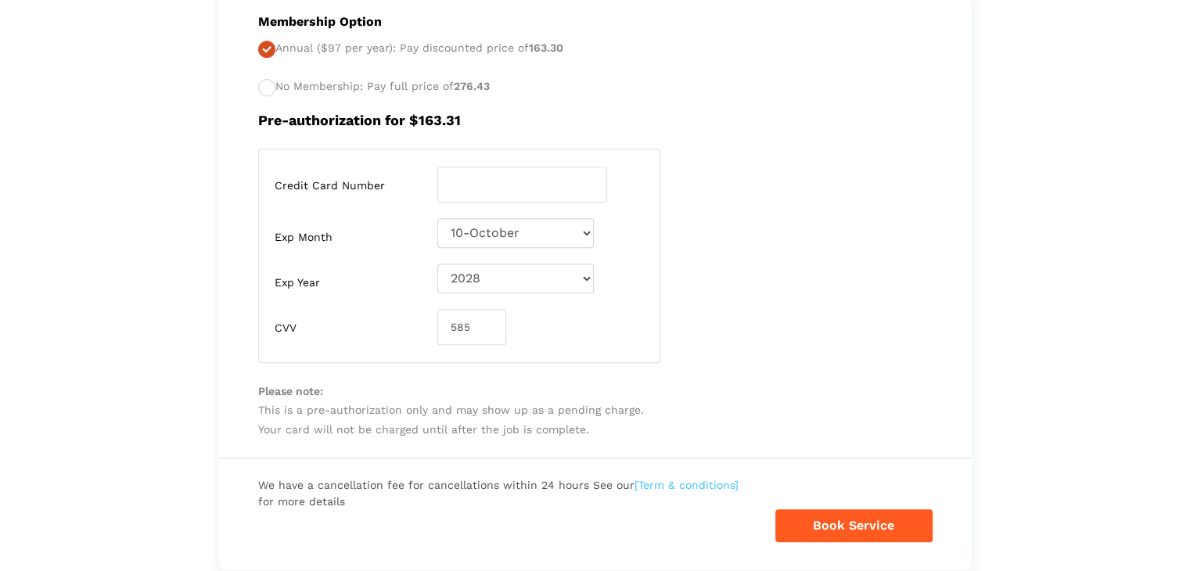
click at [783, 227] on div "Credit Card Number 4536001614826801 Exp Month Select Month 01-January 02-Februa…" at bounding box center [595, 256] width 698 height 214
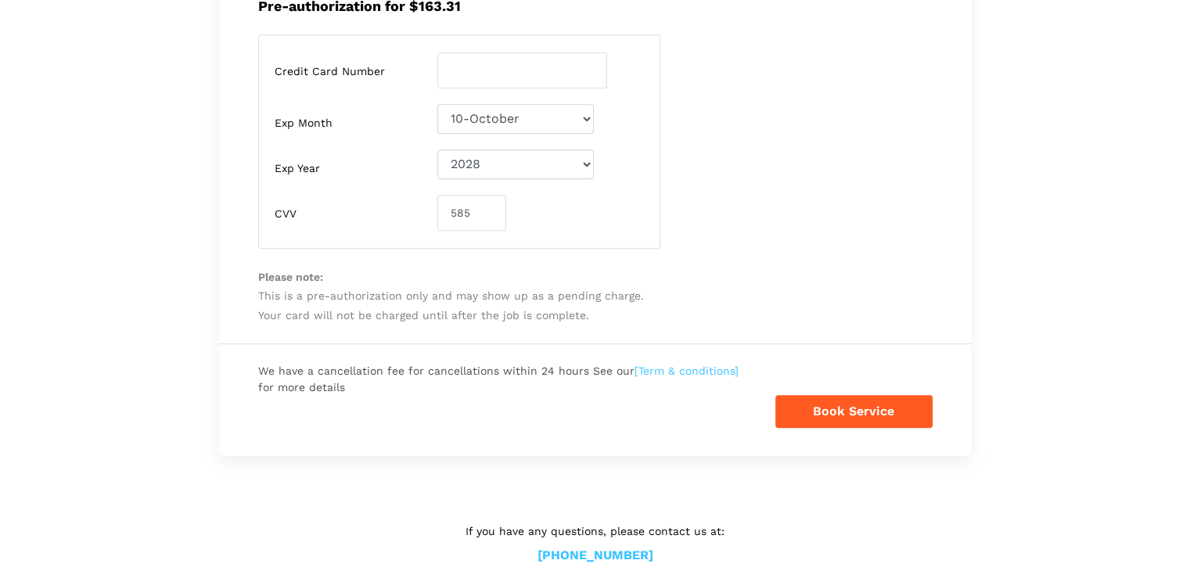
scroll to position [897, 0]
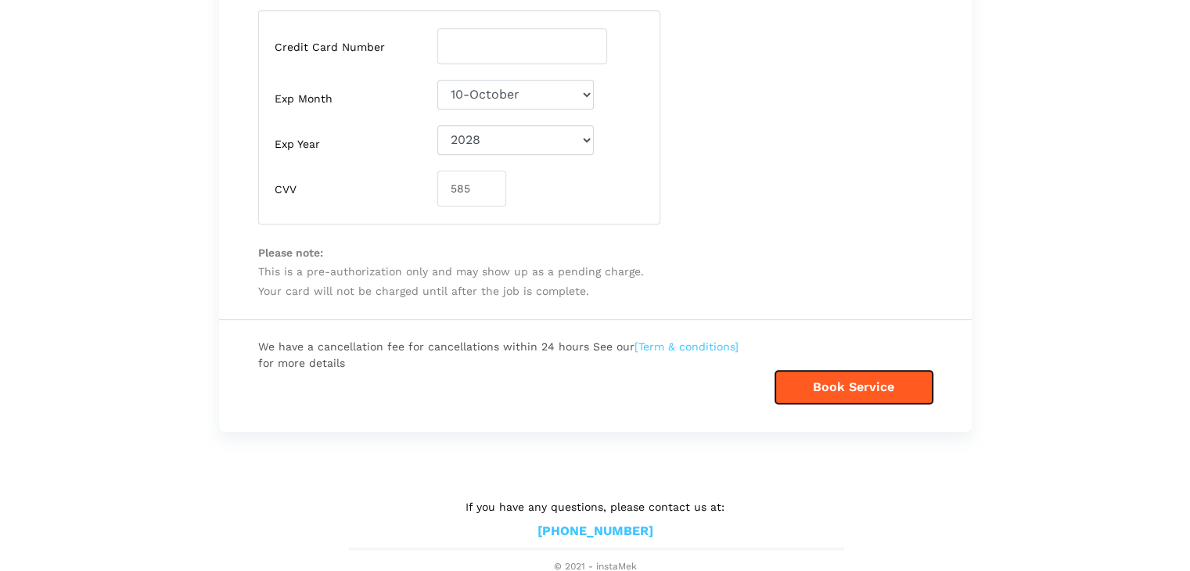
click at [844, 379] on button "Book Service" at bounding box center [853, 387] width 157 height 33
